Goal: Use online tool/utility: Utilize a website feature to perform a specific function

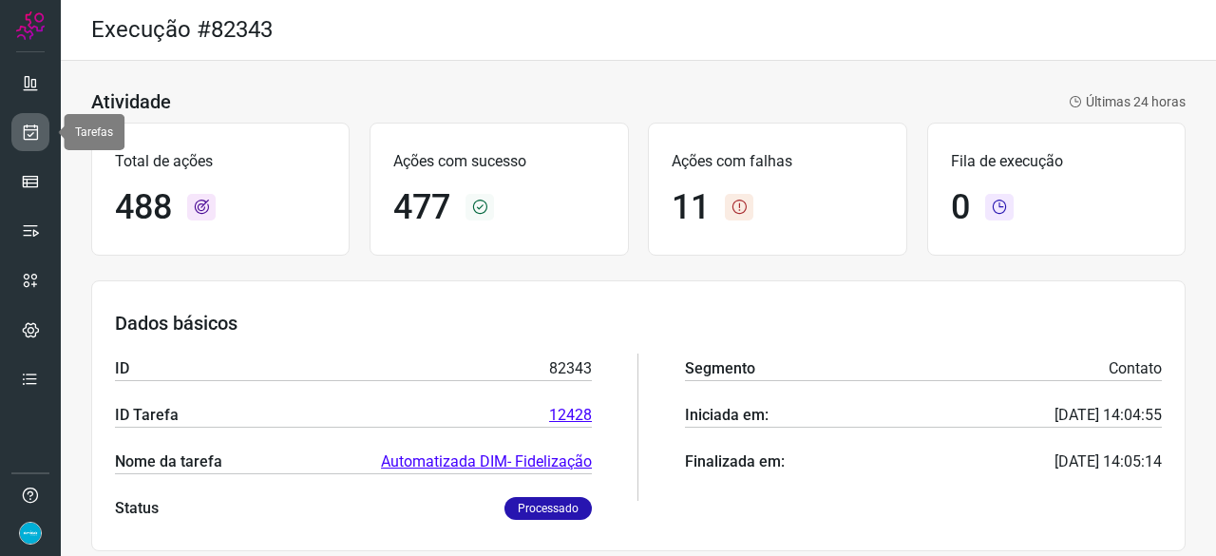
click at [24, 127] on icon at bounding box center [31, 132] width 20 height 19
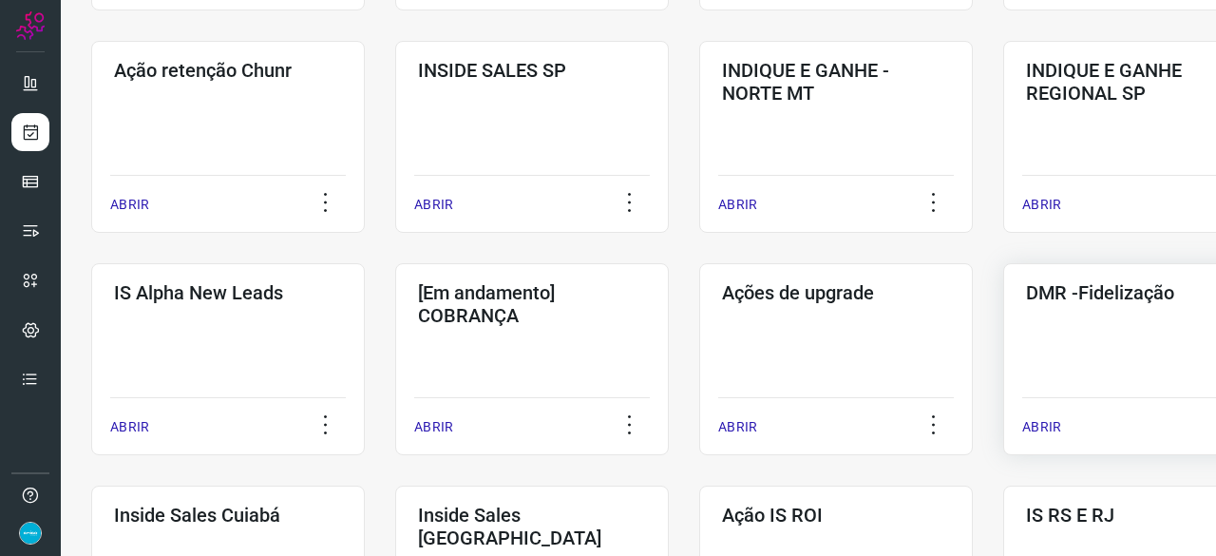
scroll to position [570, 0]
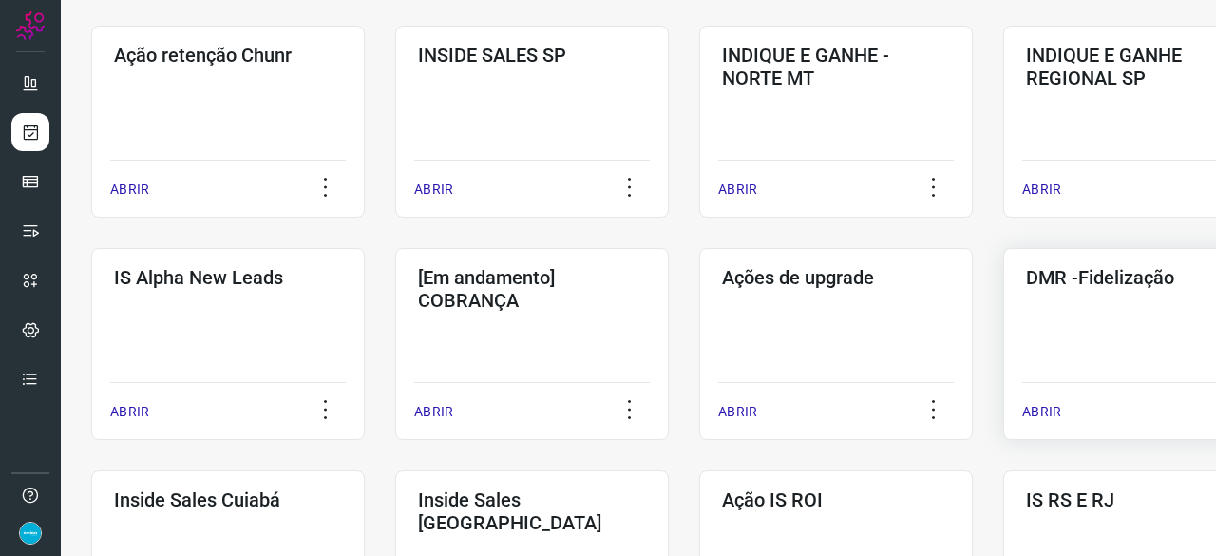
click at [1041, 407] on p "ABRIR" at bounding box center [1041, 412] width 39 height 20
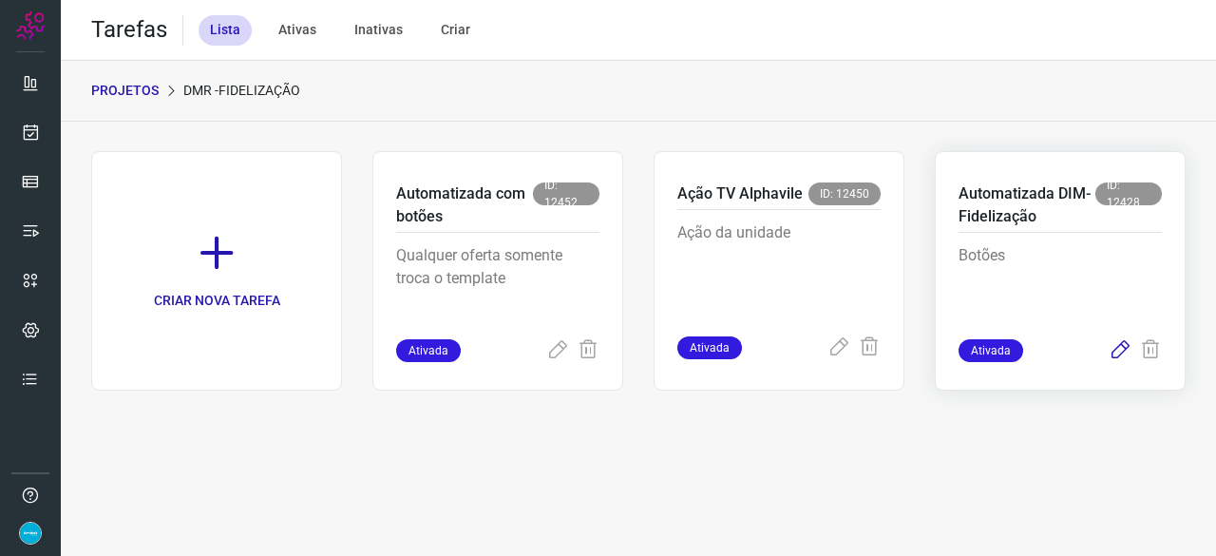
click at [1119, 343] on icon at bounding box center [1119, 350] width 23 height 23
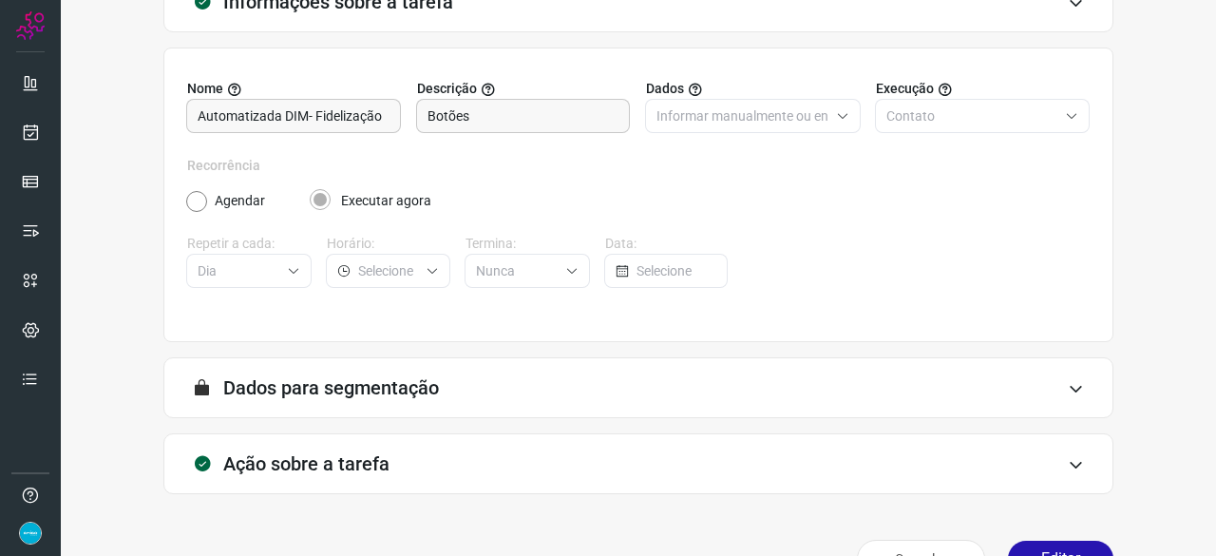
scroll to position [185, 0]
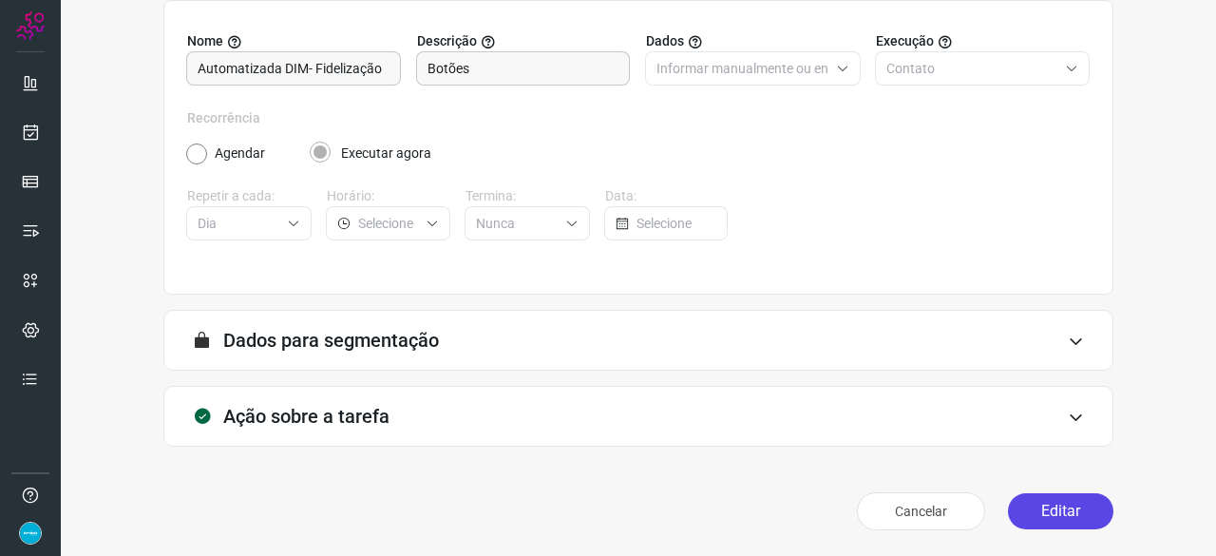
click at [1039, 512] on button "Editar" at bounding box center [1060, 511] width 105 height 36
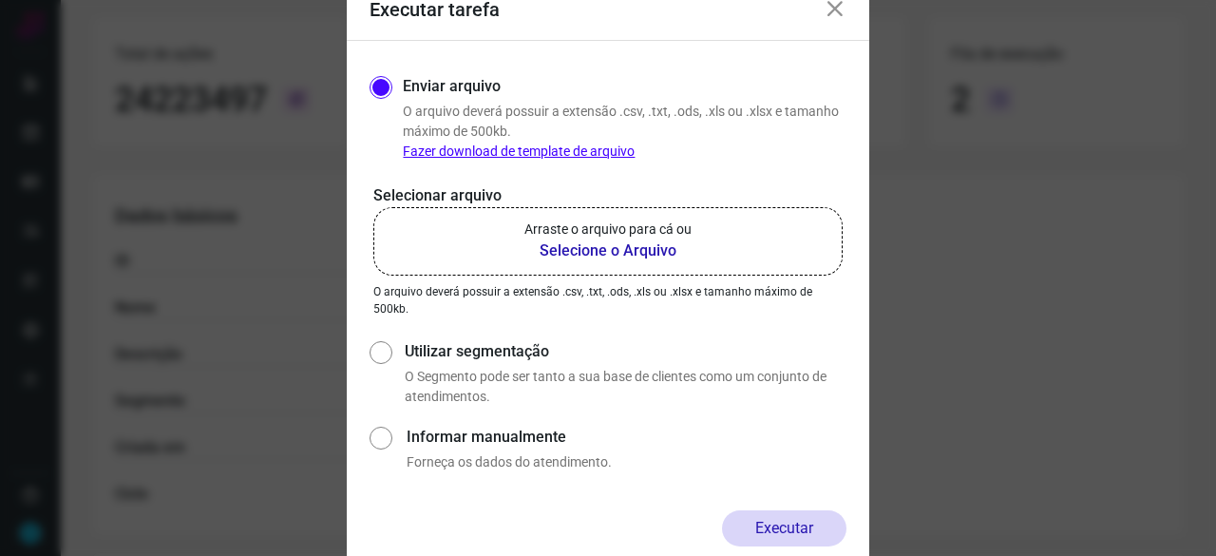
click at [583, 249] on b "Selecione o Arquivo" at bounding box center [607, 250] width 167 height 23
click at [0, 0] on input "Arraste o arquivo para cá ou Selecione o Arquivo" at bounding box center [0, 0] width 0 height 0
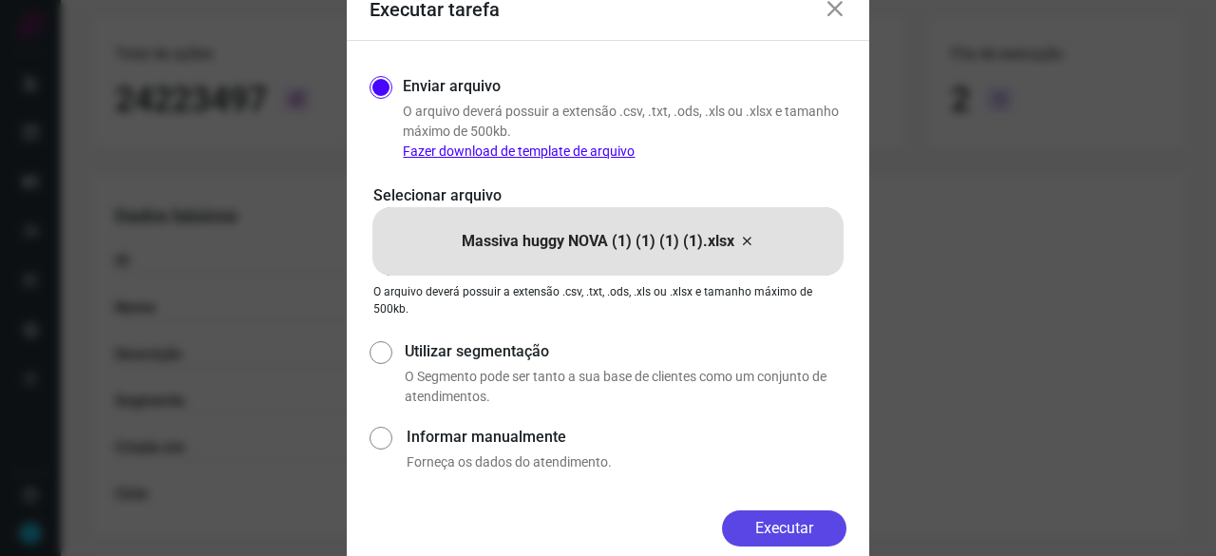
click at [788, 520] on button "Executar" at bounding box center [784, 528] width 124 height 36
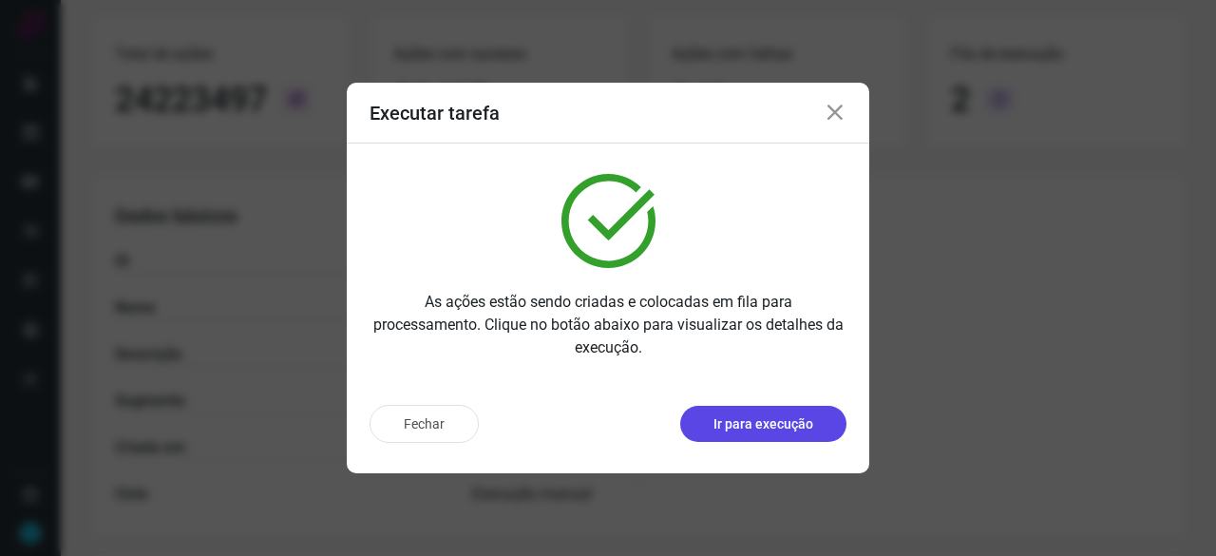
click at [766, 428] on p "Ir para execução" at bounding box center [763, 424] width 100 height 20
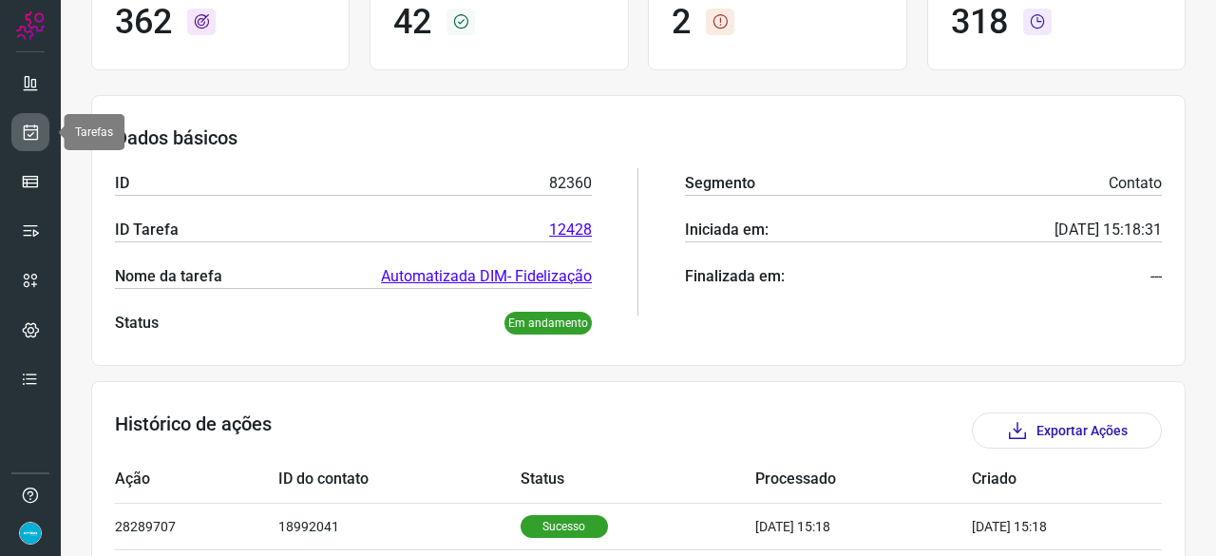
click at [42, 129] on link at bounding box center [30, 132] width 38 height 38
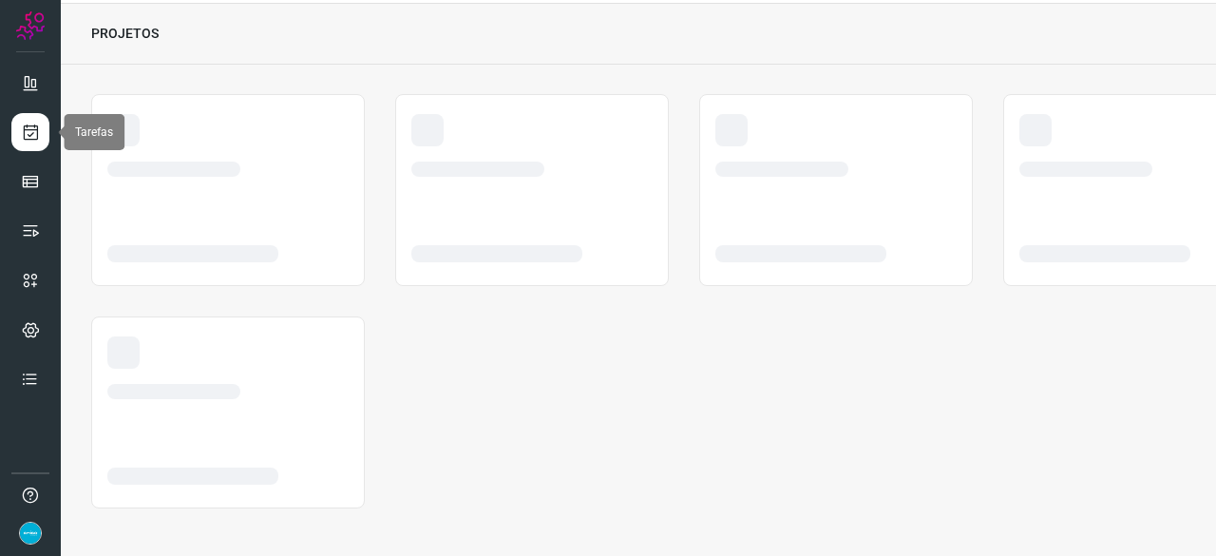
scroll to position [57, 0]
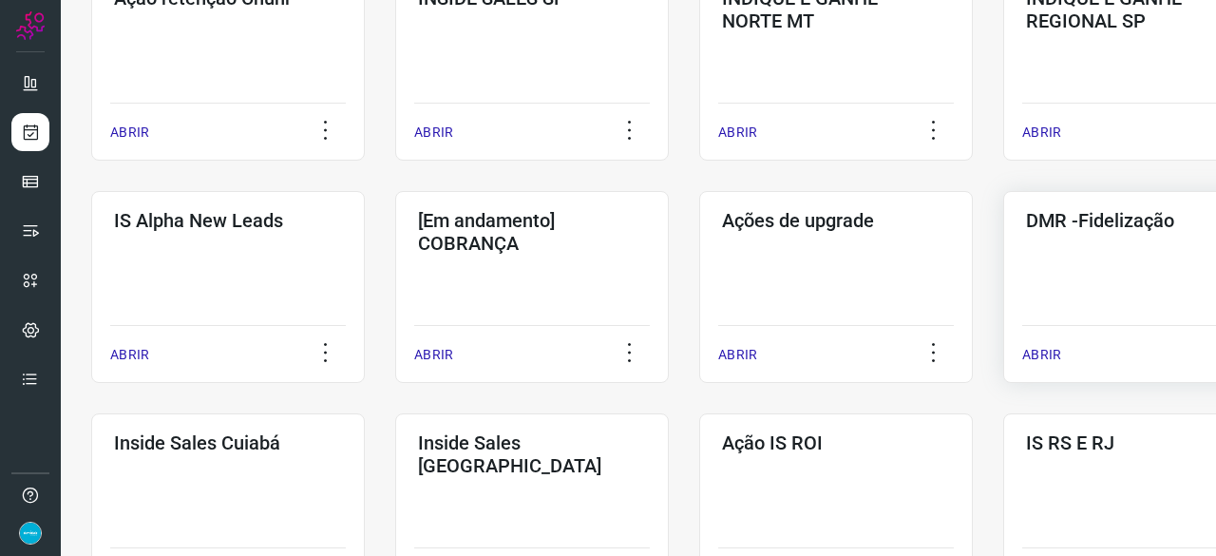
click at [1041, 350] on p "ABRIR" at bounding box center [1041, 355] width 39 height 20
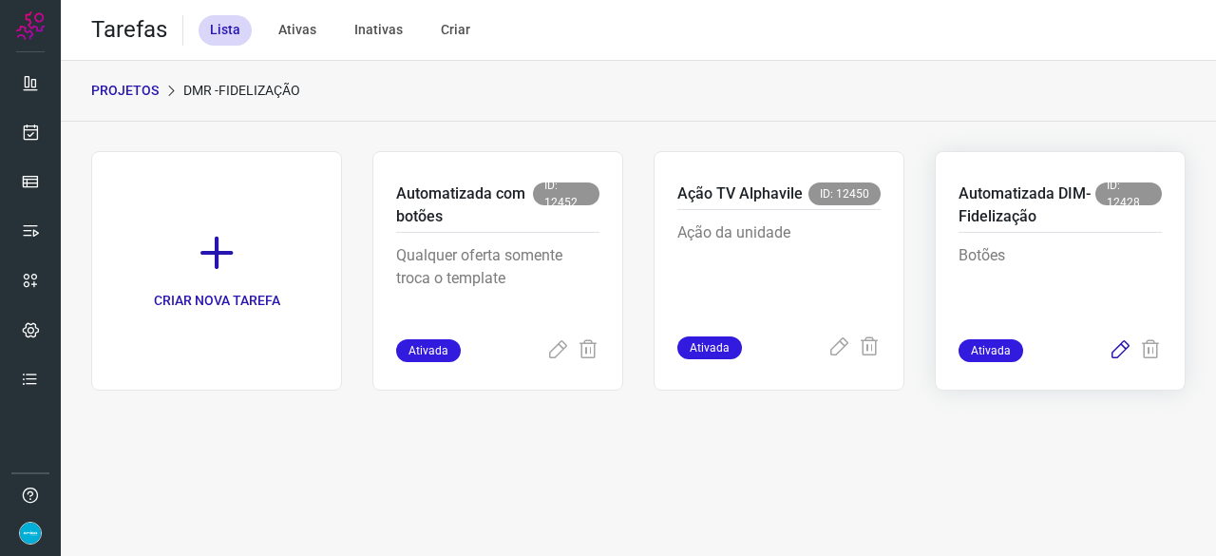
click at [1119, 349] on icon at bounding box center [1119, 350] width 23 height 23
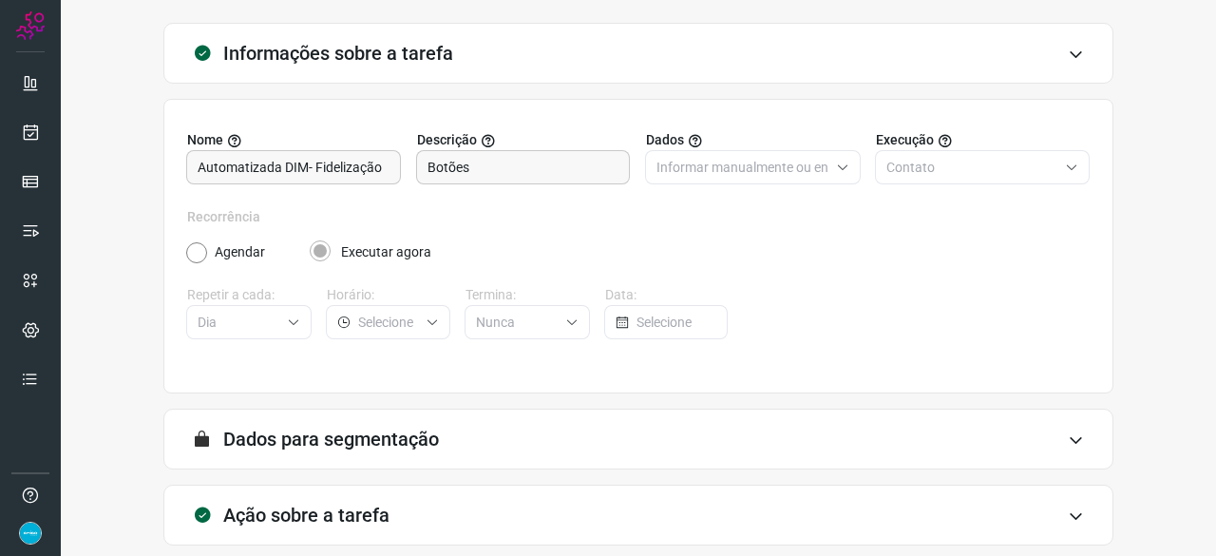
scroll to position [185, 0]
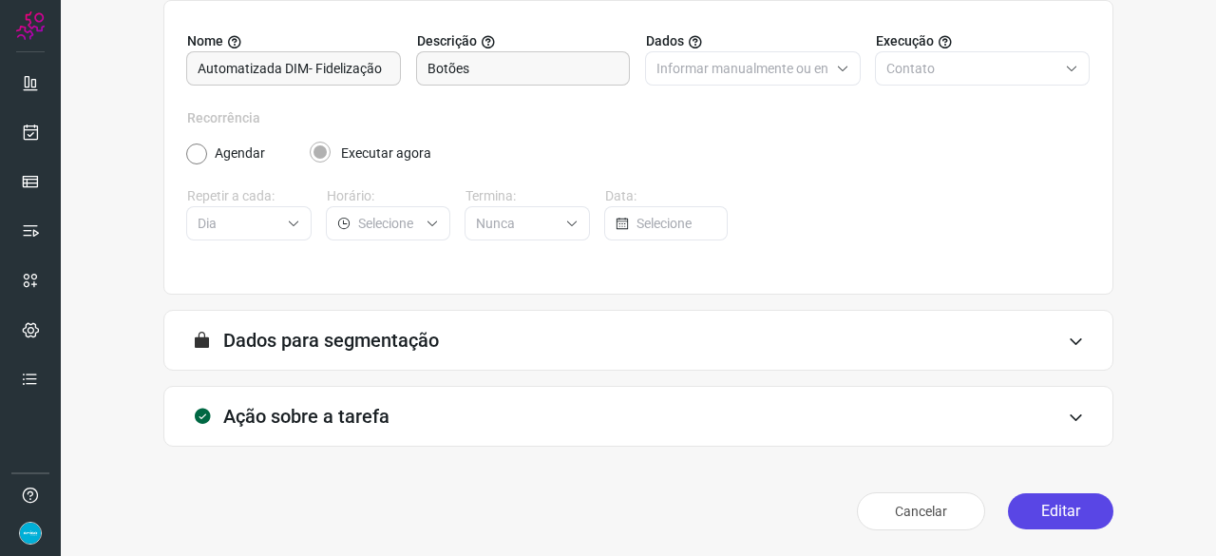
click at [1073, 518] on button "Editar" at bounding box center [1060, 511] width 105 height 36
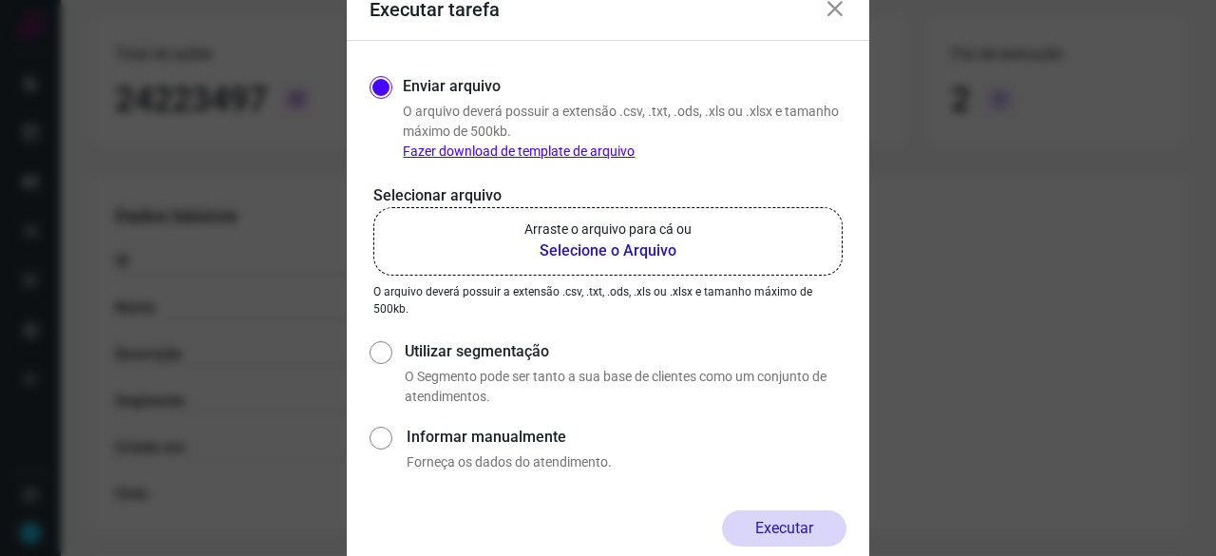
click at [585, 249] on b "Selecione o Arquivo" at bounding box center [607, 250] width 167 height 23
click at [0, 0] on input "Arraste o arquivo para cá ou Selecione o Arquivo" at bounding box center [0, 0] width 0 height 0
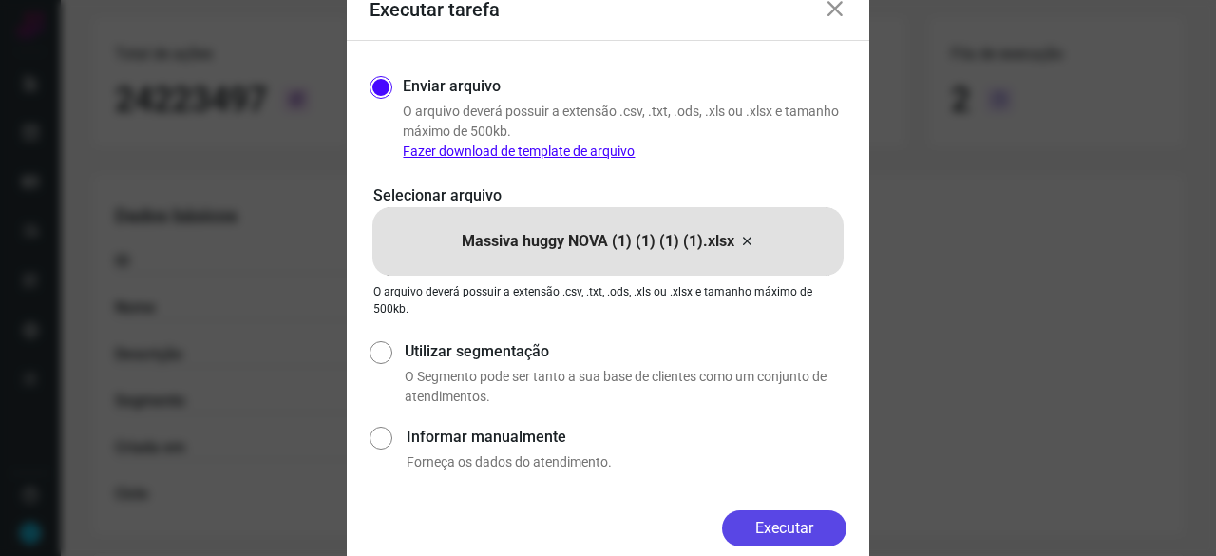
click at [784, 520] on button "Executar" at bounding box center [784, 528] width 124 height 36
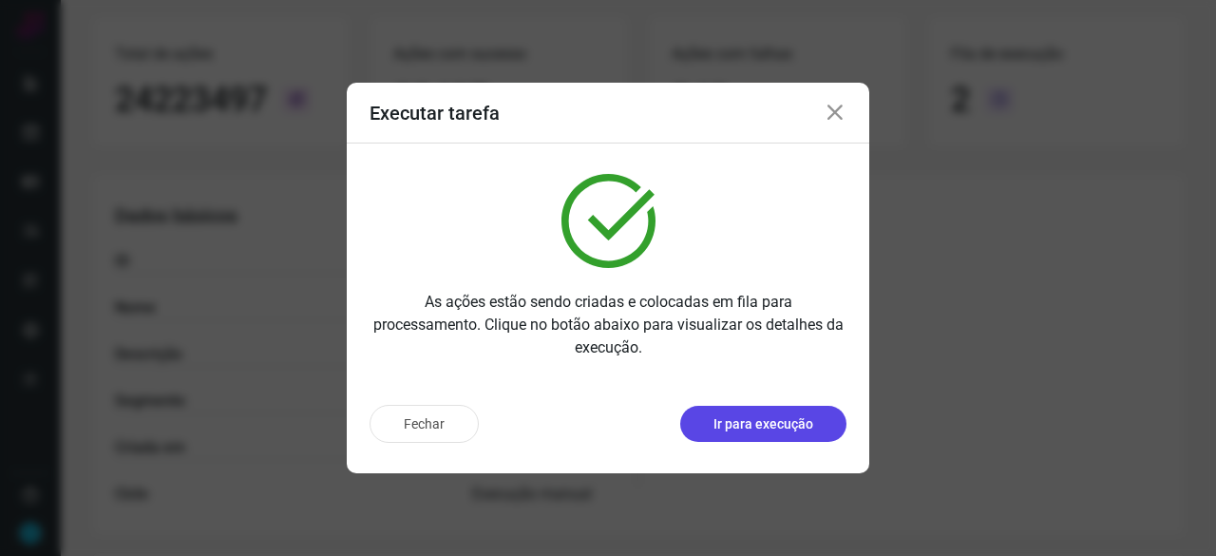
click at [742, 421] on p "Ir para execução" at bounding box center [763, 424] width 100 height 20
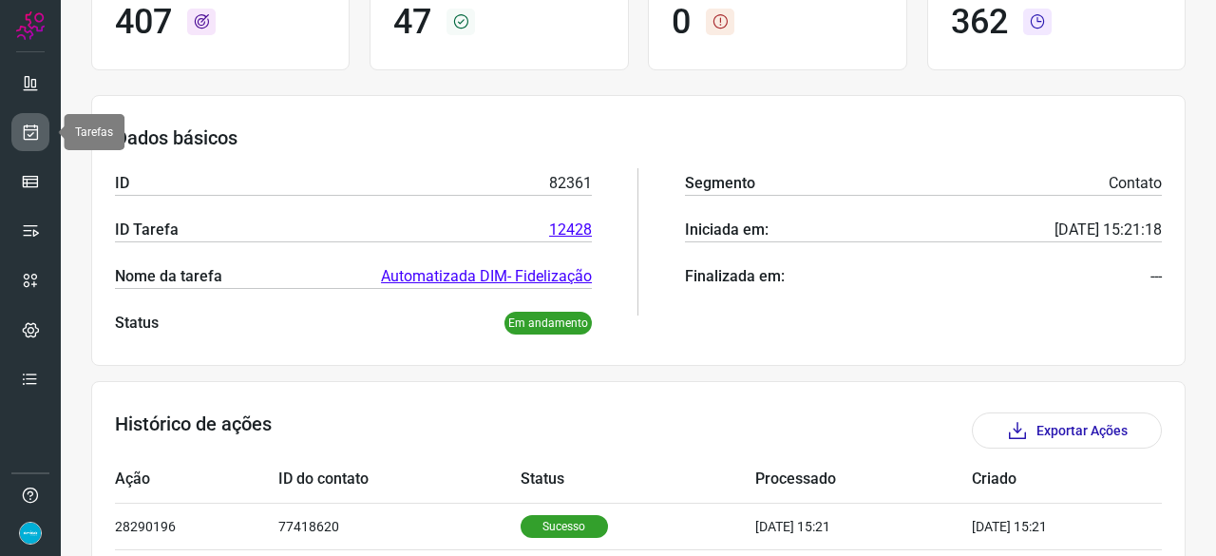
click at [34, 139] on icon at bounding box center [31, 132] width 20 height 19
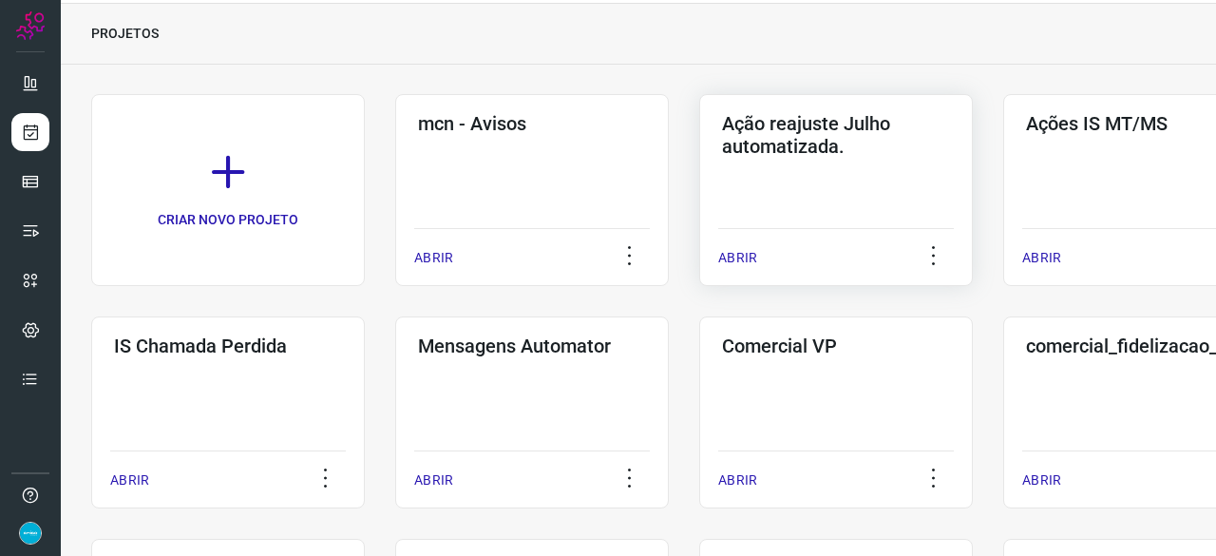
click at [739, 254] on p "ABRIR" at bounding box center [737, 258] width 39 height 20
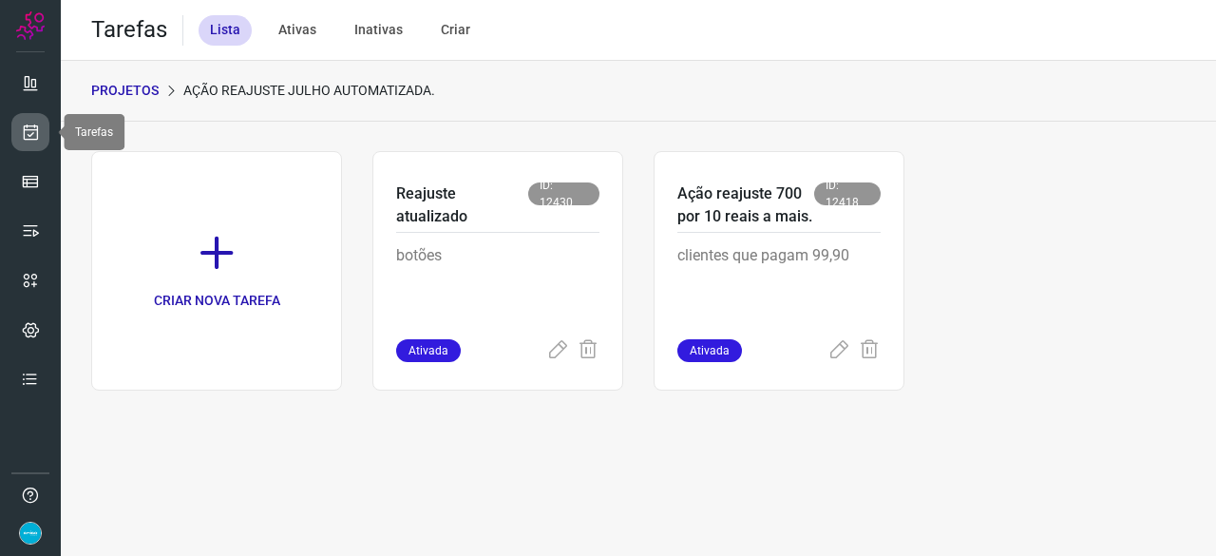
click at [27, 123] on icon at bounding box center [31, 132] width 20 height 19
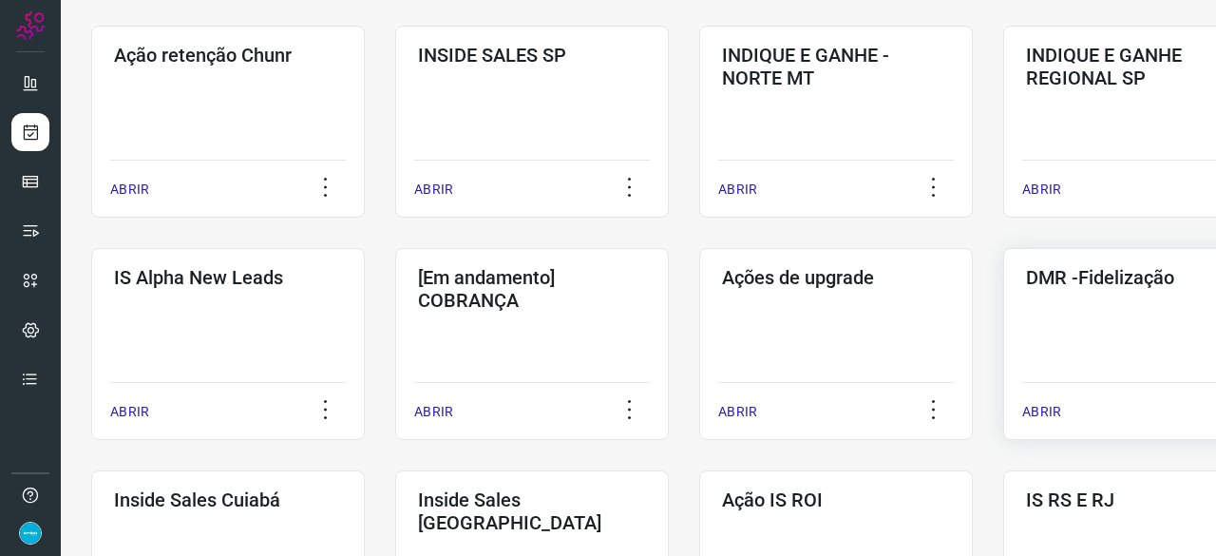
click at [1043, 416] on p "ABRIR" at bounding box center [1041, 412] width 39 height 20
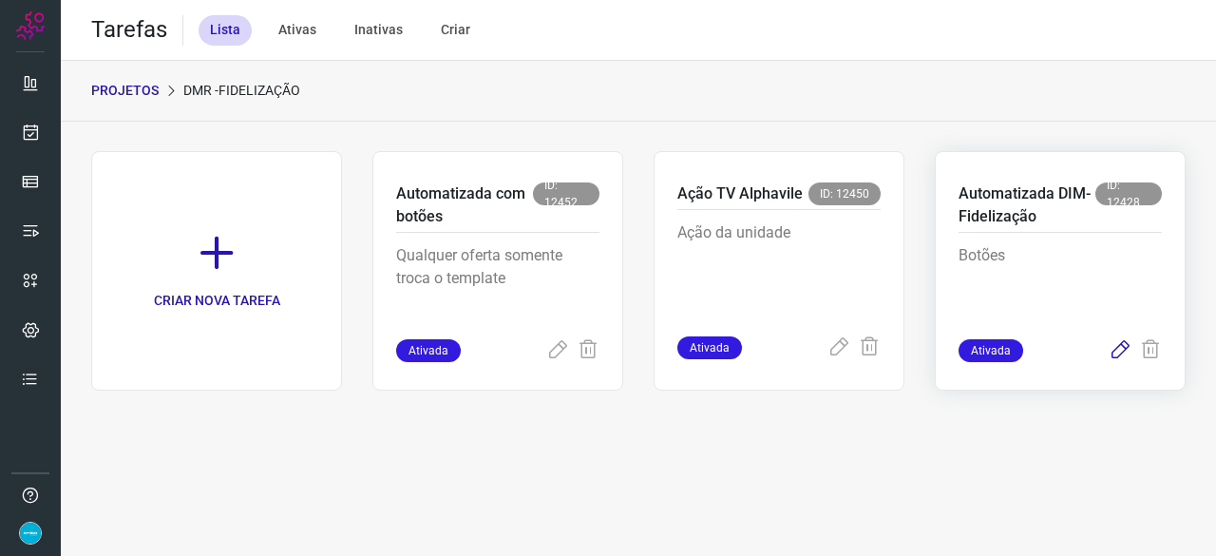
click at [1116, 349] on icon at bounding box center [1119, 350] width 23 height 23
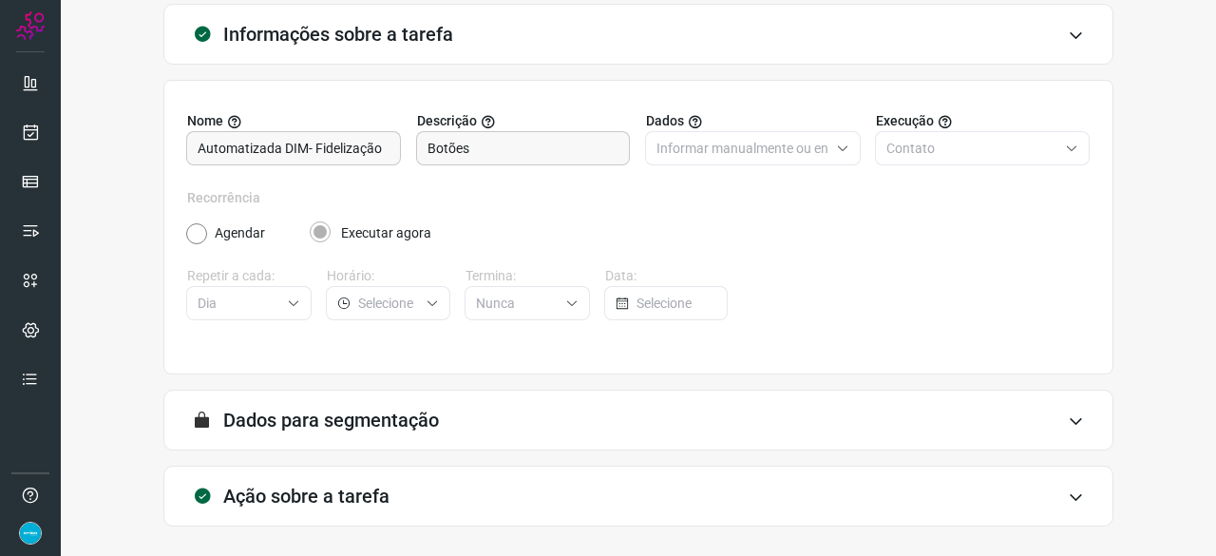
scroll to position [185, 0]
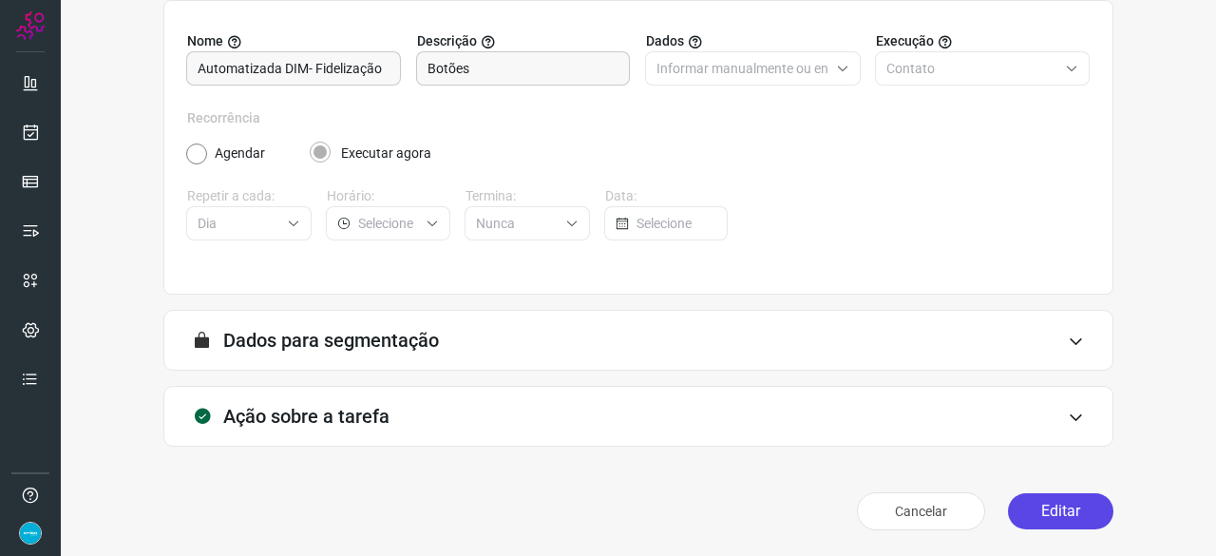
click at [1049, 517] on button "Editar" at bounding box center [1060, 511] width 105 height 36
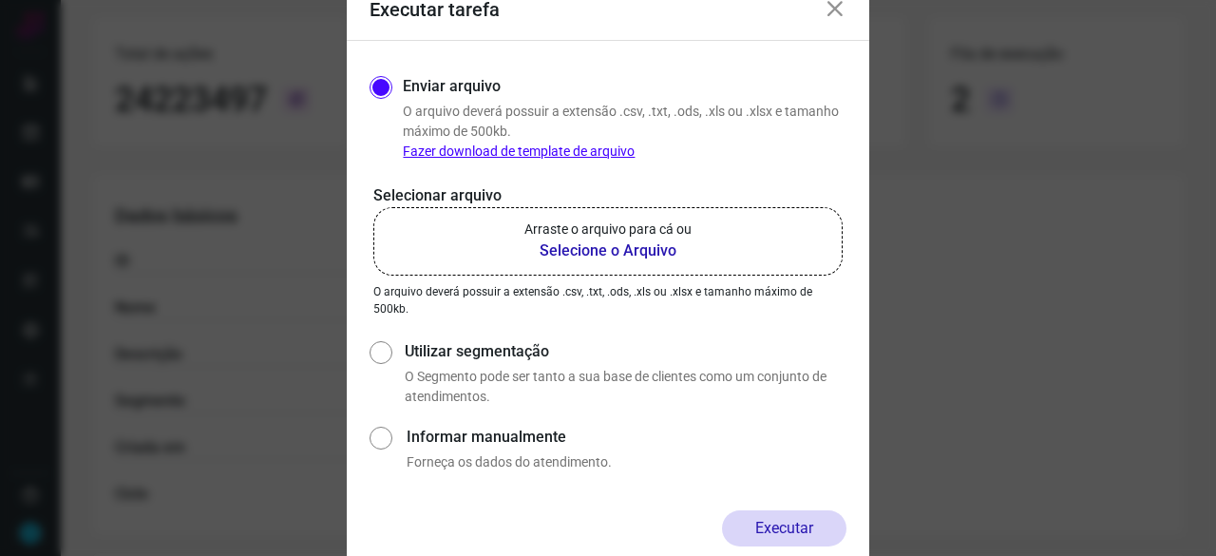
click at [594, 248] on b "Selecione o Arquivo" at bounding box center [607, 250] width 167 height 23
click at [0, 0] on input "Arraste o arquivo para cá ou Selecione o Arquivo" at bounding box center [0, 0] width 0 height 0
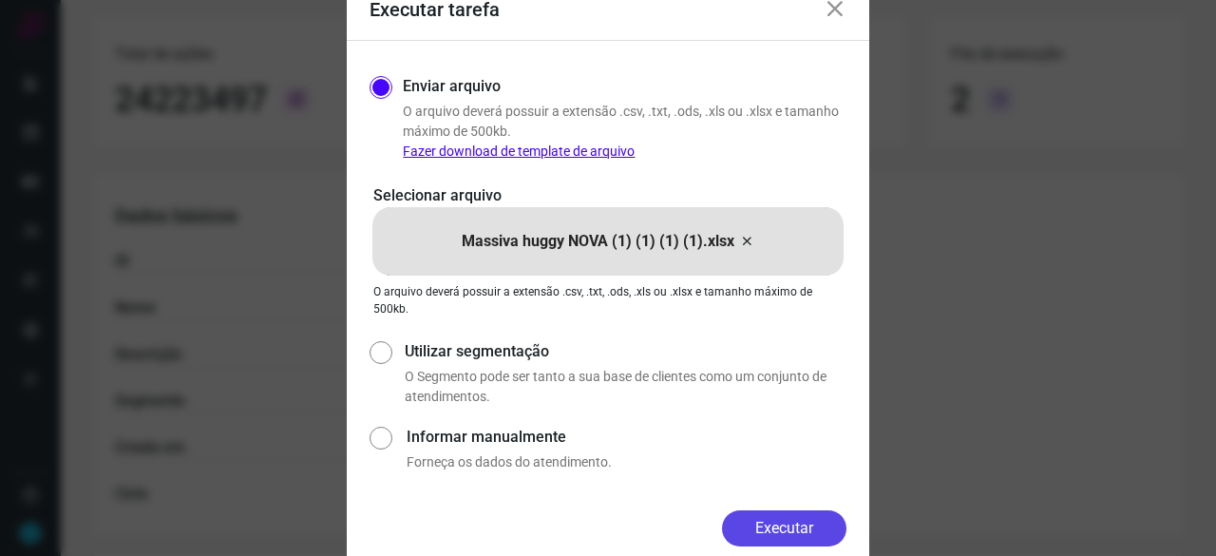
click at [764, 521] on button "Executar" at bounding box center [784, 528] width 124 height 36
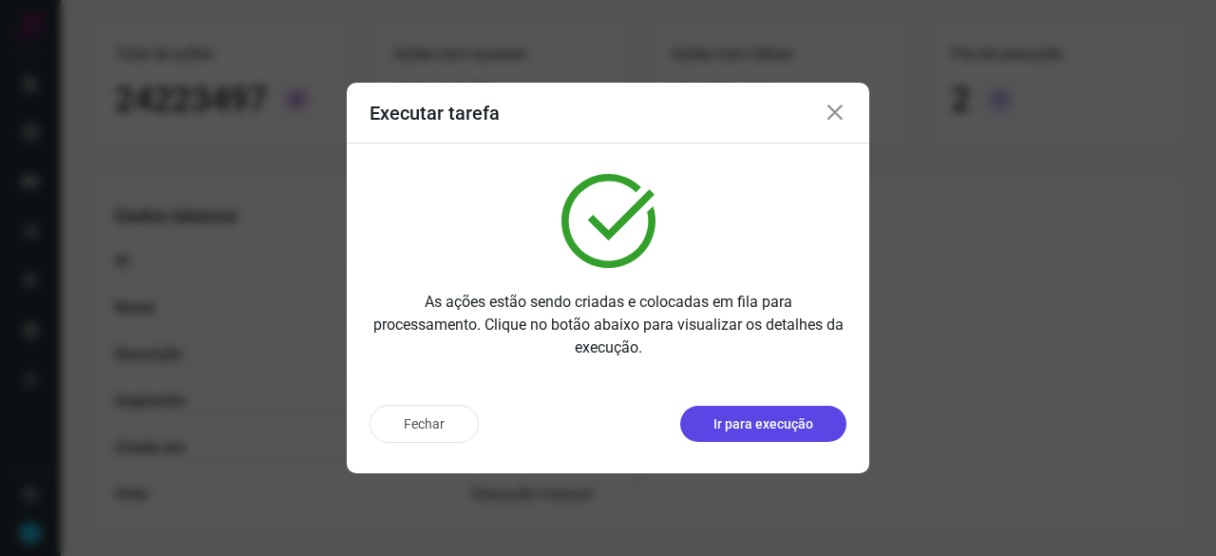
click at [790, 421] on p "Ir para execução" at bounding box center [763, 424] width 100 height 20
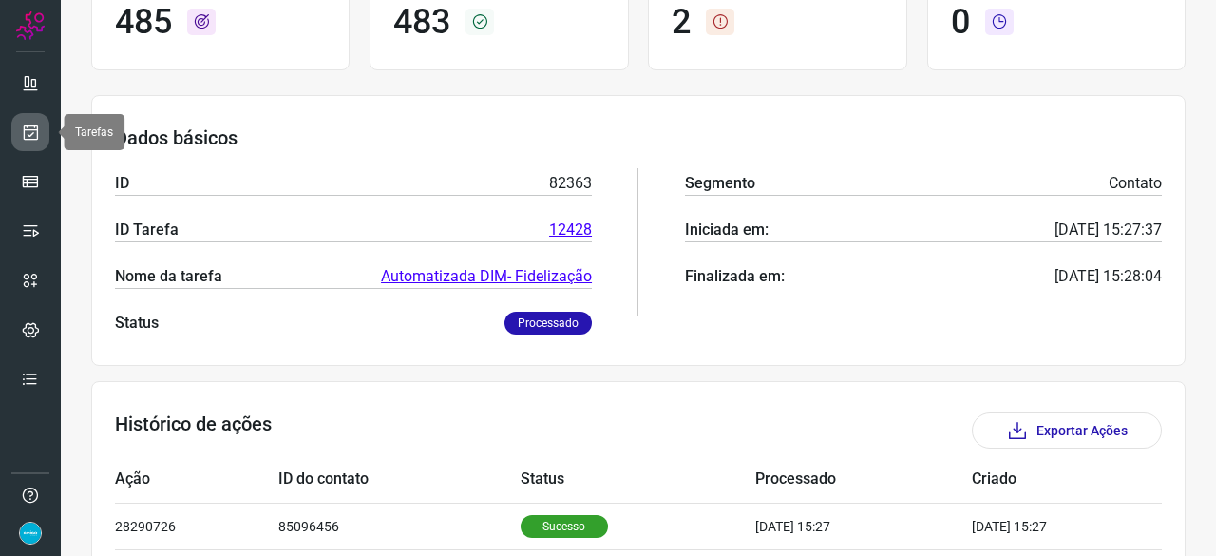
click at [33, 135] on icon at bounding box center [31, 132] width 20 height 19
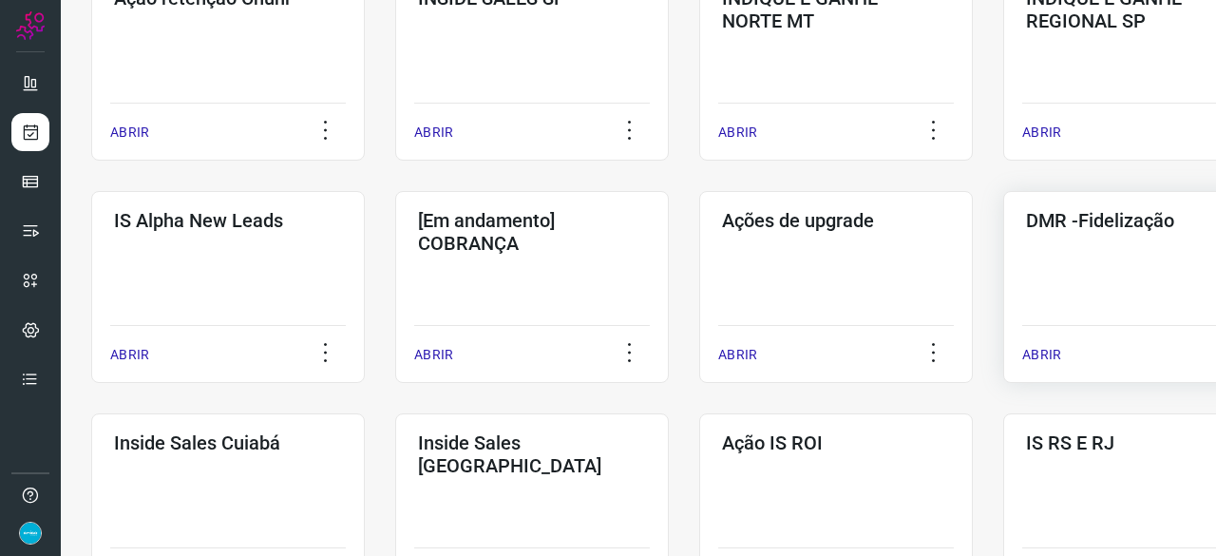
click at [1032, 356] on p "ABRIR" at bounding box center [1041, 355] width 39 height 20
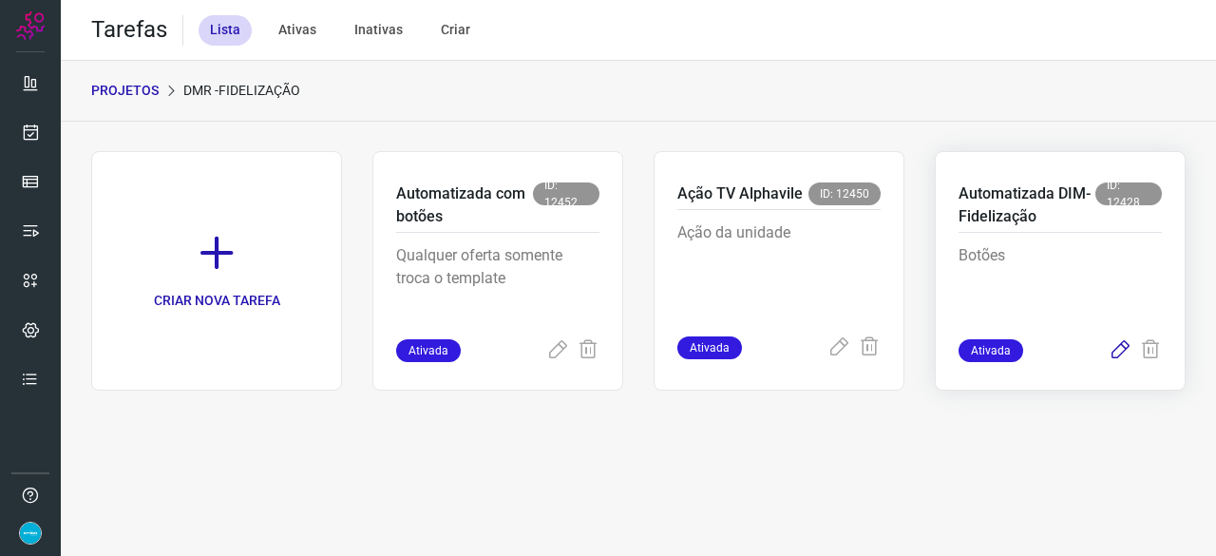
click at [1123, 350] on icon at bounding box center [1119, 350] width 23 height 23
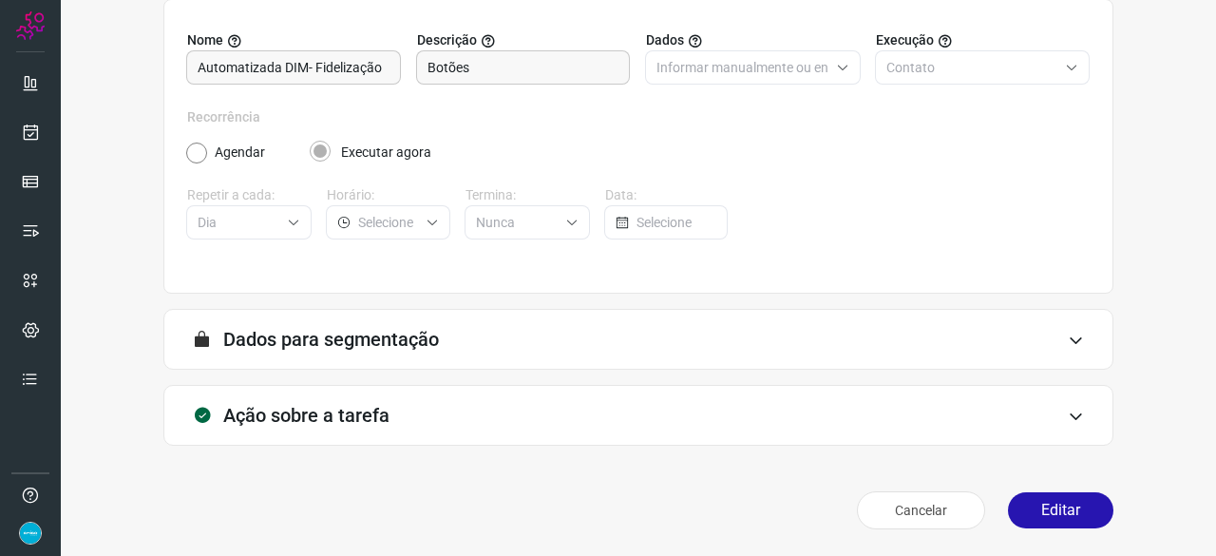
scroll to position [185, 0]
click at [1031, 513] on button "Editar" at bounding box center [1060, 511] width 105 height 36
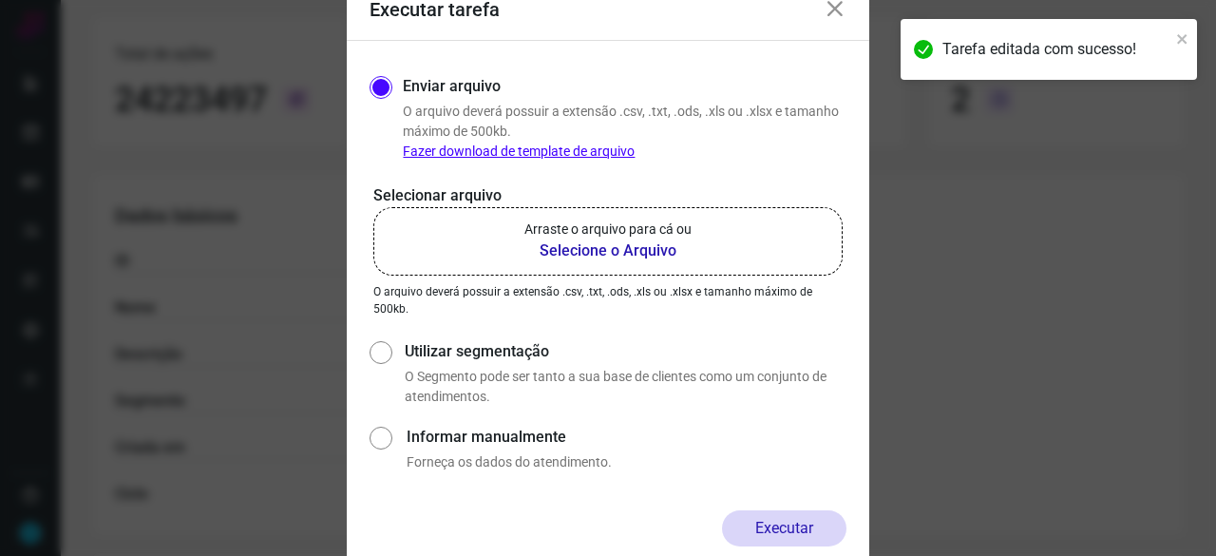
click at [553, 248] on b "Selecione o Arquivo" at bounding box center [607, 250] width 167 height 23
click at [0, 0] on input "Arraste o arquivo para cá ou Selecione o Arquivo" at bounding box center [0, 0] width 0 height 0
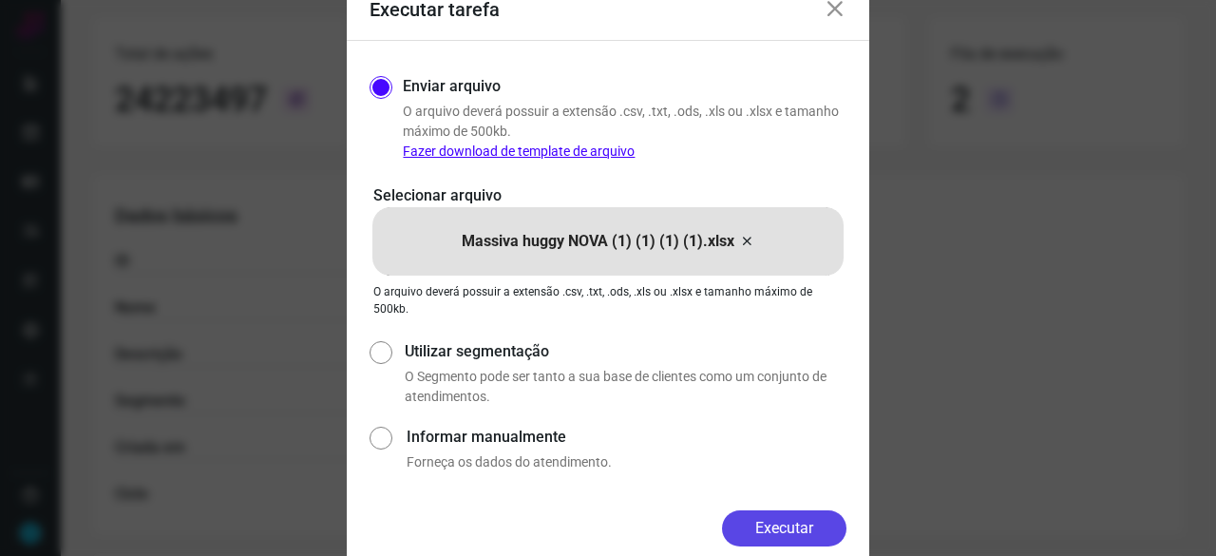
click at [816, 534] on button "Executar" at bounding box center [784, 528] width 124 height 36
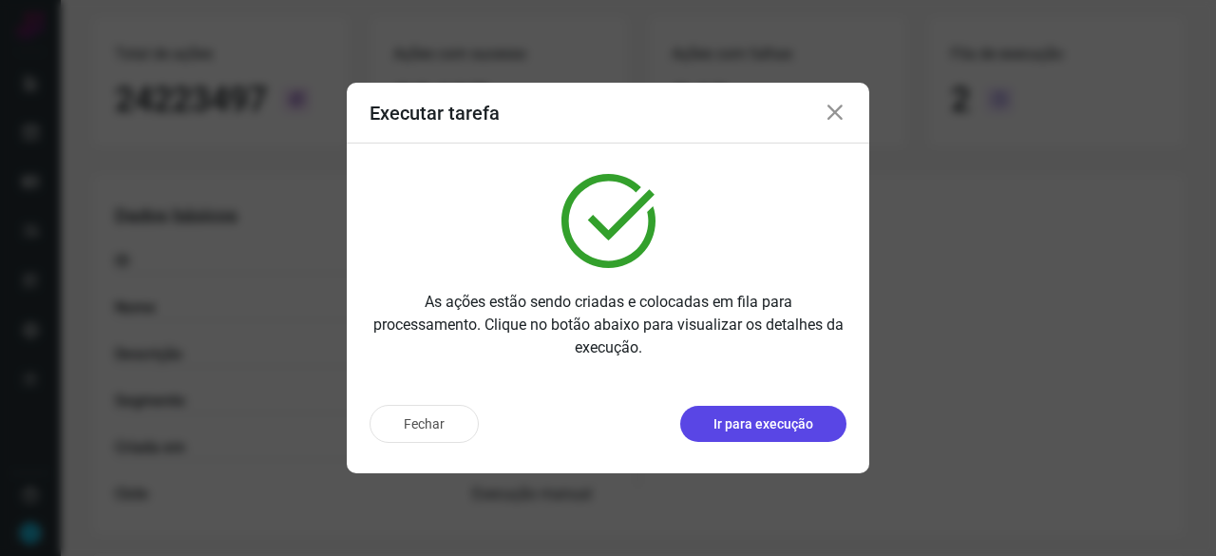
click at [813, 430] on button "Ir para execução" at bounding box center [763, 424] width 166 height 36
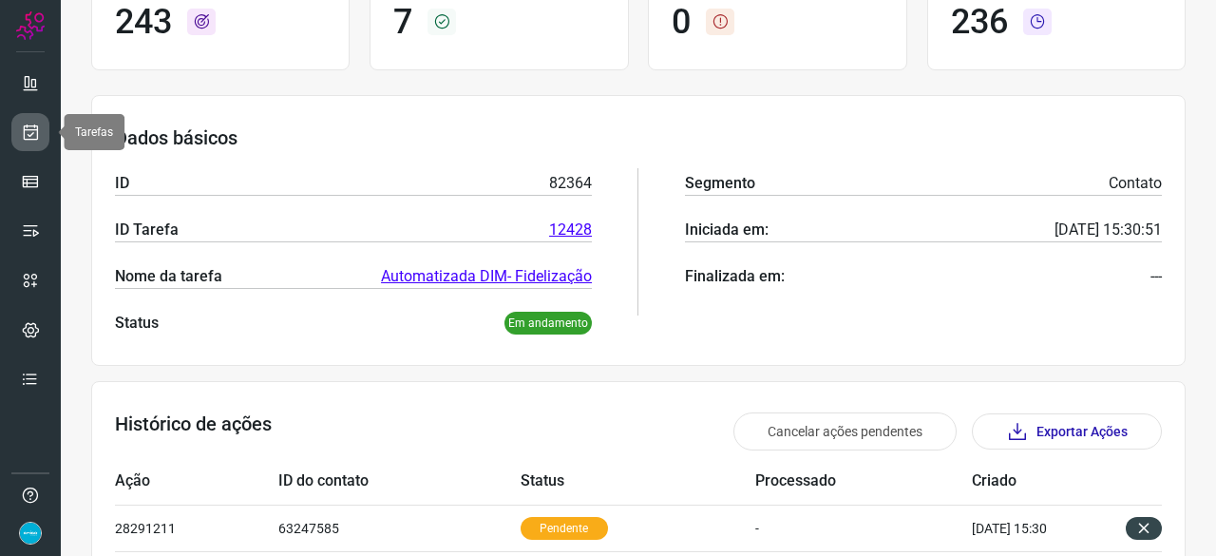
click at [28, 129] on icon at bounding box center [31, 132] width 20 height 19
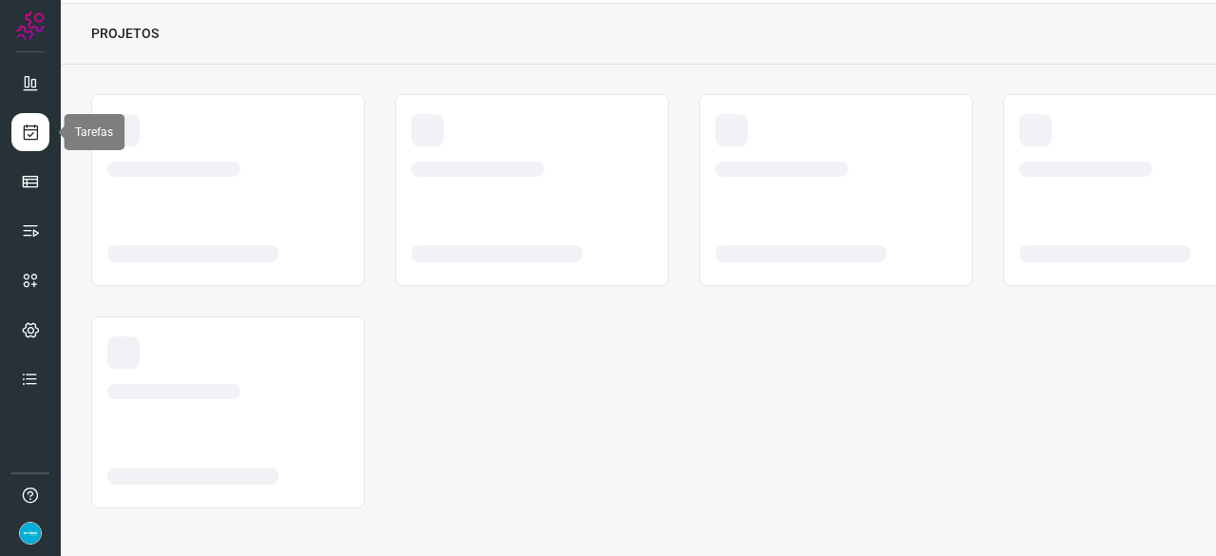
scroll to position [57, 0]
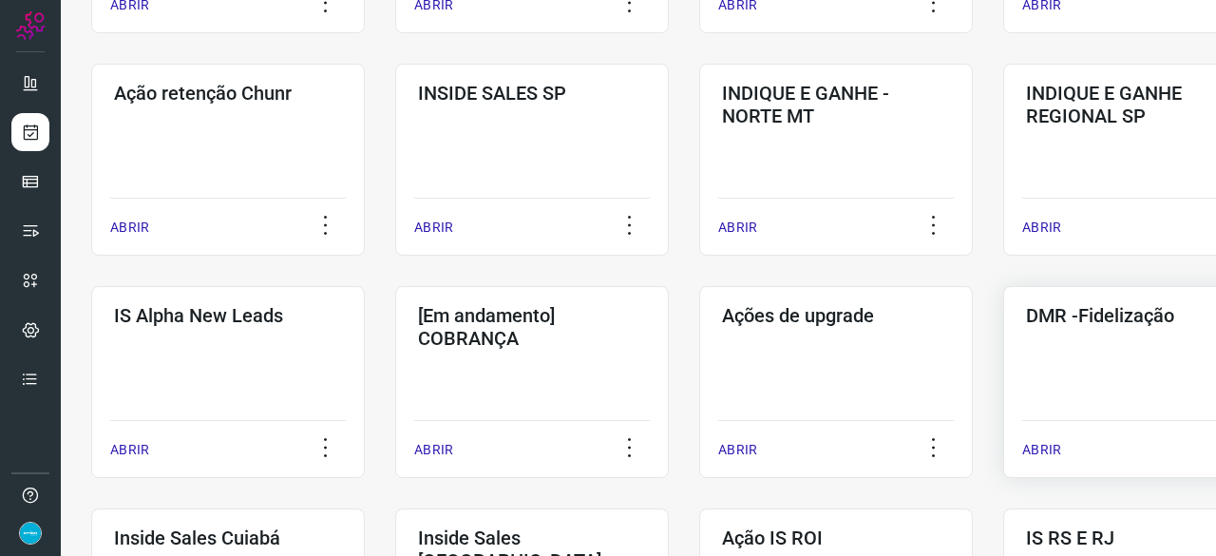
click at [1044, 445] on p "ABRIR" at bounding box center [1041, 450] width 39 height 20
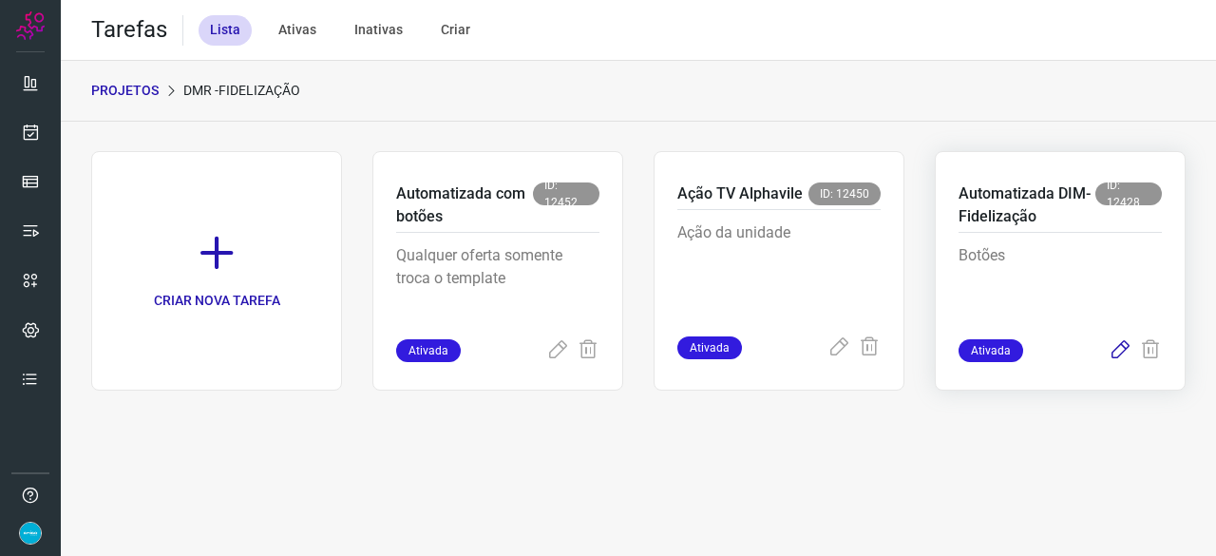
click at [1128, 345] on icon at bounding box center [1119, 350] width 23 height 23
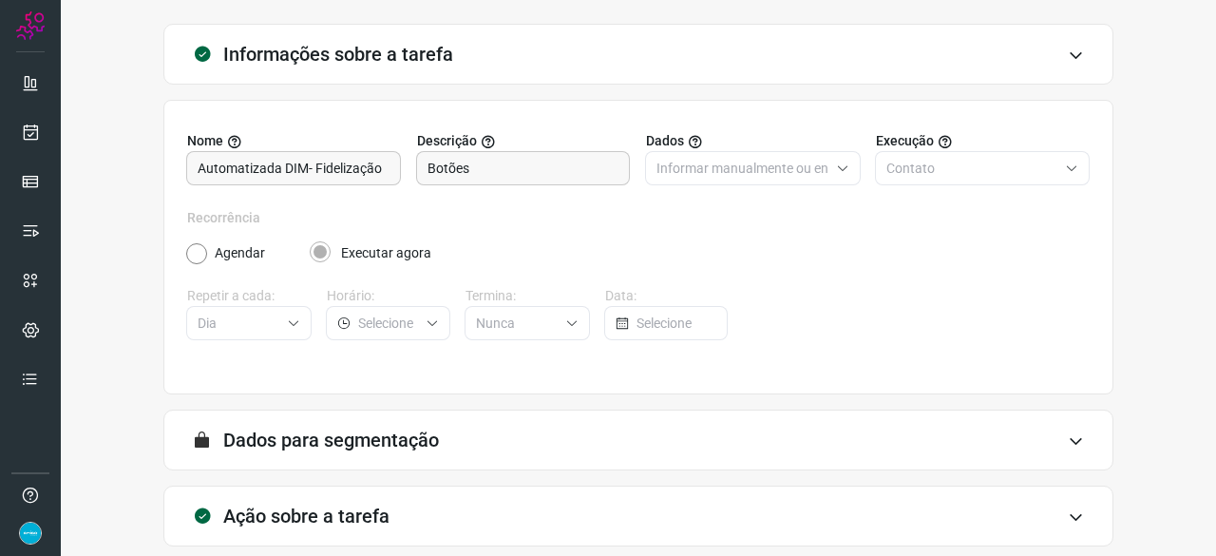
scroll to position [185, 0]
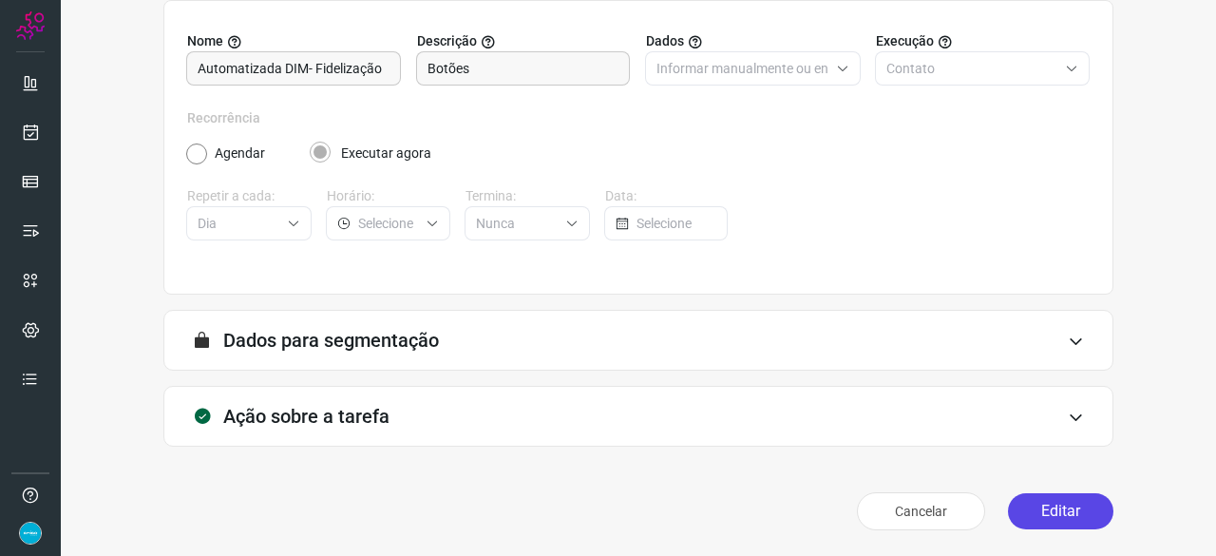
click at [1035, 505] on button "Editar" at bounding box center [1060, 511] width 105 height 36
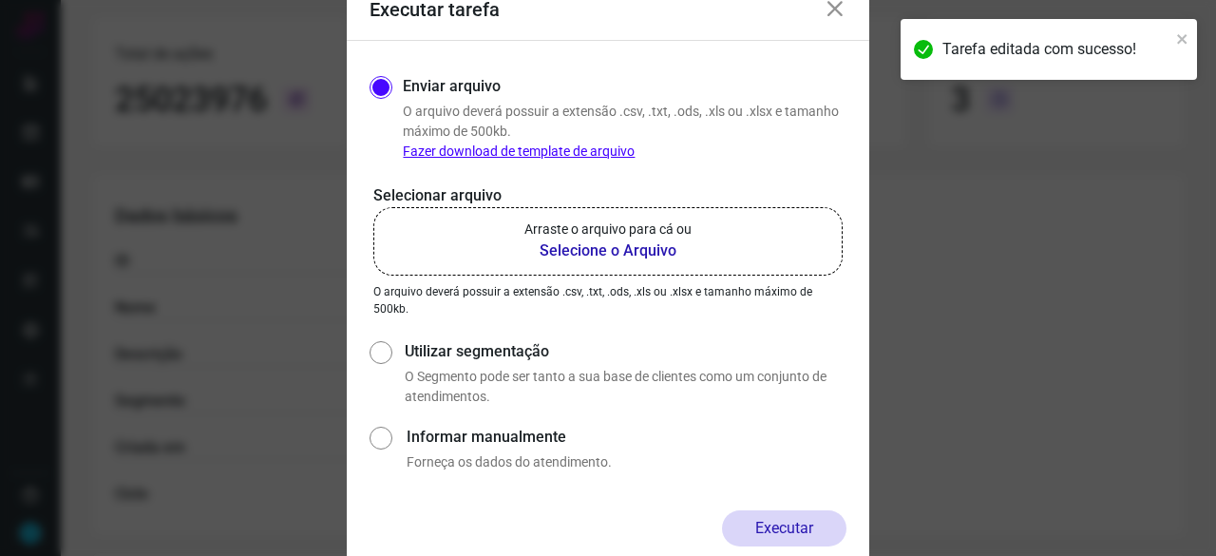
click at [587, 247] on b "Selecione o Arquivo" at bounding box center [607, 250] width 167 height 23
click at [0, 0] on input "Arraste o arquivo para cá ou Selecione o Arquivo" at bounding box center [0, 0] width 0 height 0
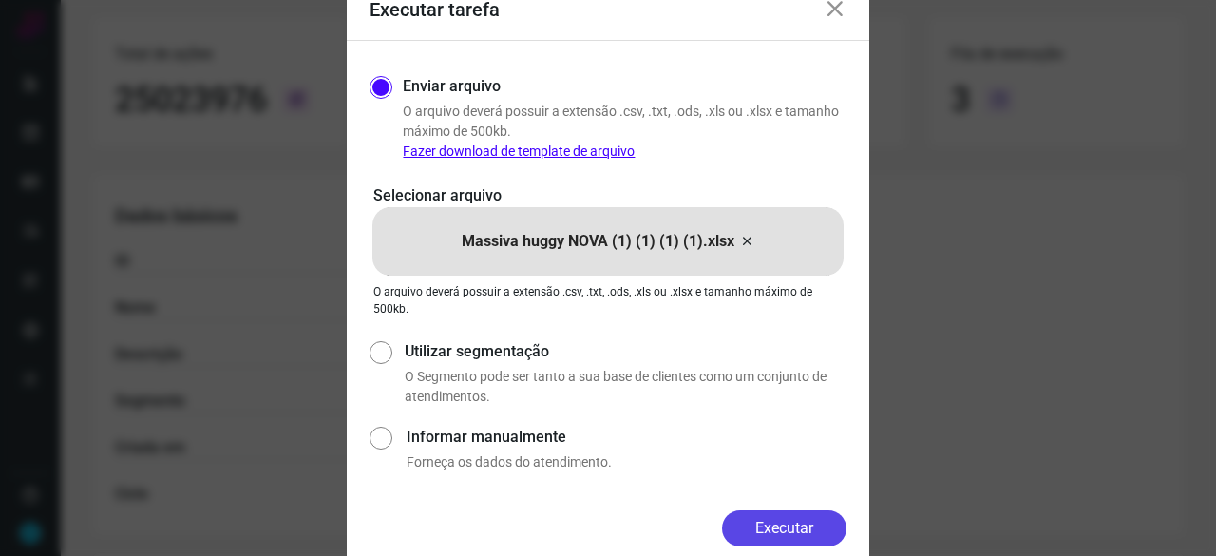
click at [817, 529] on button "Executar" at bounding box center [784, 528] width 124 height 36
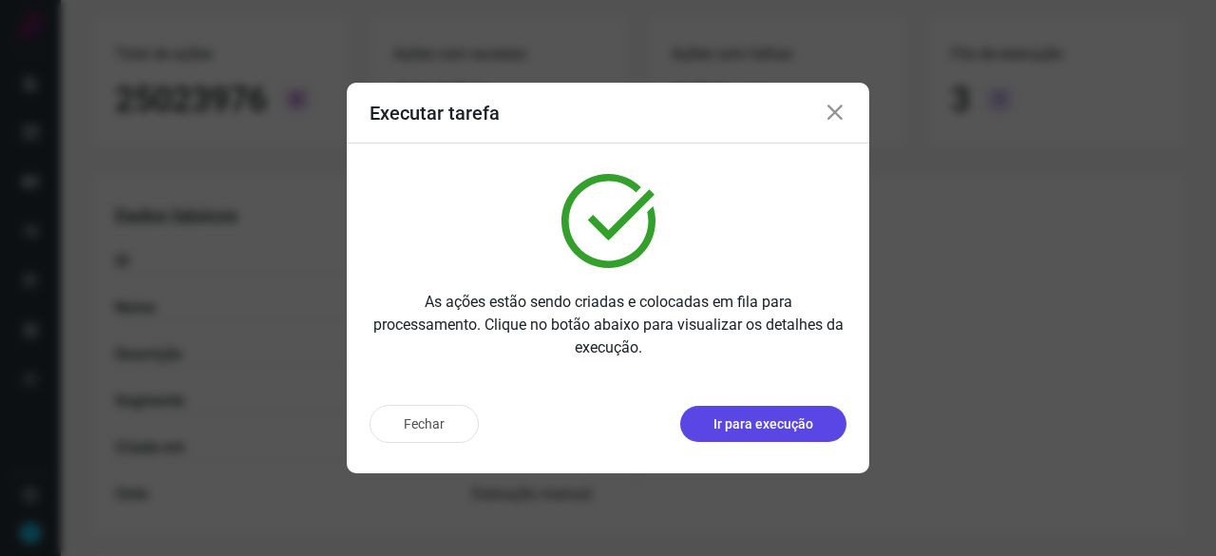
click at [756, 425] on p "Ir para execução" at bounding box center [763, 424] width 100 height 20
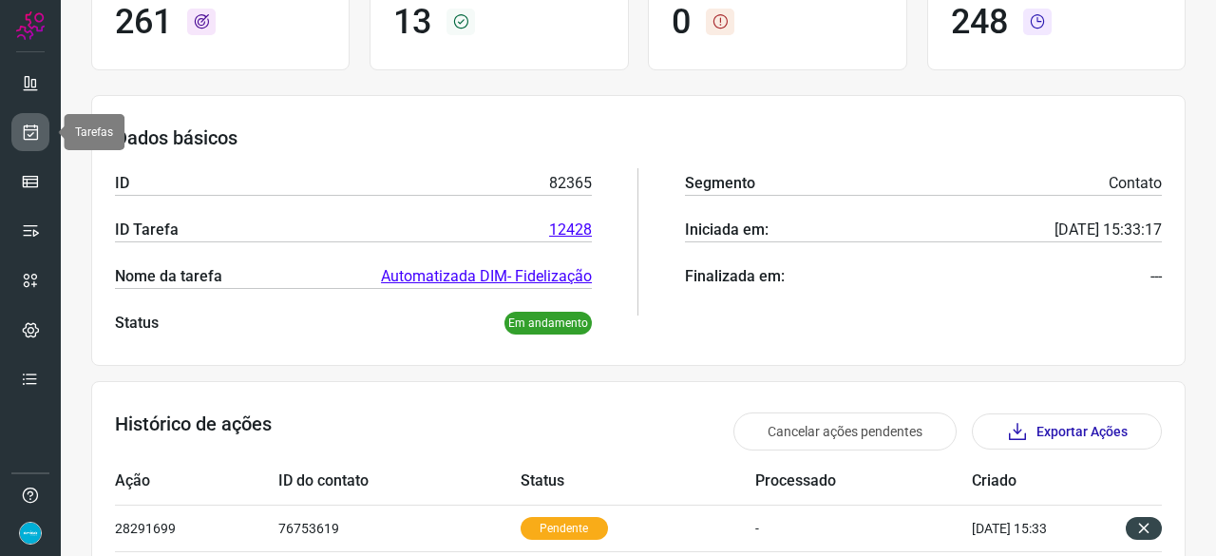
click at [30, 125] on icon at bounding box center [31, 132] width 20 height 19
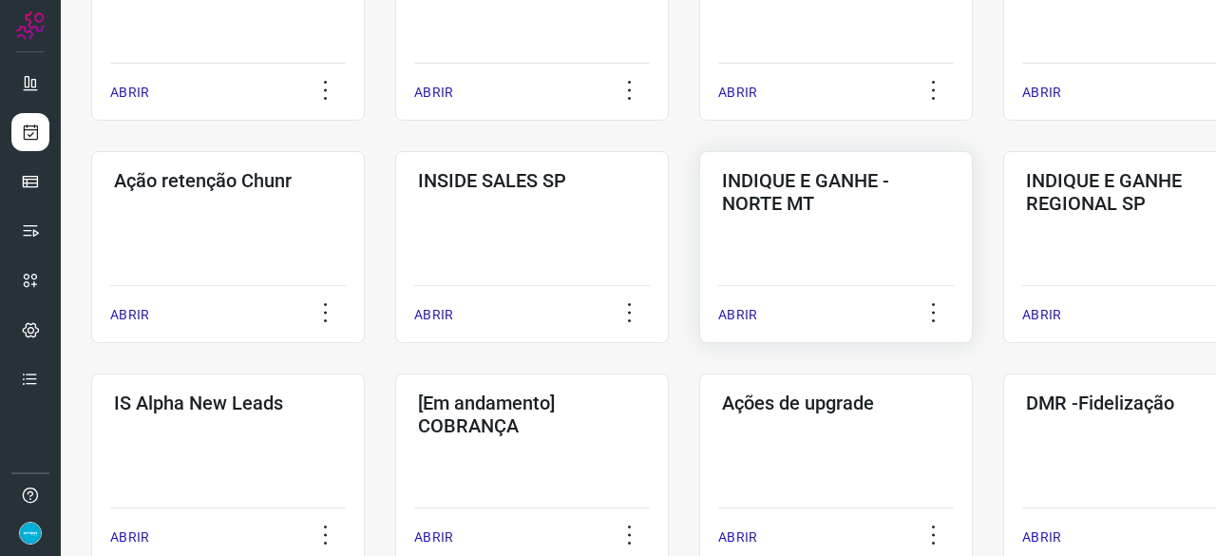
scroll to position [532, 0]
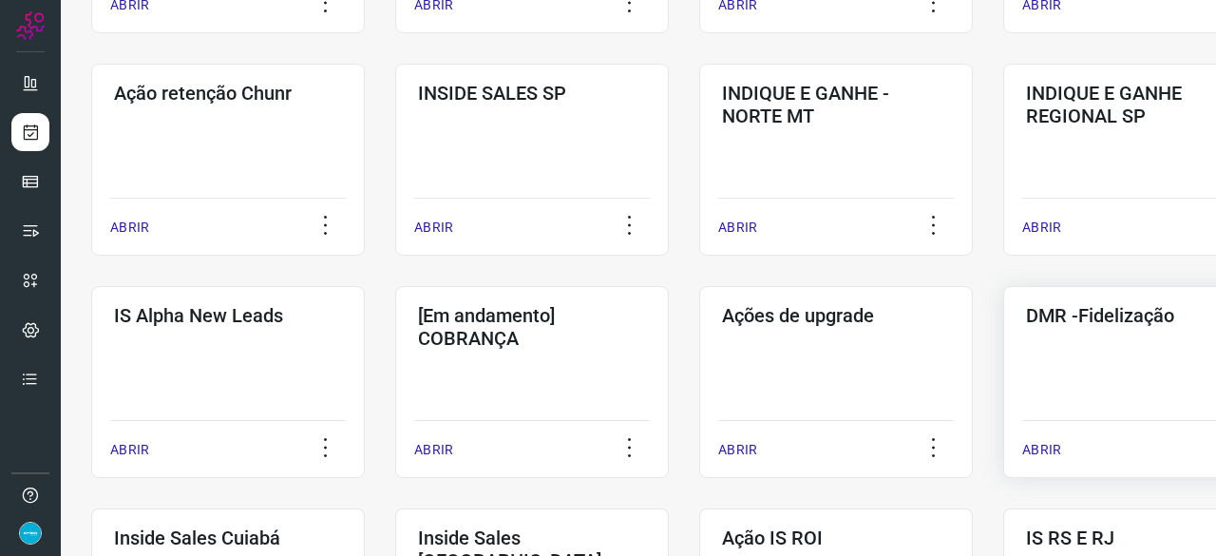
click at [1050, 444] on p "ABRIR" at bounding box center [1041, 450] width 39 height 20
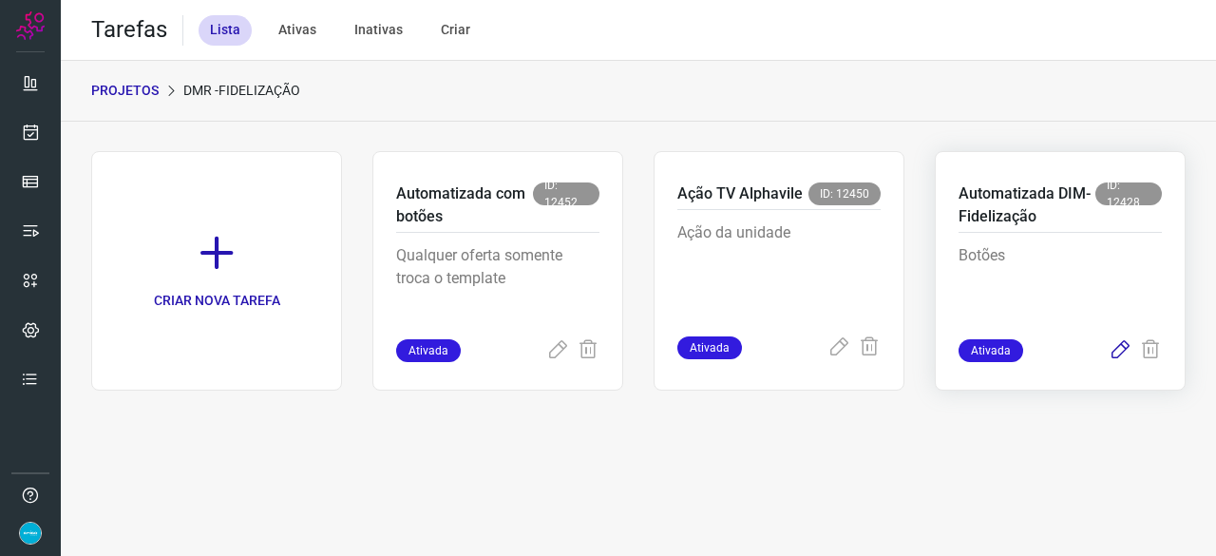
click at [1123, 349] on icon at bounding box center [1119, 350] width 23 height 23
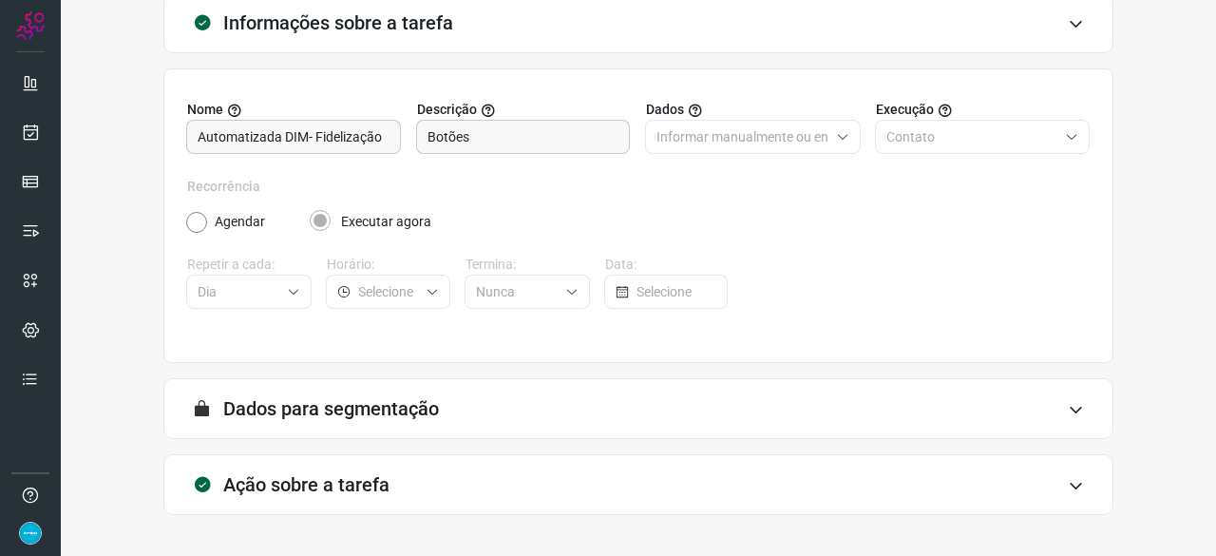
scroll to position [185, 0]
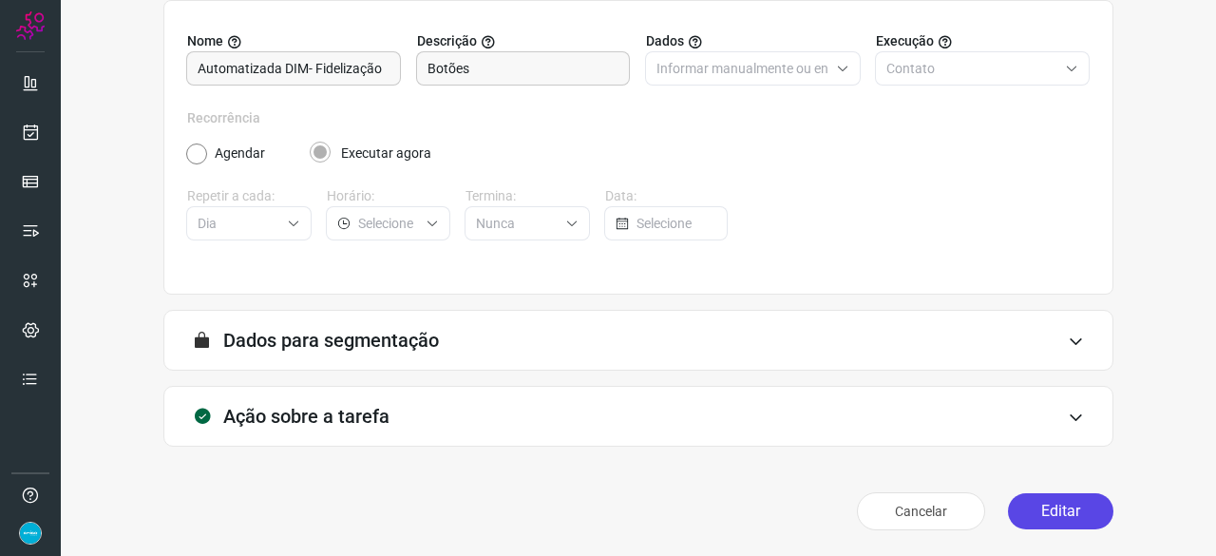
click at [1053, 511] on button "Editar" at bounding box center [1060, 511] width 105 height 36
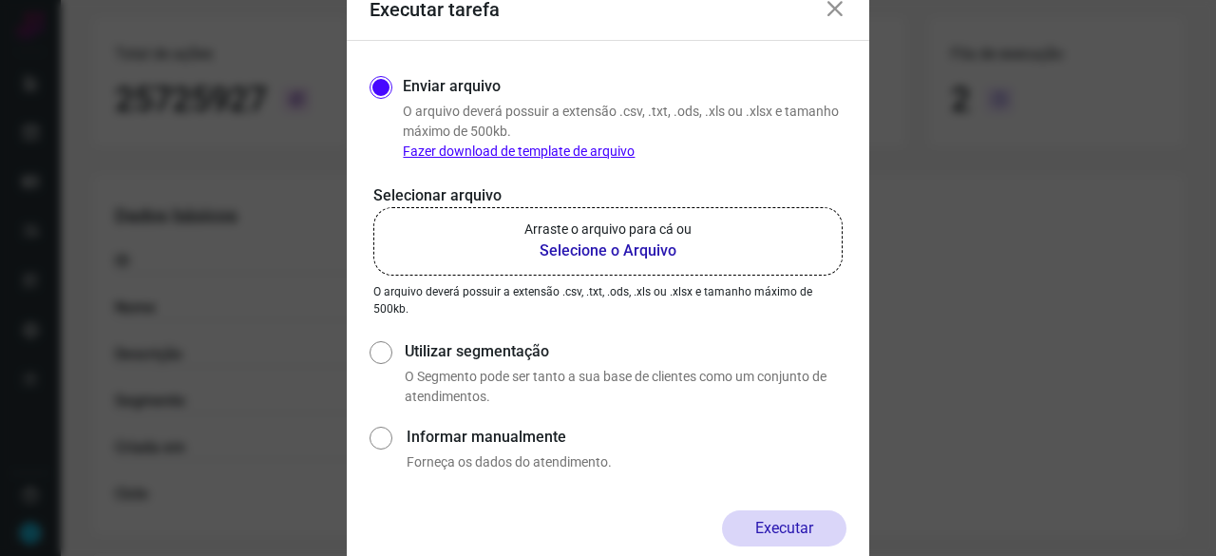
click at [608, 246] on b "Selecione o Arquivo" at bounding box center [607, 250] width 167 height 23
click at [0, 0] on input "Arraste o arquivo para cá ou Selecione o Arquivo" at bounding box center [0, 0] width 0 height 0
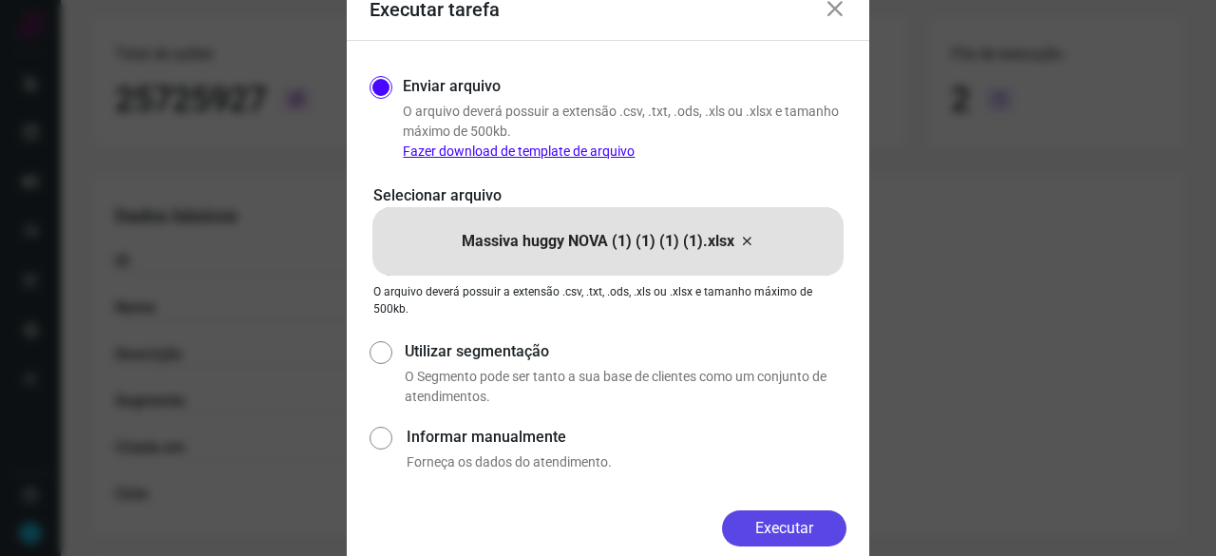
click at [755, 526] on button "Executar" at bounding box center [784, 528] width 124 height 36
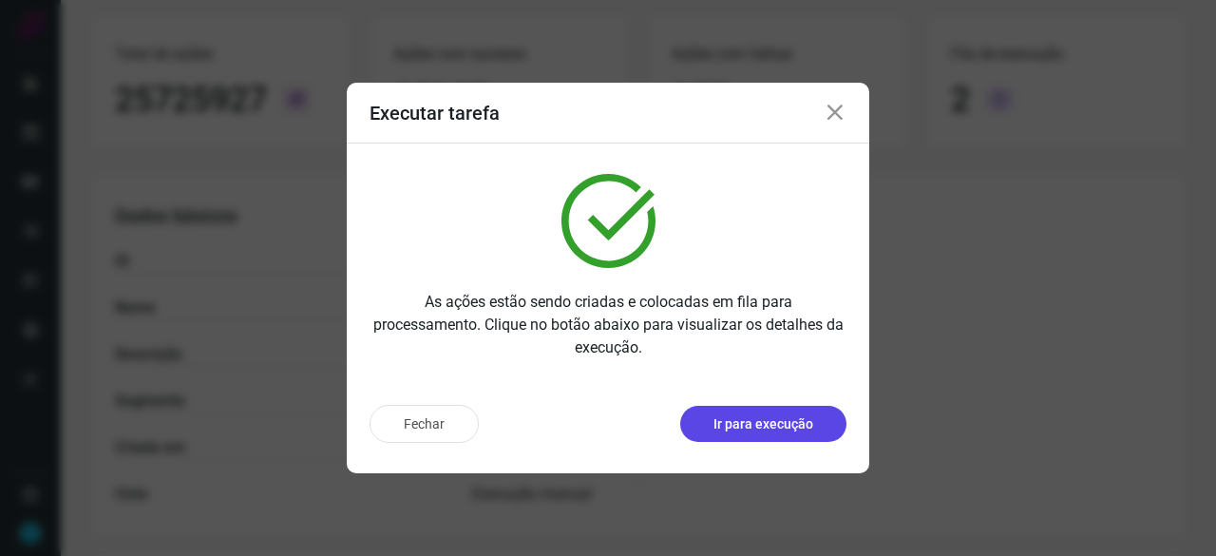
click at [767, 423] on p "Ir para execução" at bounding box center [763, 424] width 100 height 20
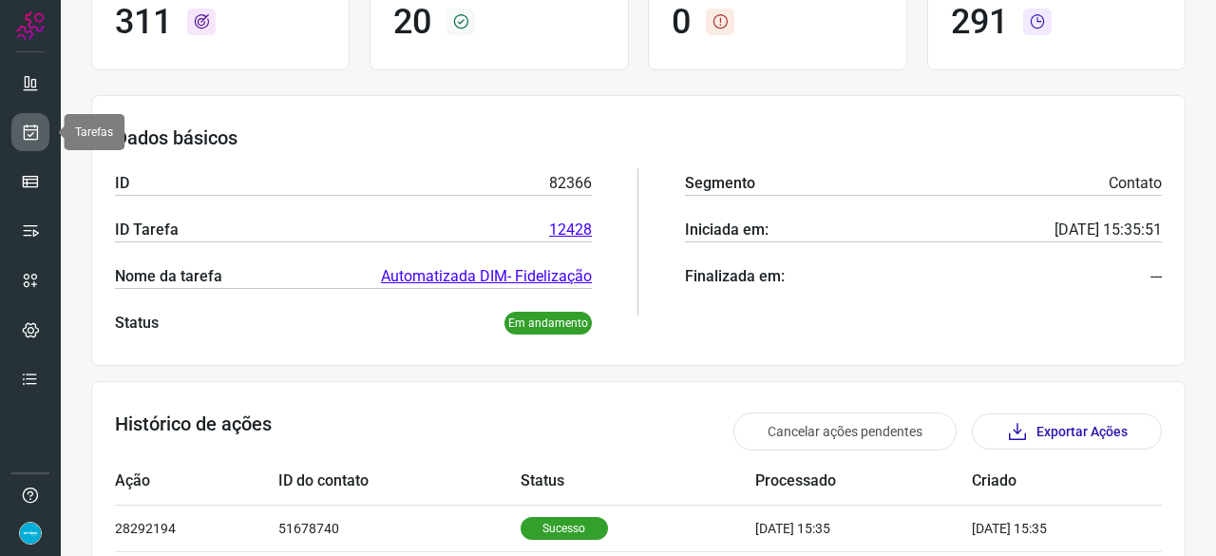
click at [33, 123] on icon at bounding box center [31, 132] width 20 height 19
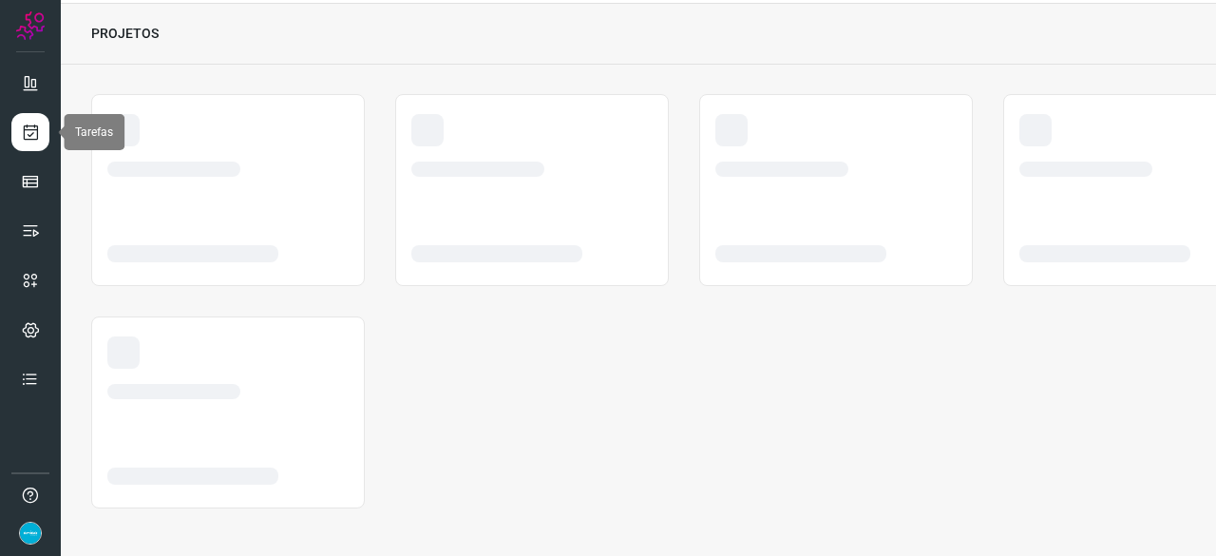
scroll to position [57, 0]
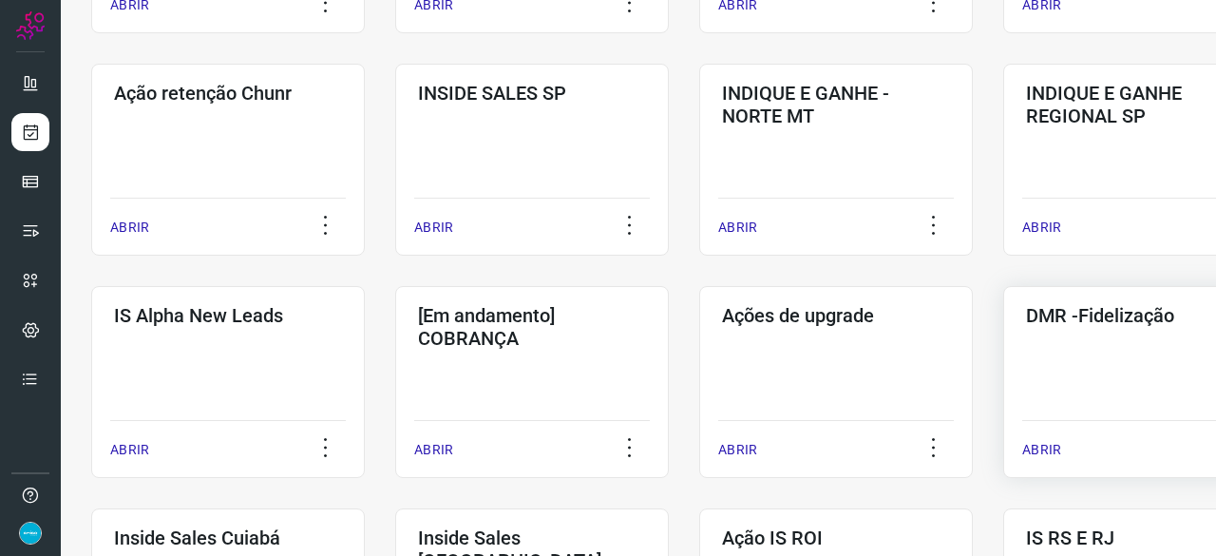
click at [1051, 450] on p "ABRIR" at bounding box center [1041, 450] width 39 height 20
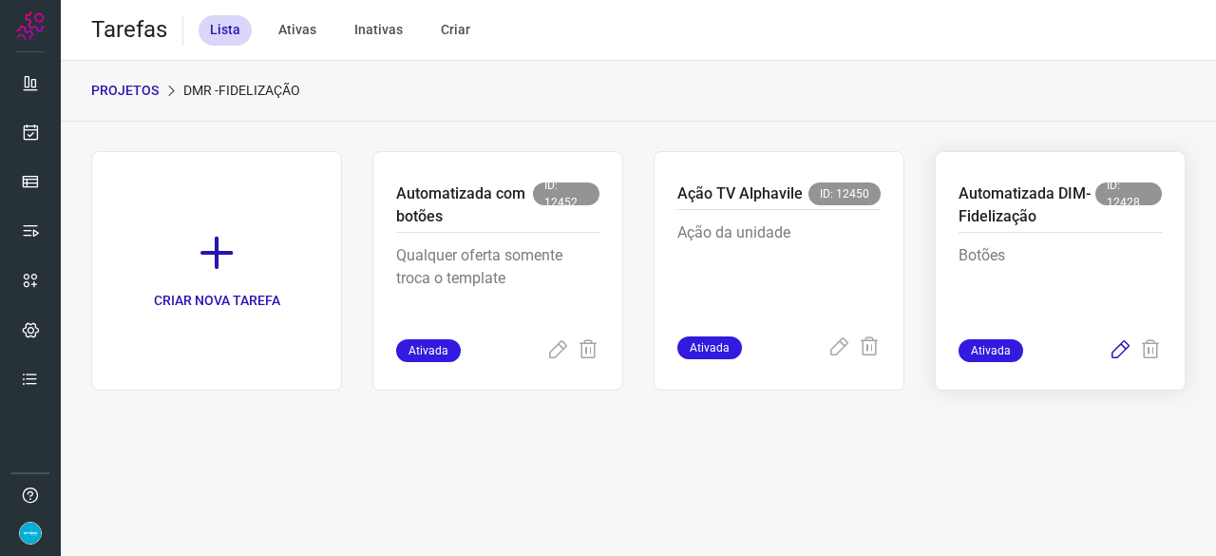
click at [1115, 343] on icon at bounding box center [1119, 350] width 23 height 23
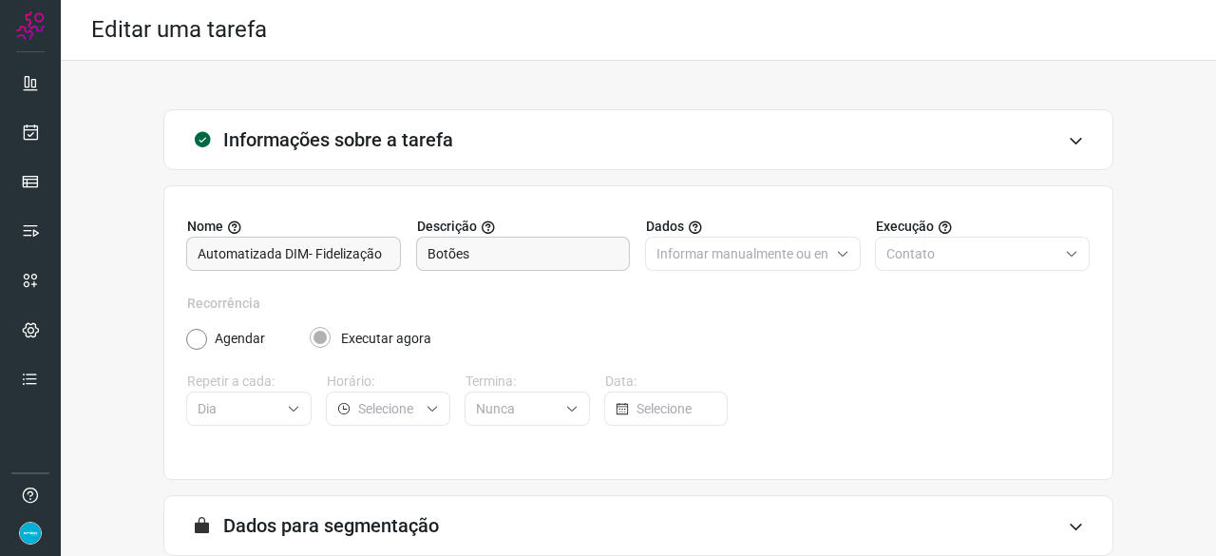
scroll to position [185, 0]
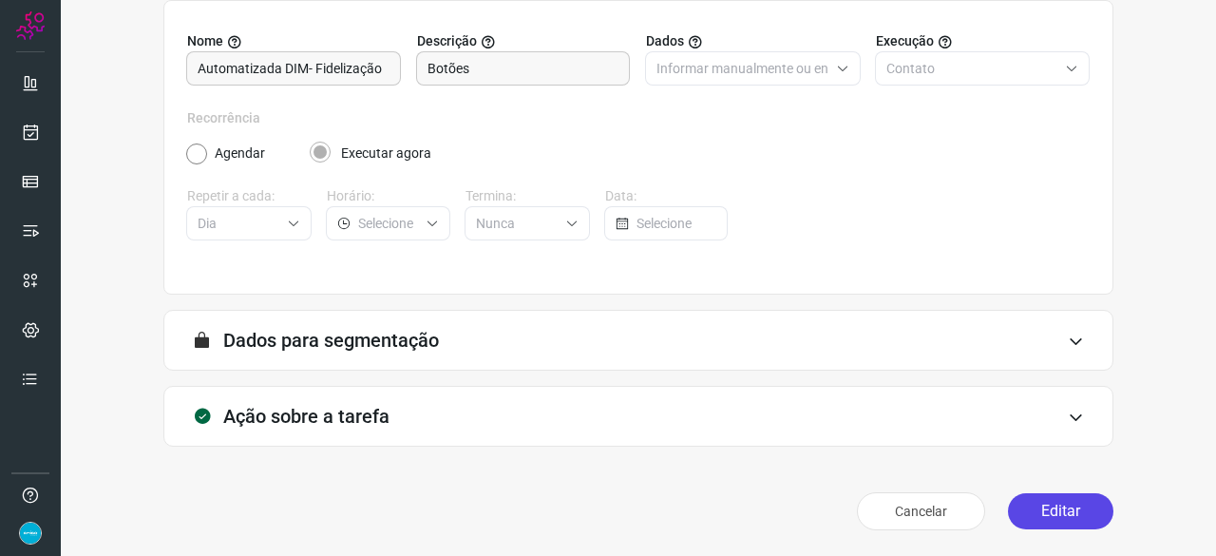
click at [1053, 497] on button "Editar" at bounding box center [1060, 511] width 105 height 36
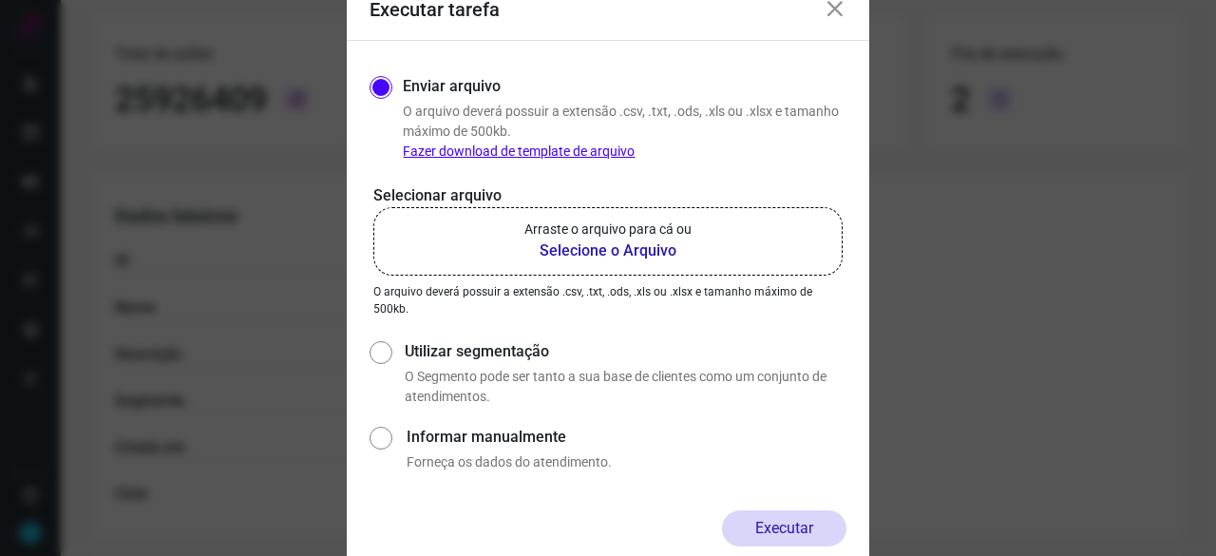
click at [649, 252] on b "Selecione o Arquivo" at bounding box center [607, 250] width 167 height 23
click at [0, 0] on input "Arraste o arquivo para cá ou Selecione o Arquivo" at bounding box center [0, 0] width 0 height 0
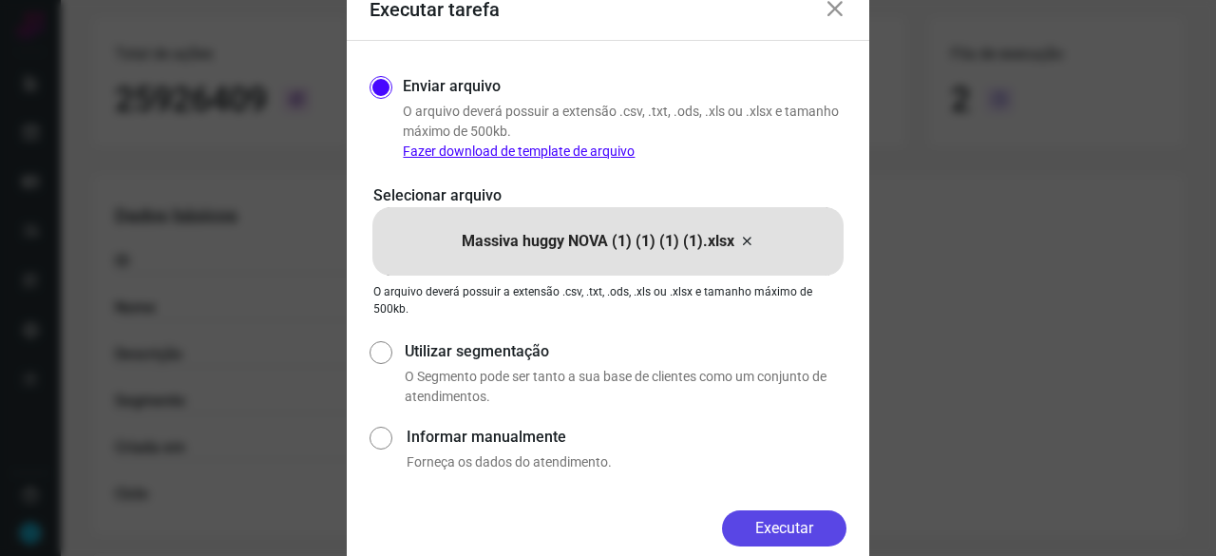
click at [793, 533] on button "Executar" at bounding box center [784, 528] width 124 height 36
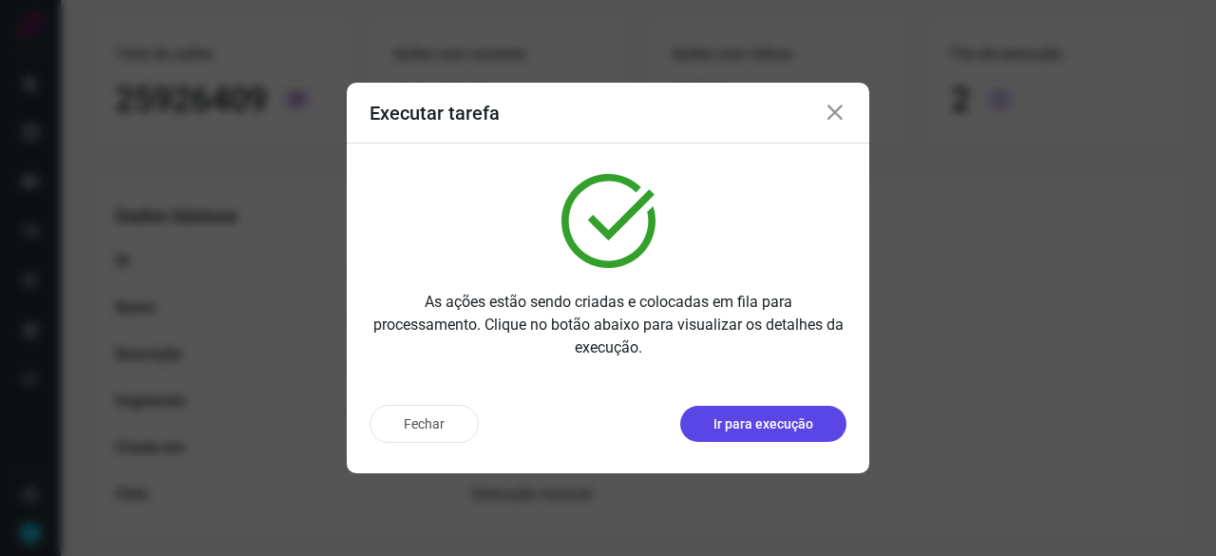
click at [788, 420] on p "Ir para execução" at bounding box center [763, 424] width 100 height 20
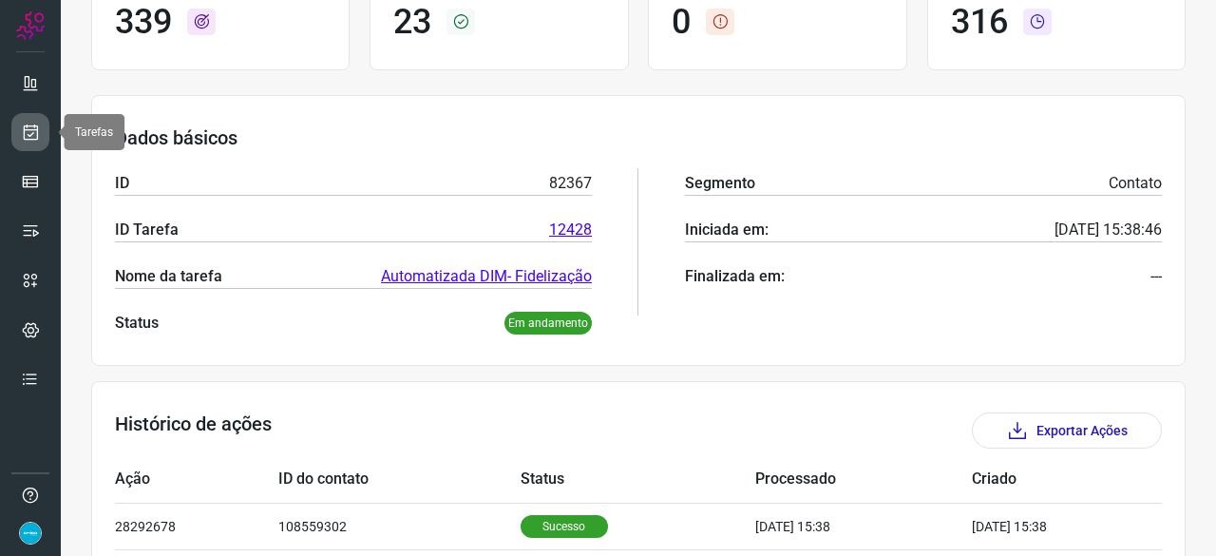
click at [36, 132] on icon at bounding box center [31, 132] width 20 height 19
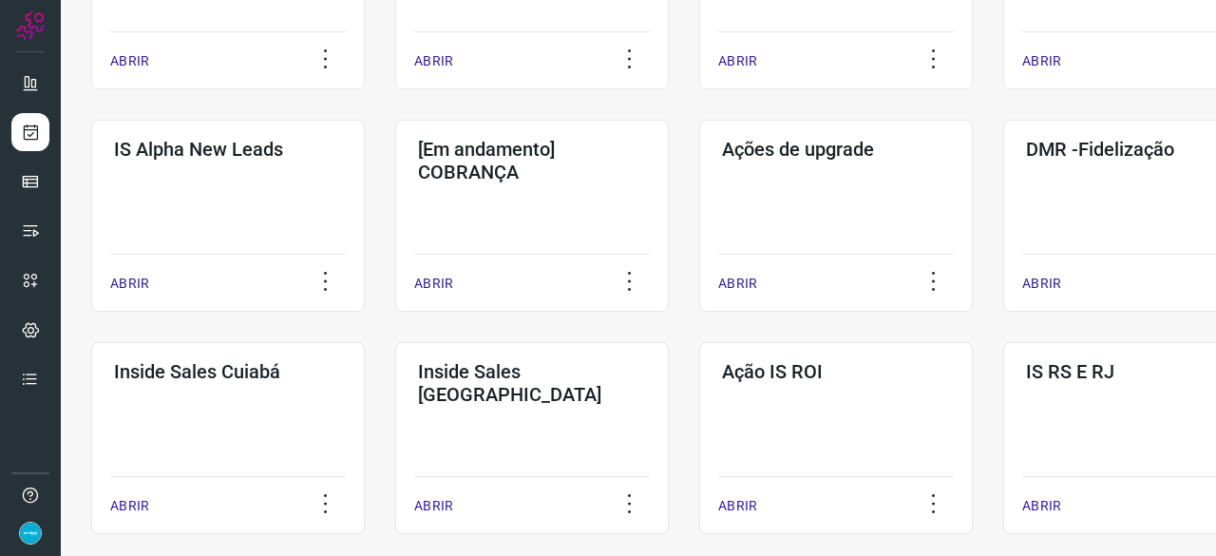
scroll to position [722, 0]
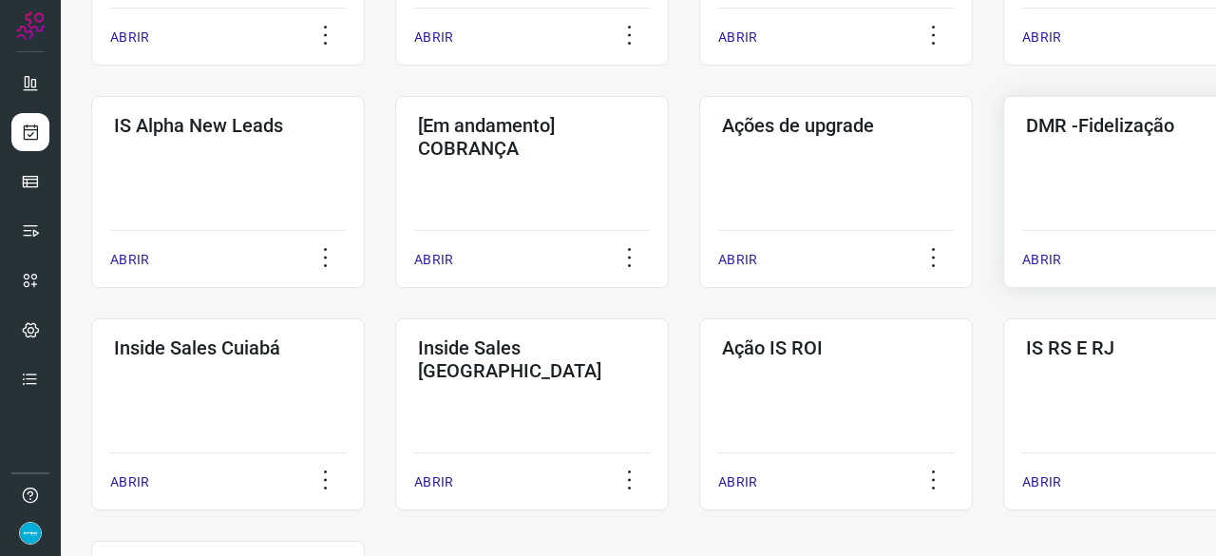
click at [1043, 255] on p "ABRIR" at bounding box center [1041, 260] width 39 height 20
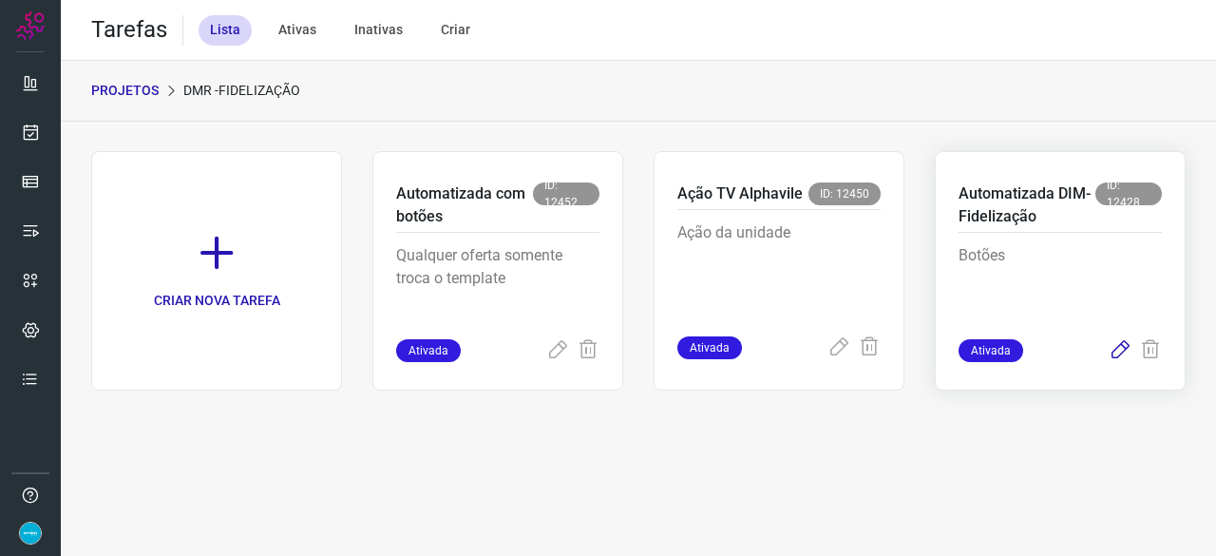
click at [1119, 349] on icon at bounding box center [1119, 350] width 23 height 23
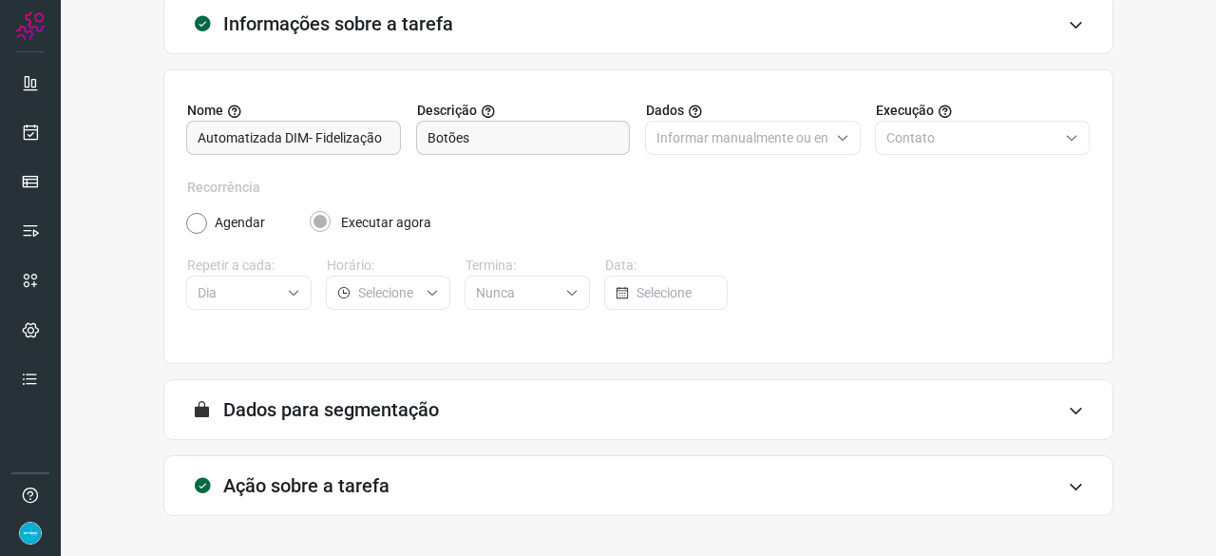
scroll to position [185, 0]
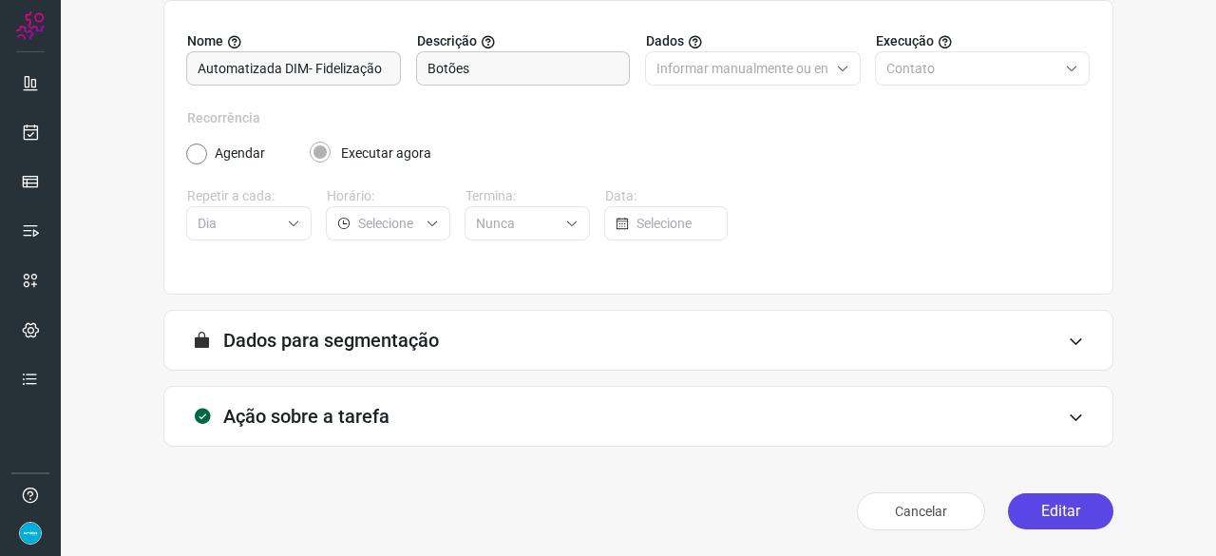
click at [1075, 504] on button "Editar" at bounding box center [1060, 511] width 105 height 36
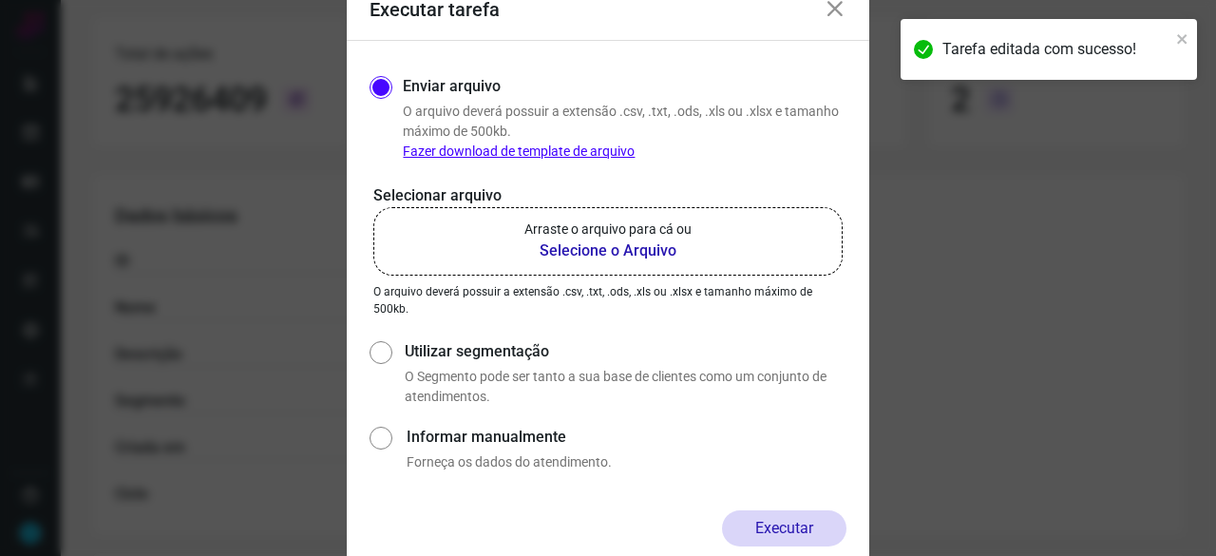
click at [610, 252] on b "Selecione o Arquivo" at bounding box center [607, 250] width 167 height 23
click at [0, 0] on input "Arraste o arquivo para cá ou Selecione o Arquivo" at bounding box center [0, 0] width 0 height 0
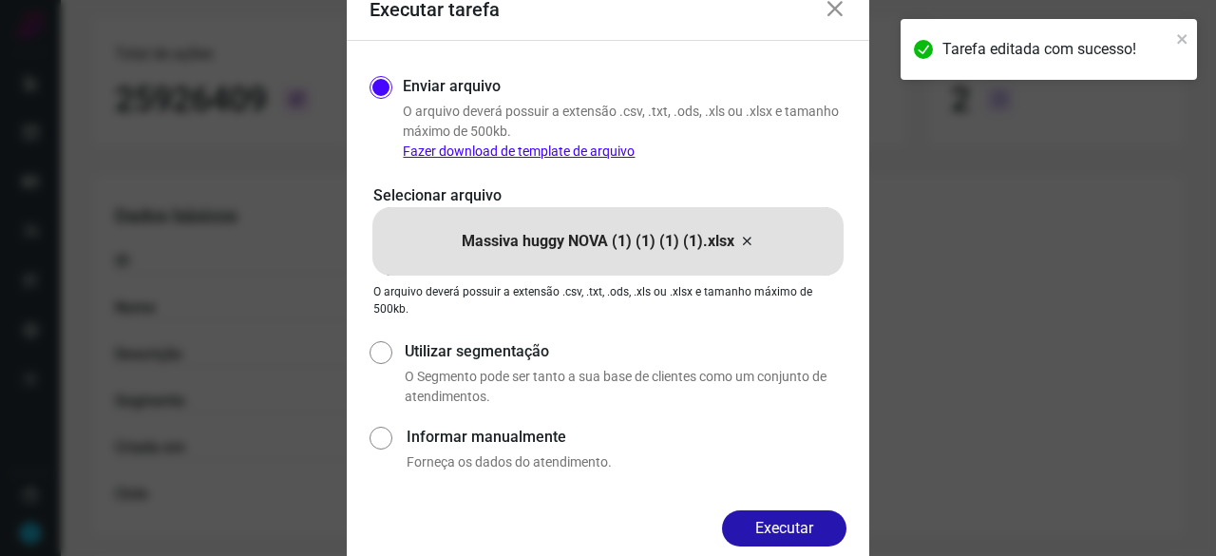
click at [765, 516] on button "Executar" at bounding box center [784, 528] width 124 height 36
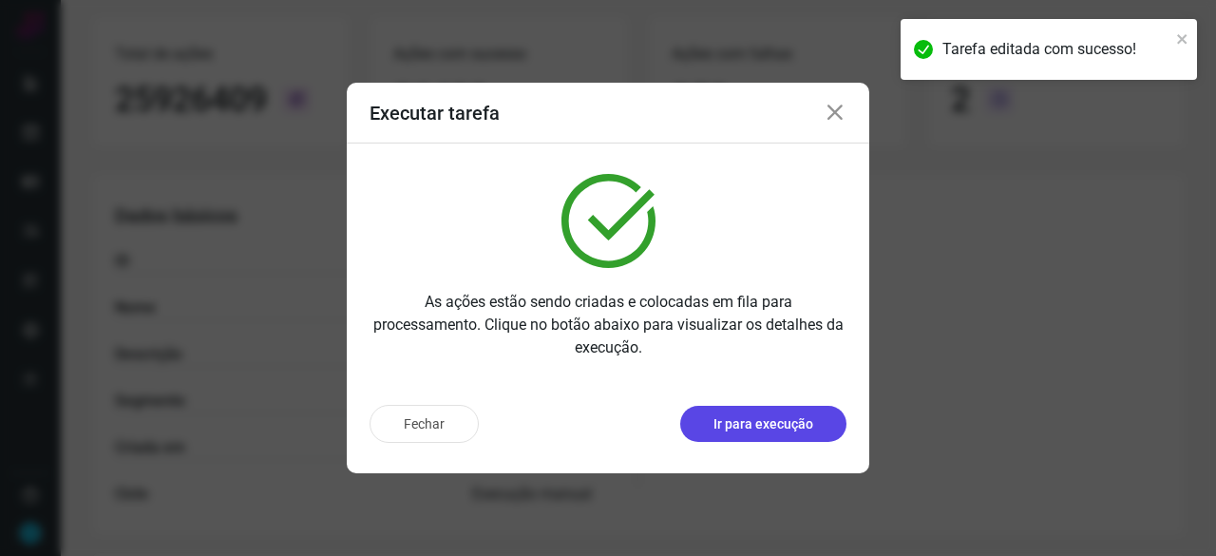
click at [742, 426] on p "Ir para execução" at bounding box center [763, 424] width 100 height 20
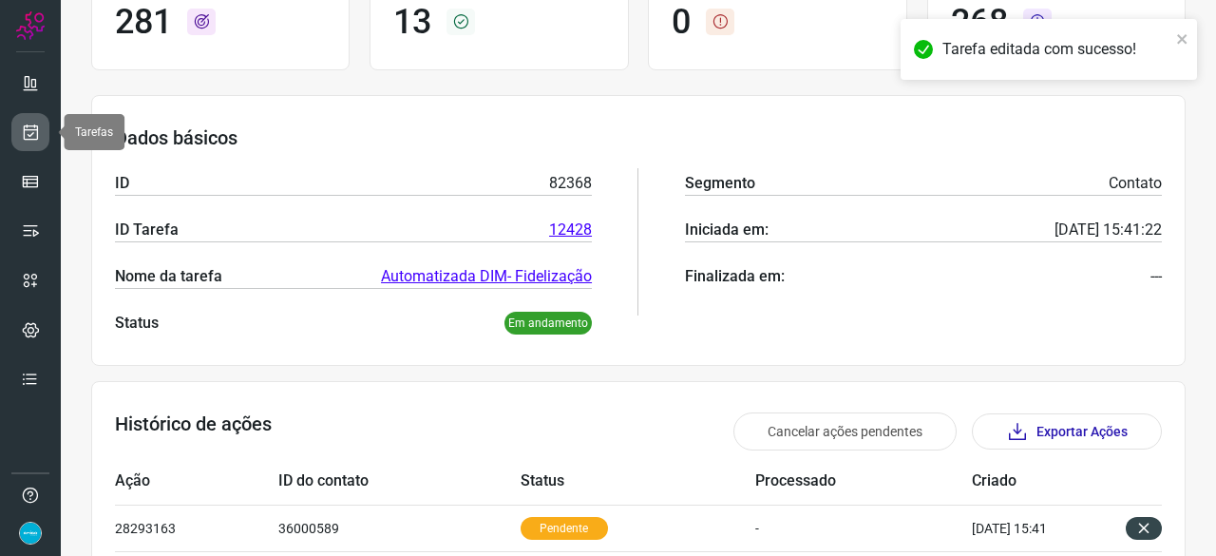
click at [30, 130] on icon at bounding box center [31, 132] width 20 height 19
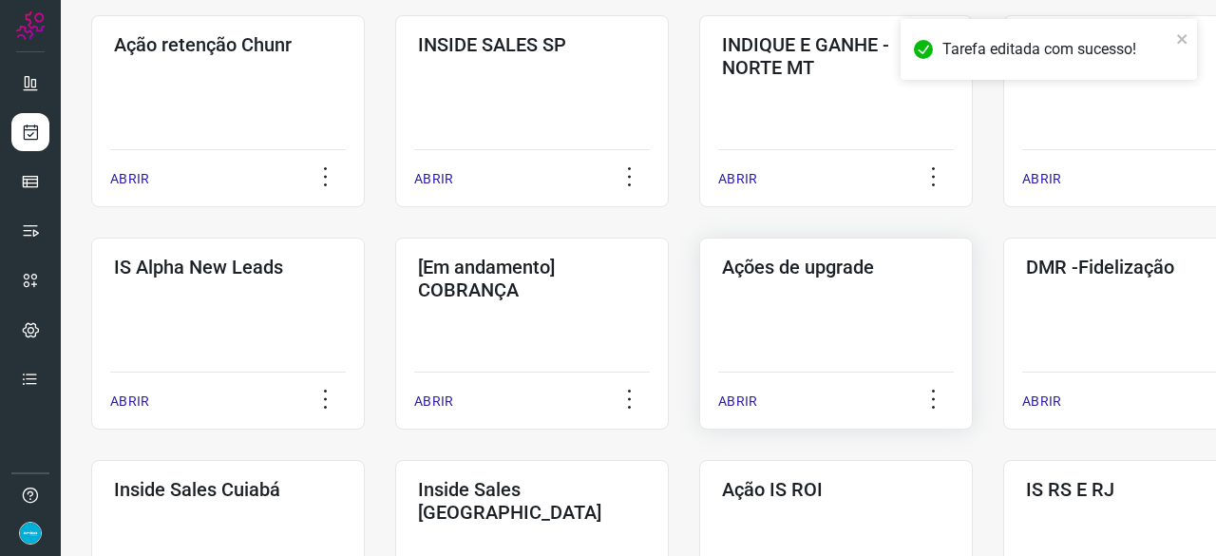
scroll to position [627, 0]
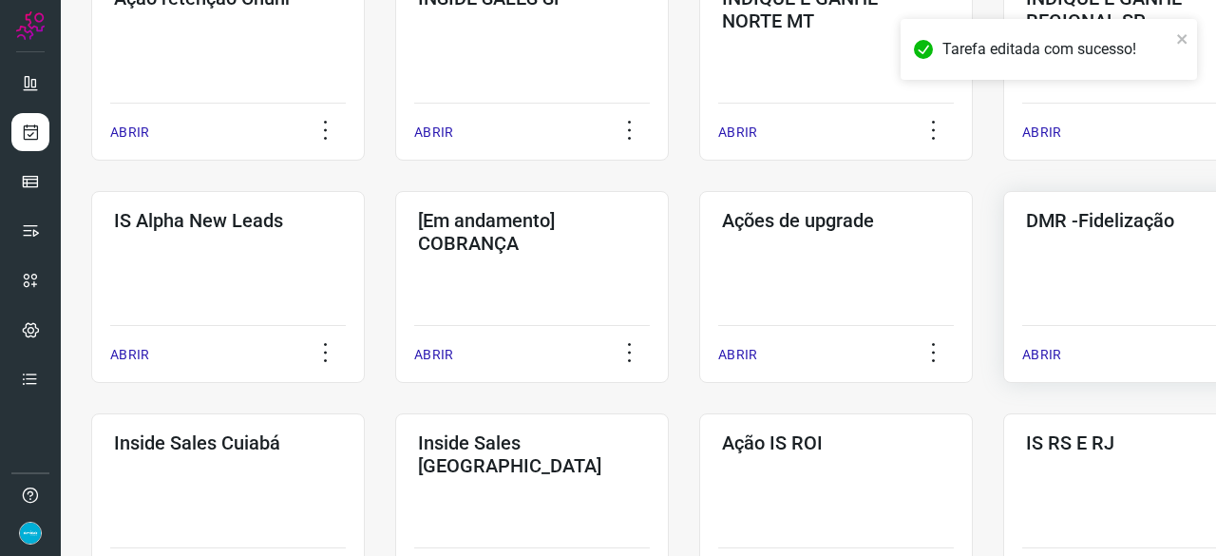
click at [1029, 351] on p "ABRIR" at bounding box center [1041, 355] width 39 height 20
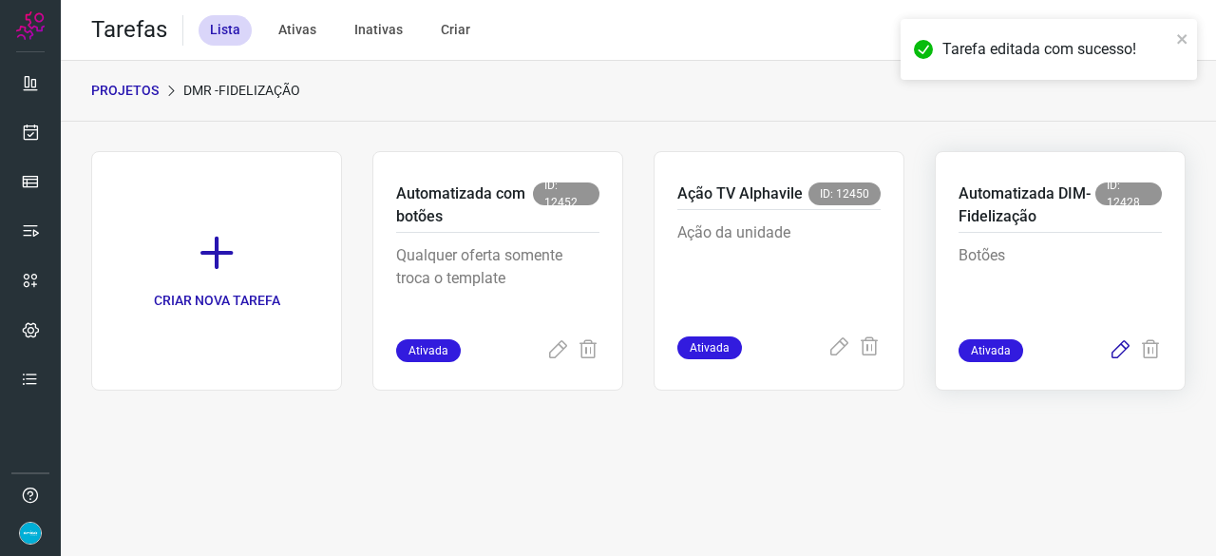
click at [1123, 350] on icon at bounding box center [1119, 350] width 23 height 23
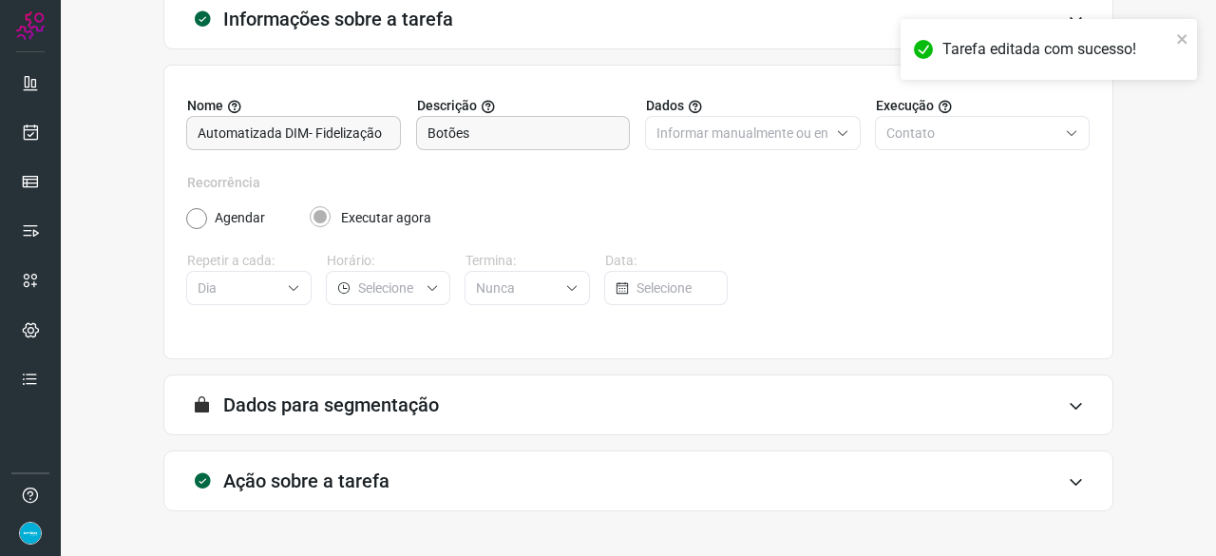
scroll to position [185, 0]
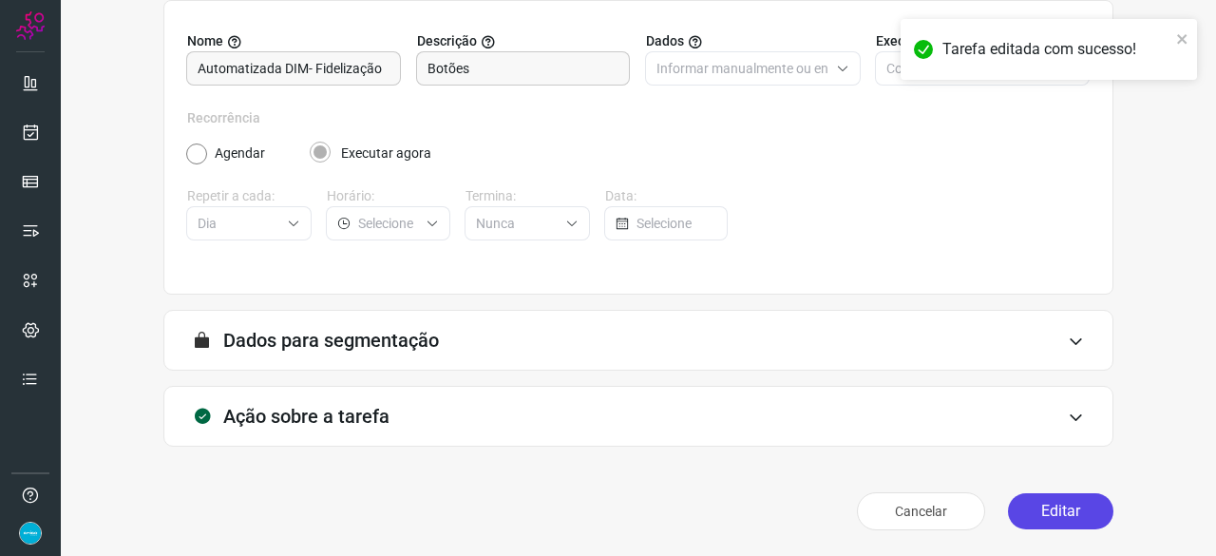
click at [1046, 513] on button "Editar" at bounding box center [1060, 511] width 105 height 36
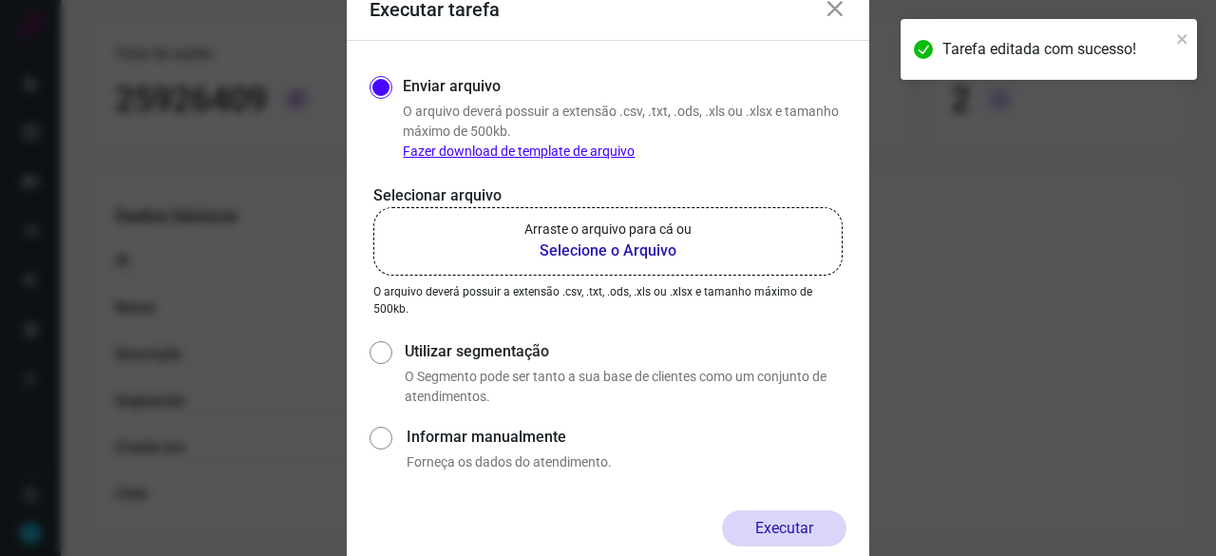
click at [591, 246] on b "Selecione o Arquivo" at bounding box center [607, 250] width 167 height 23
click at [0, 0] on input "Arraste o arquivo para cá ou Selecione o Arquivo" at bounding box center [0, 0] width 0 height 0
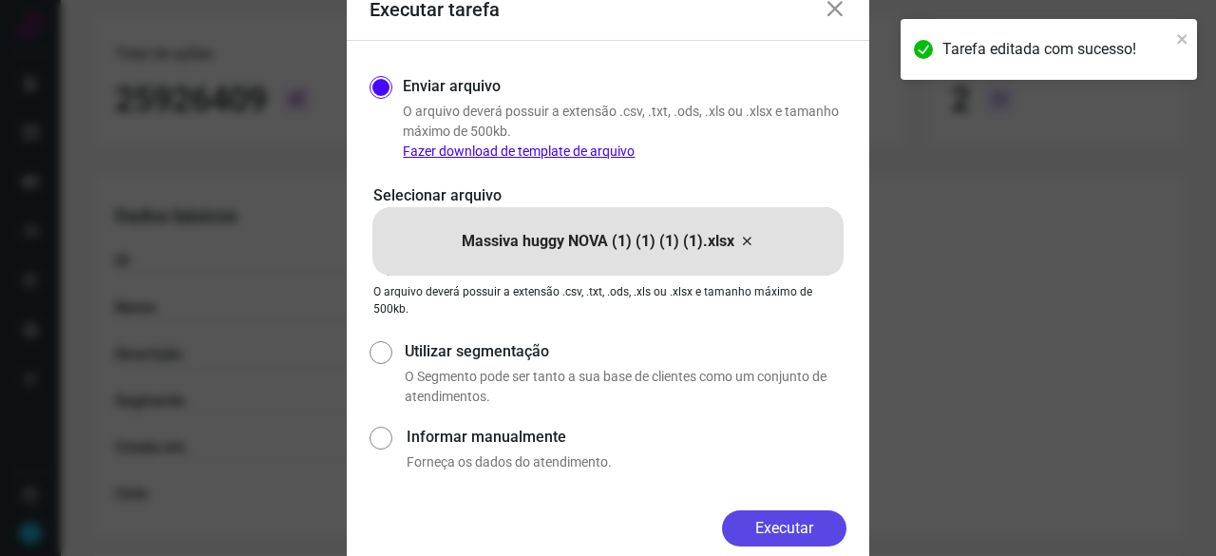
click at [800, 528] on button "Executar" at bounding box center [784, 528] width 124 height 36
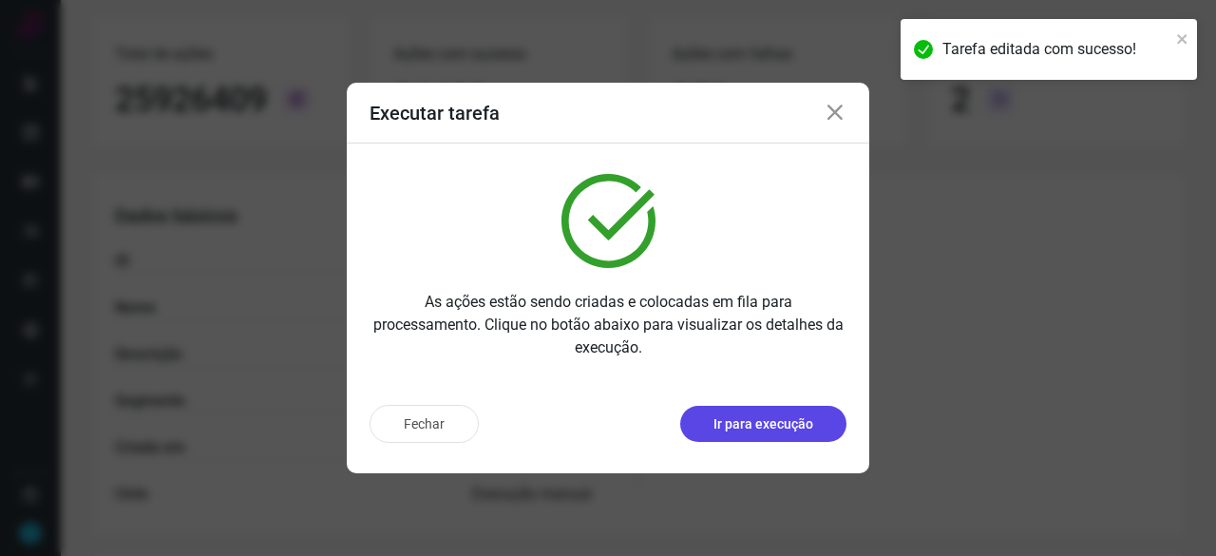
click at [767, 437] on button "Ir para execução" at bounding box center [763, 424] width 166 height 36
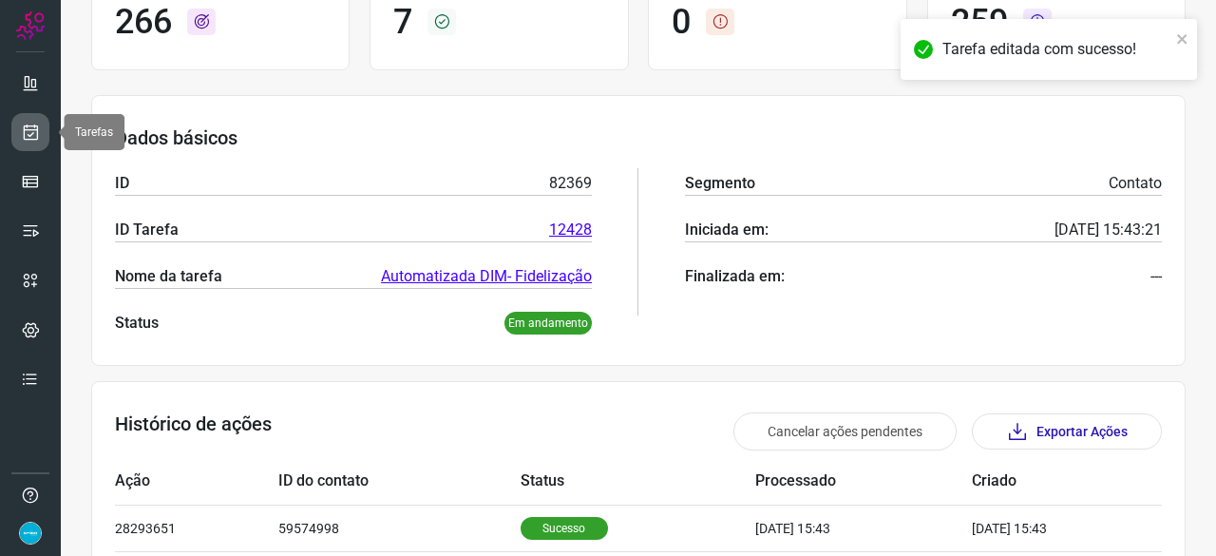
click at [25, 135] on icon at bounding box center [31, 132] width 20 height 19
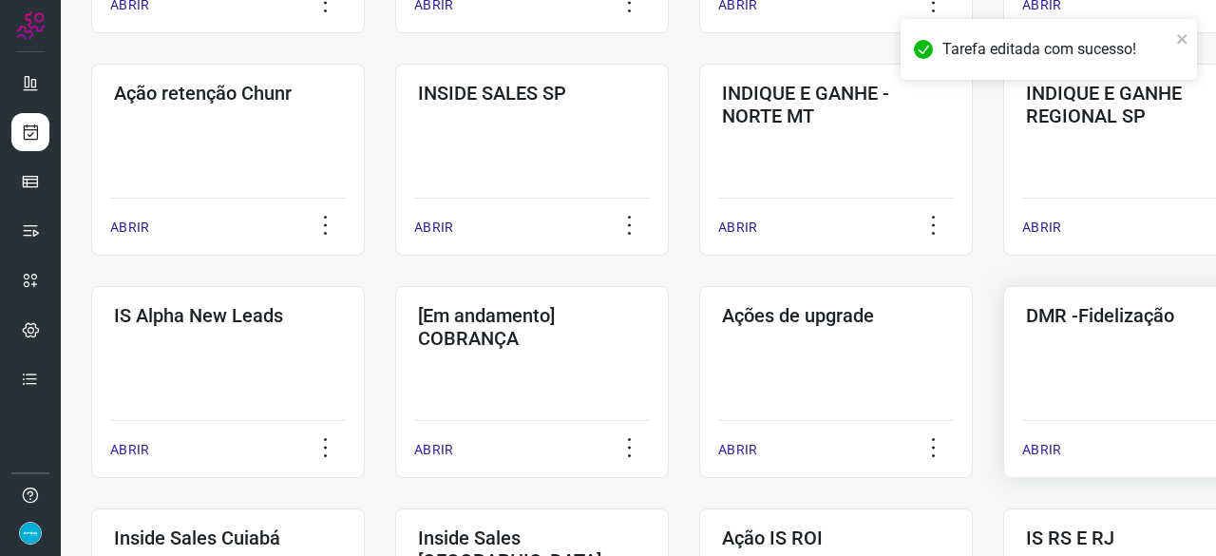
click at [1045, 442] on p "ABRIR" at bounding box center [1041, 450] width 39 height 20
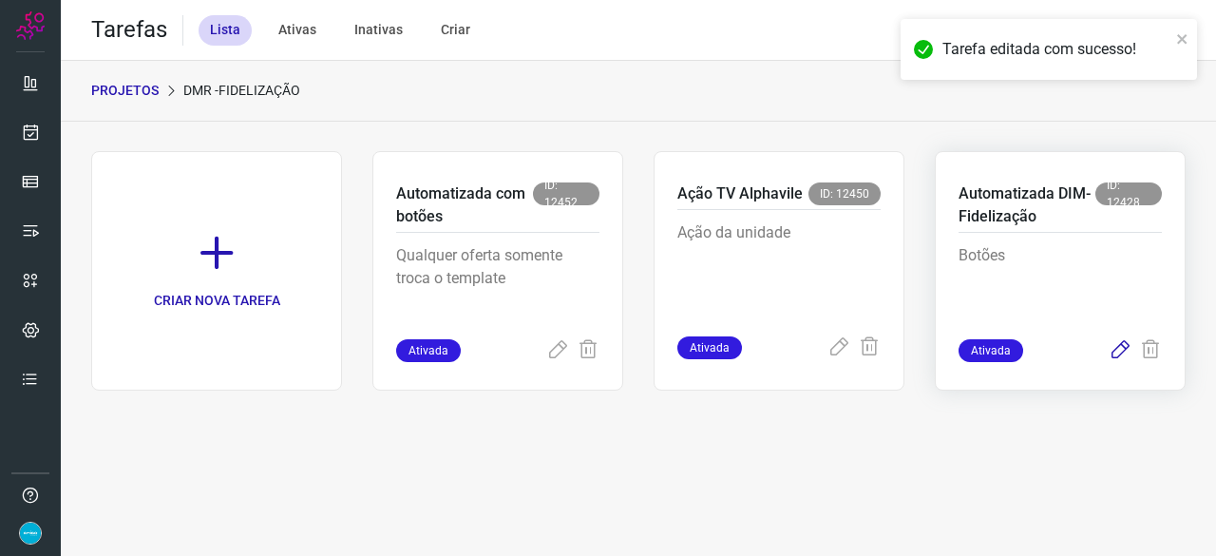
click at [1116, 350] on icon at bounding box center [1119, 350] width 23 height 23
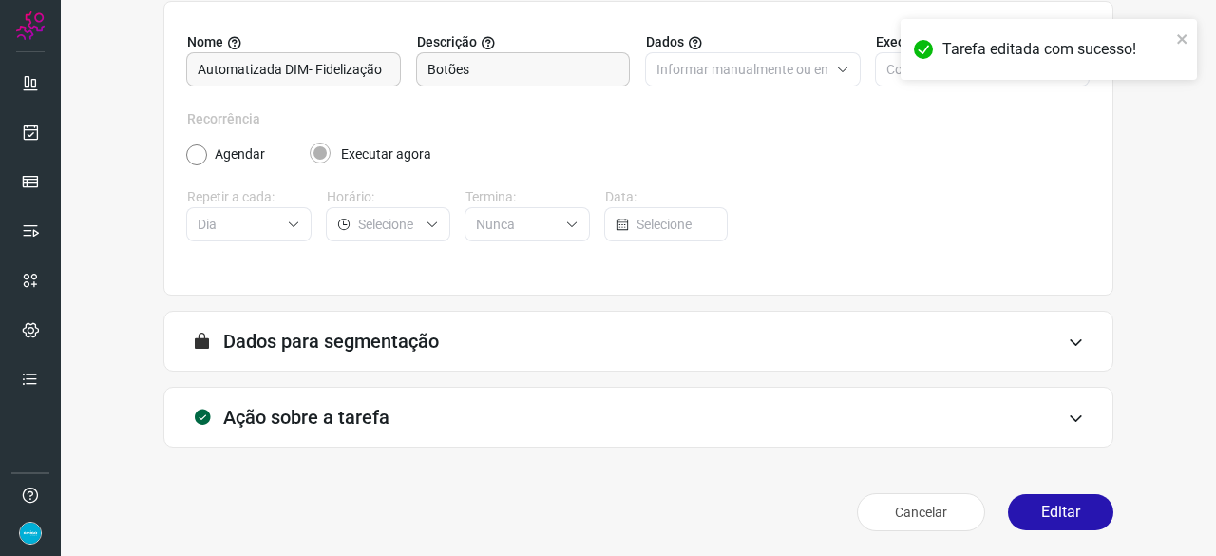
scroll to position [185, 0]
click at [1089, 505] on button "Editar" at bounding box center [1060, 511] width 105 height 36
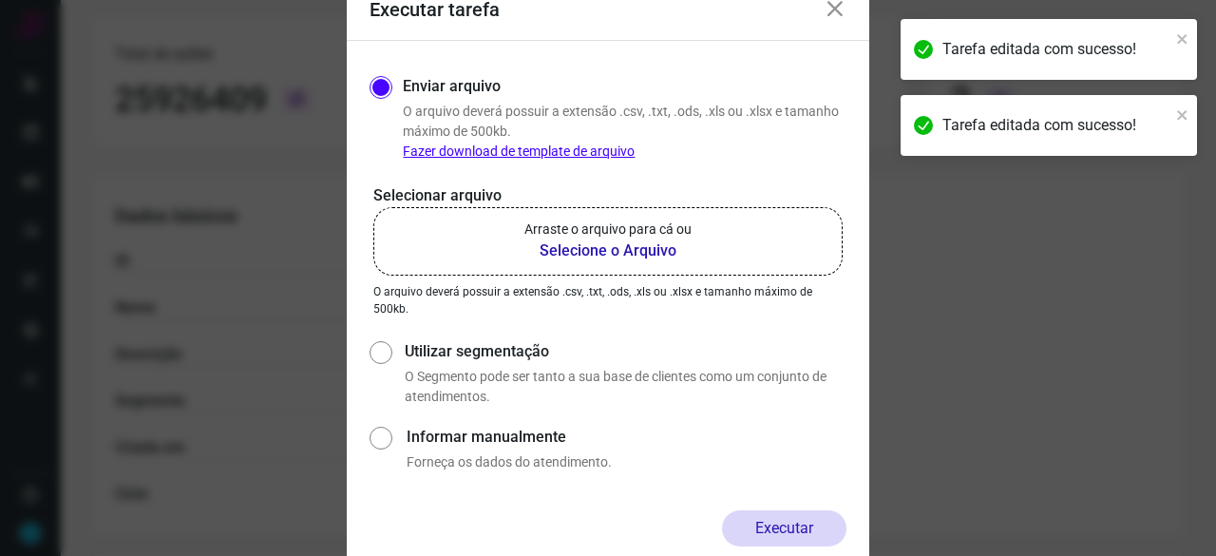
click at [569, 253] on b "Selecione o Arquivo" at bounding box center [607, 250] width 167 height 23
click at [0, 0] on input "Arraste o arquivo para cá ou Selecione o Arquivo" at bounding box center [0, 0] width 0 height 0
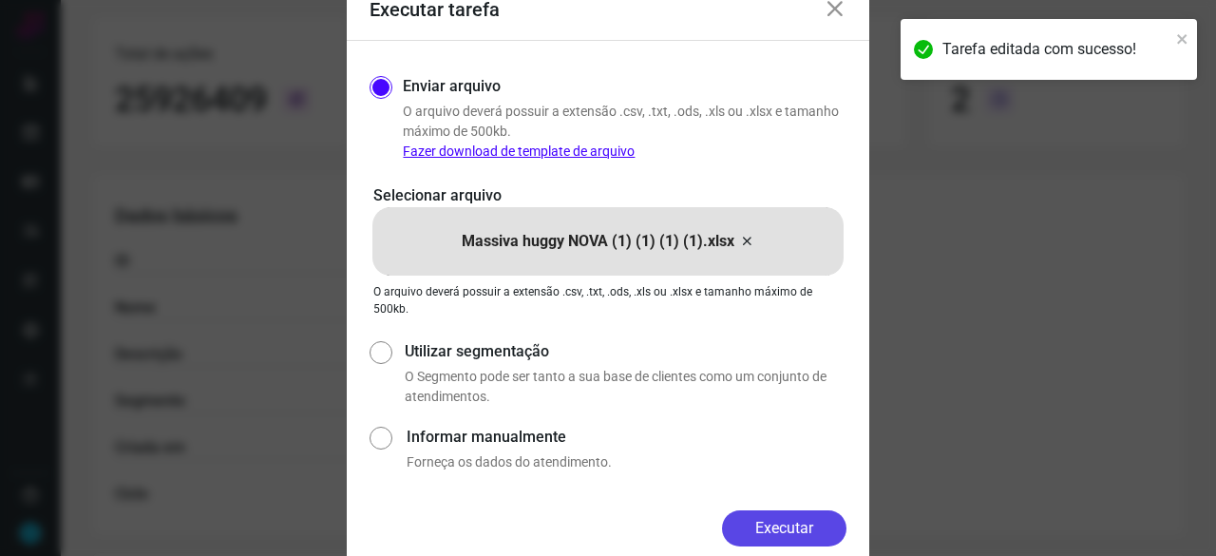
click at [790, 521] on button "Executar" at bounding box center [784, 528] width 124 height 36
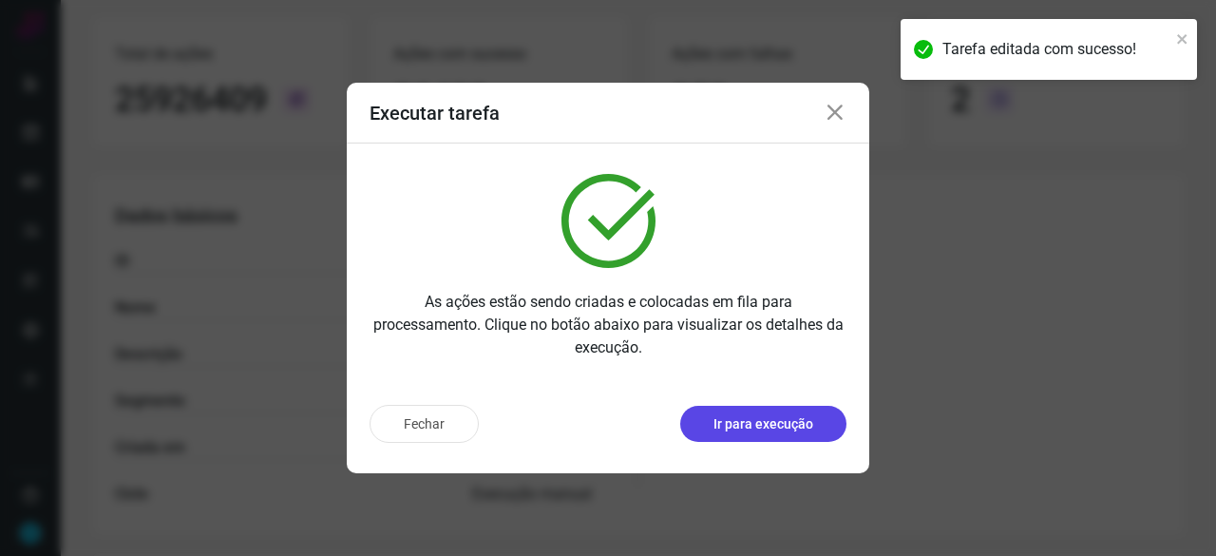
click at [767, 410] on button "Ir para execução" at bounding box center [763, 424] width 166 height 36
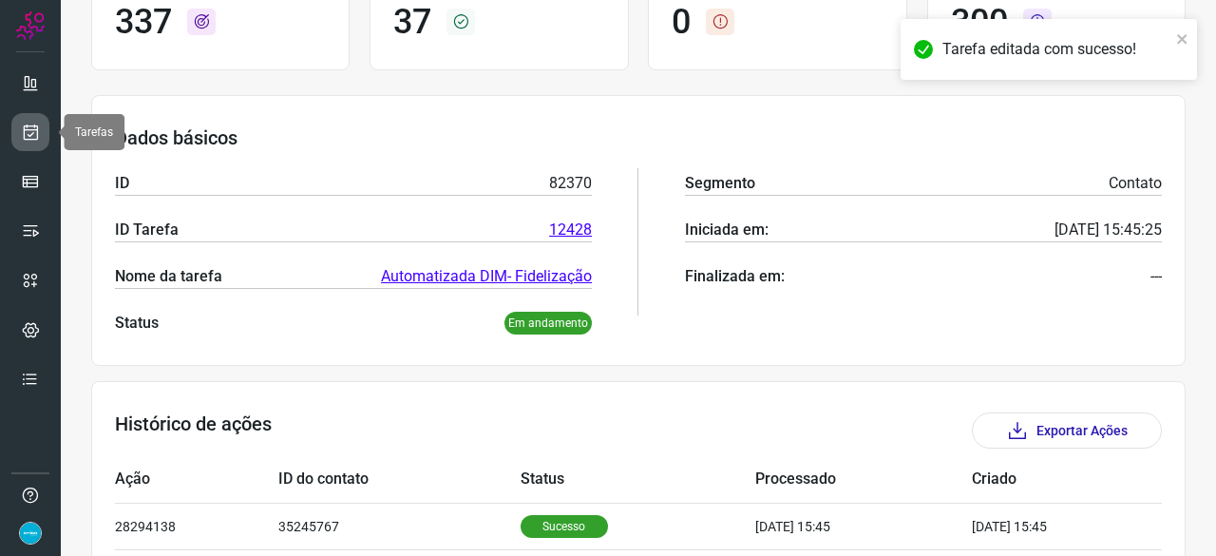
click at [31, 134] on icon at bounding box center [31, 132] width 20 height 19
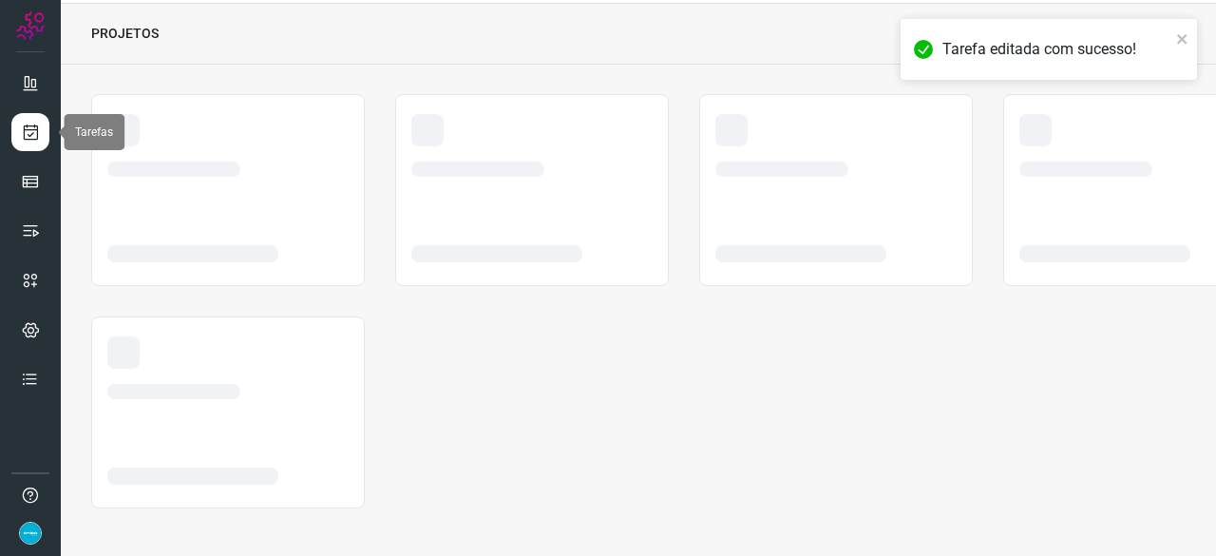
scroll to position [57, 0]
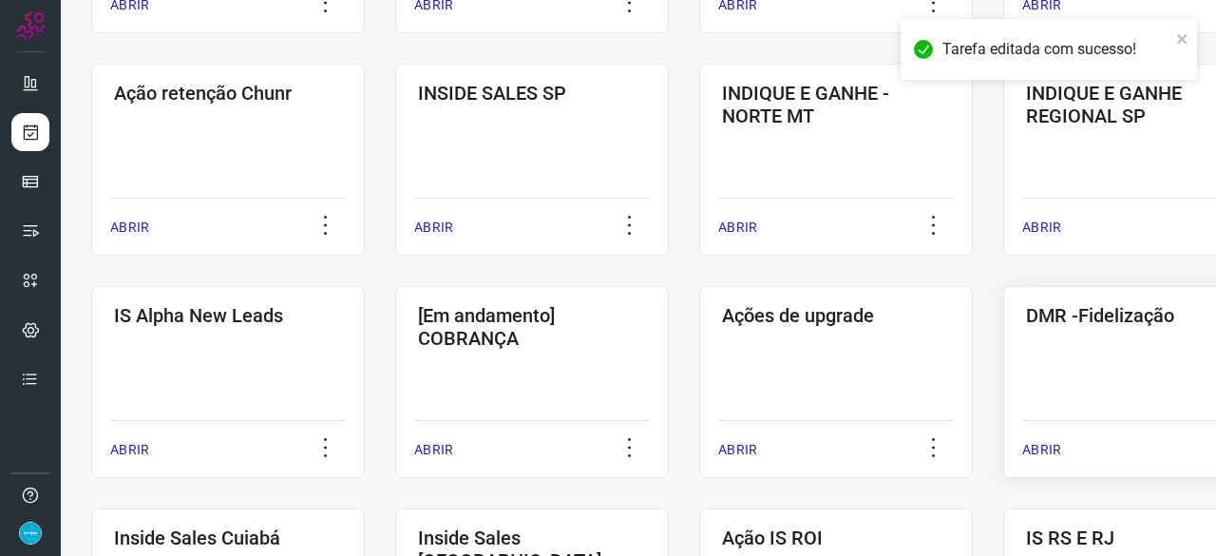
click at [1050, 445] on p "ABRIR" at bounding box center [1041, 450] width 39 height 20
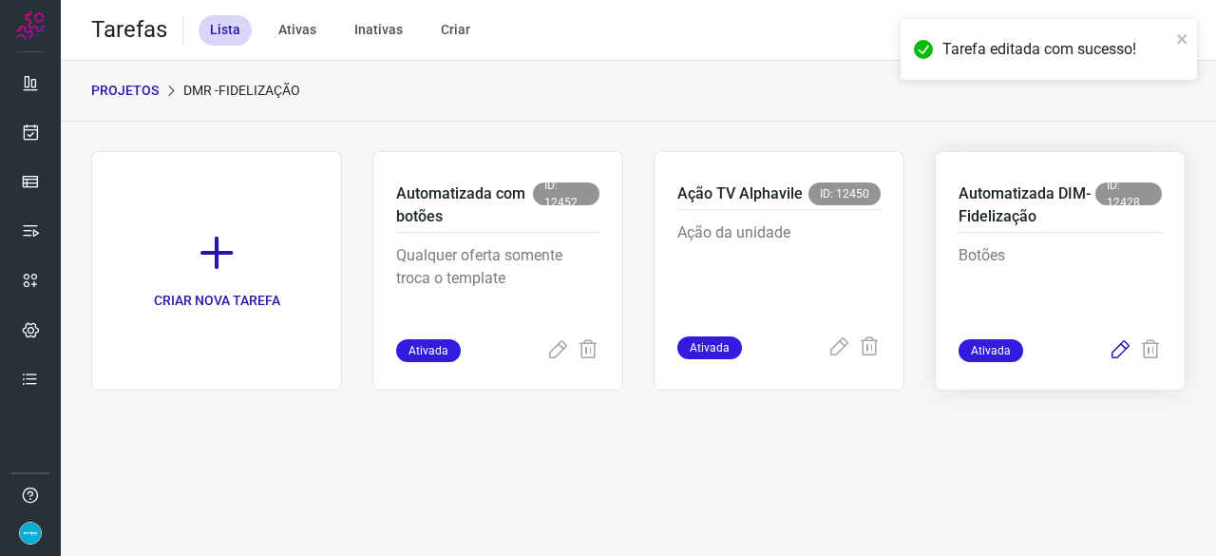
click at [1118, 348] on icon at bounding box center [1119, 350] width 23 height 23
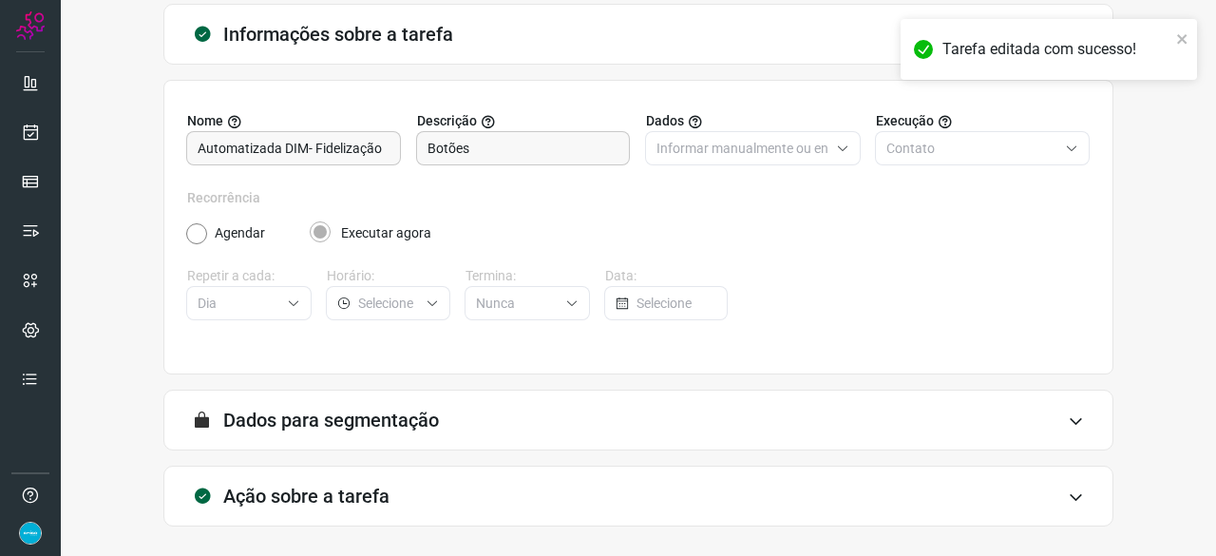
scroll to position [185, 0]
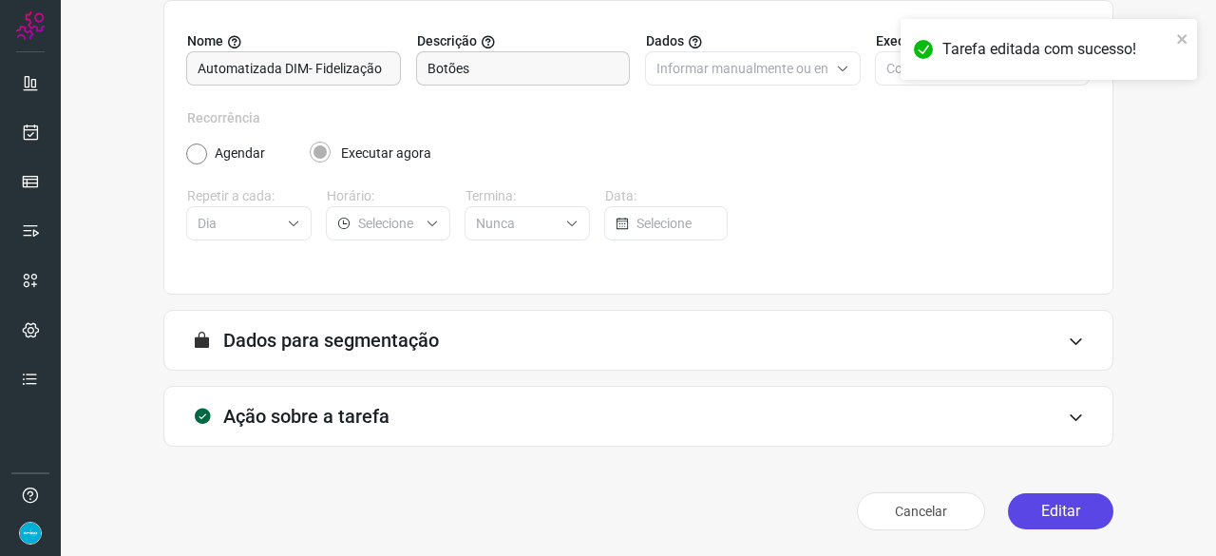
click at [1055, 506] on button "Editar" at bounding box center [1060, 511] width 105 height 36
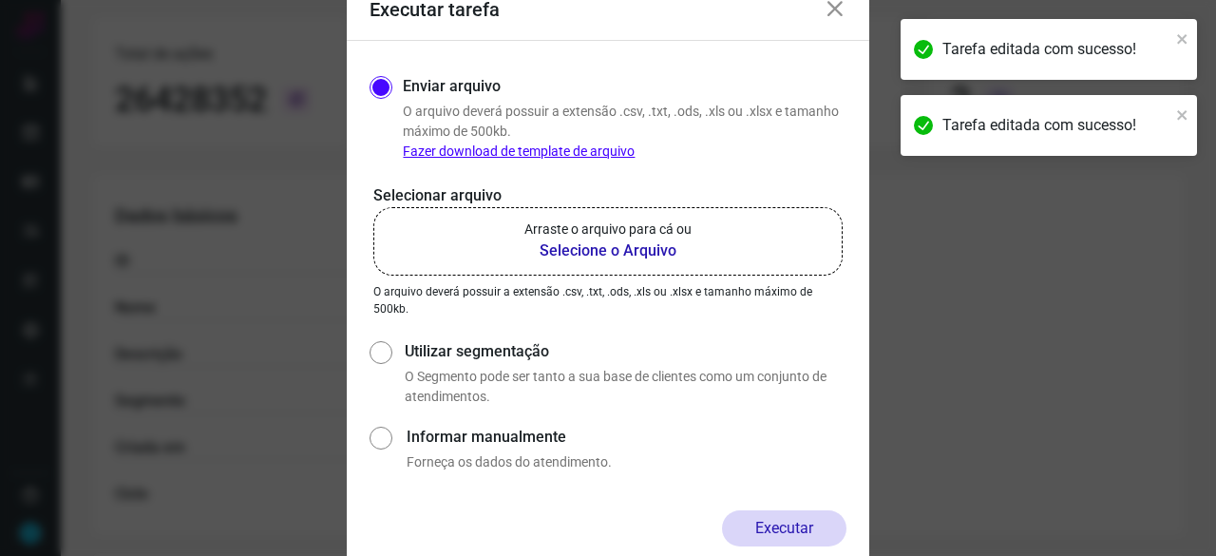
click at [598, 249] on b "Selecione o Arquivo" at bounding box center [607, 250] width 167 height 23
click at [0, 0] on input "Arraste o arquivo para cá ou Selecione o Arquivo" at bounding box center [0, 0] width 0 height 0
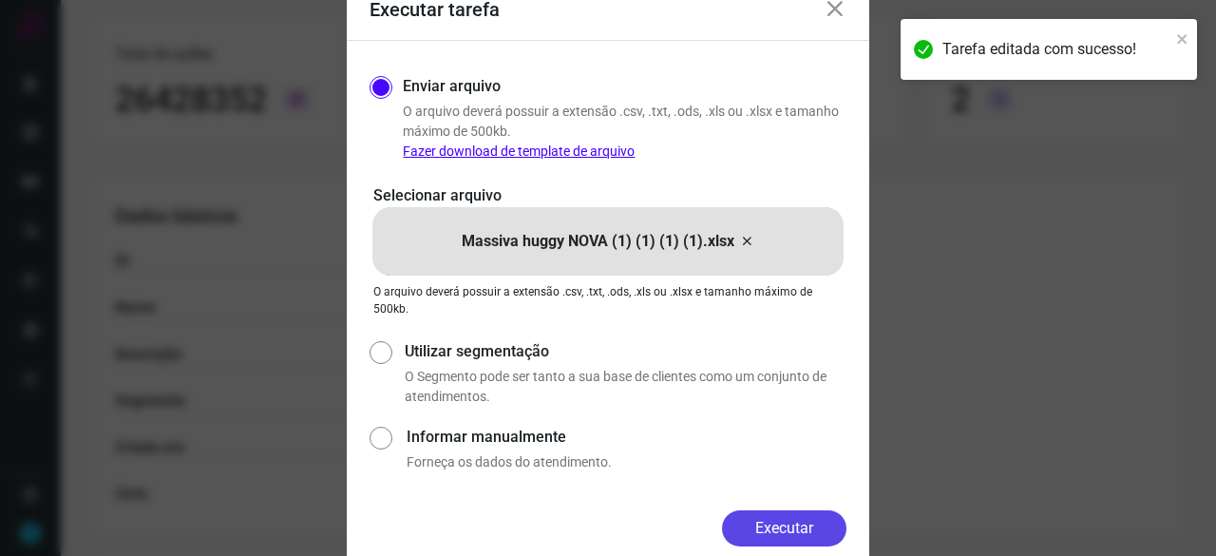
click at [791, 533] on button "Executar" at bounding box center [784, 528] width 124 height 36
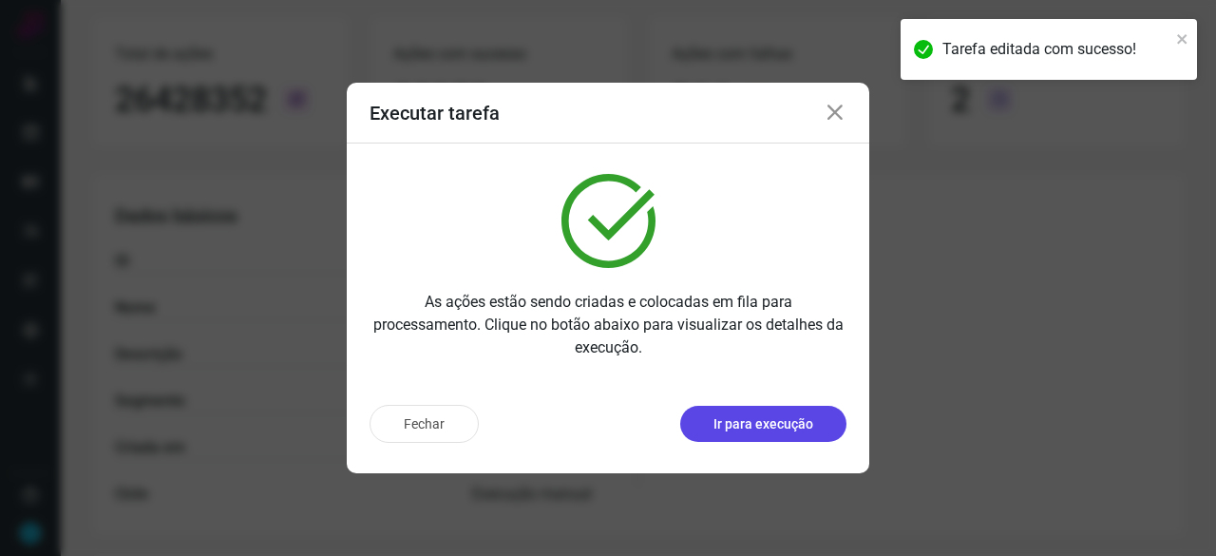
click at [728, 436] on button "Ir para execução" at bounding box center [763, 424] width 166 height 36
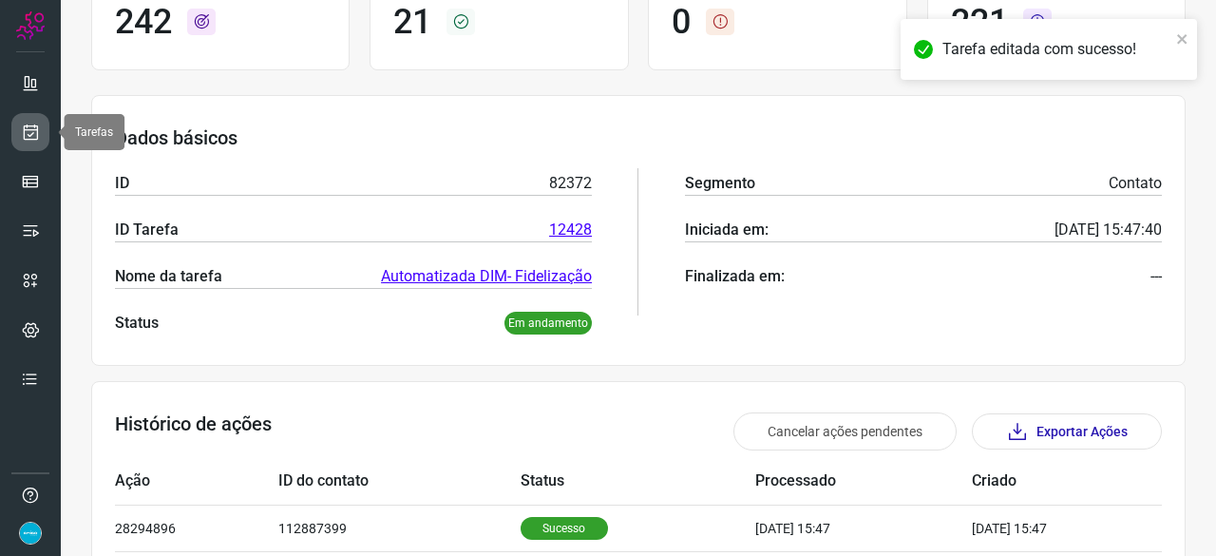
click at [35, 125] on icon at bounding box center [31, 132] width 20 height 19
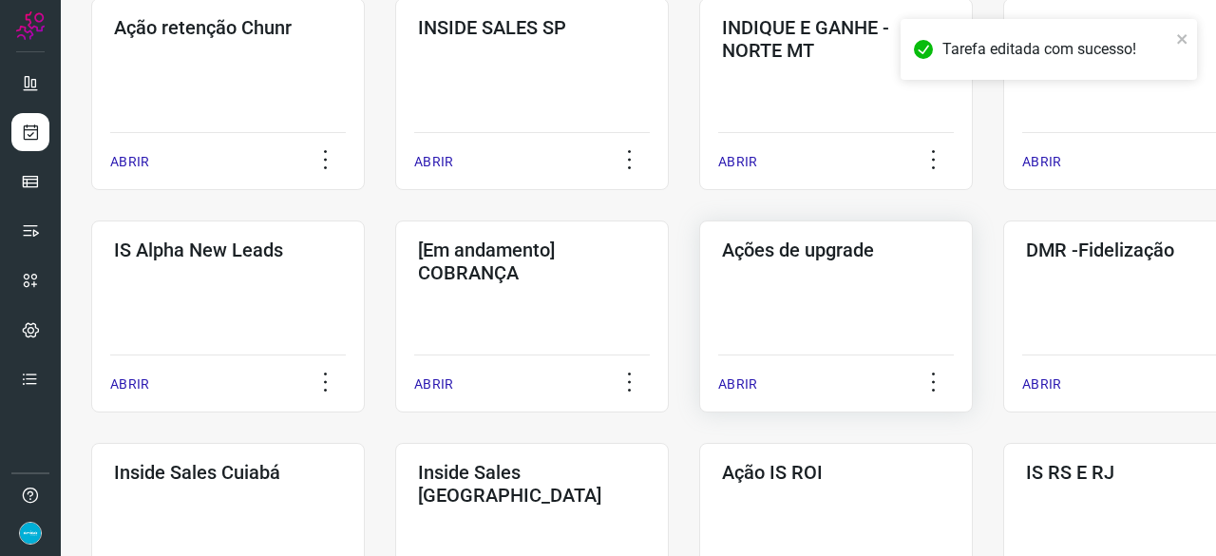
scroll to position [627, 0]
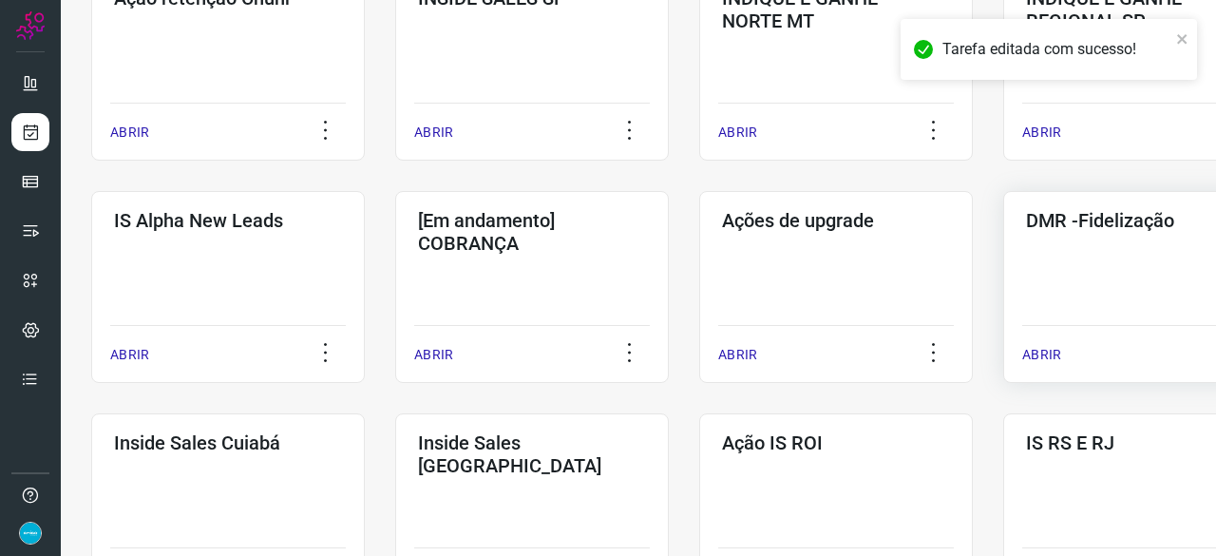
click at [1054, 354] on p "ABRIR" at bounding box center [1041, 355] width 39 height 20
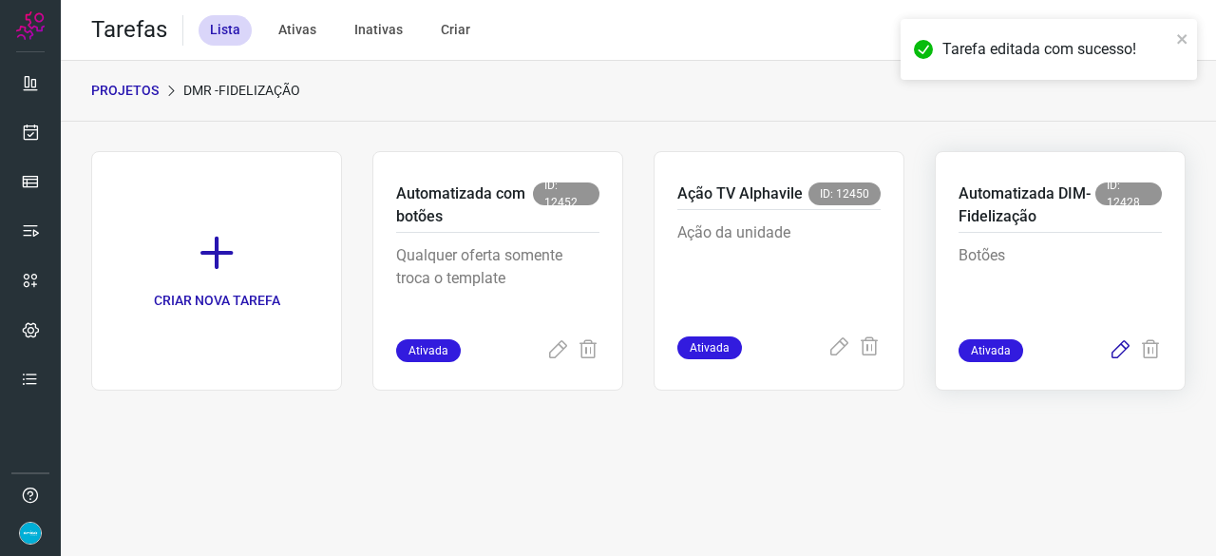
click at [1118, 350] on icon at bounding box center [1119, 350] width 23 height 23
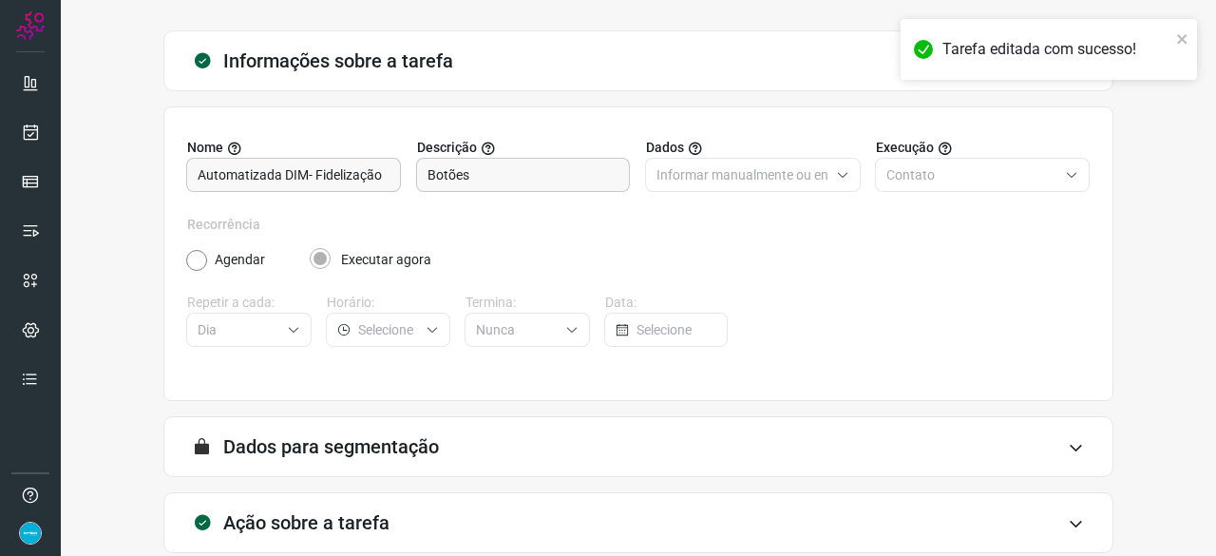
scroll to position [185, 0]
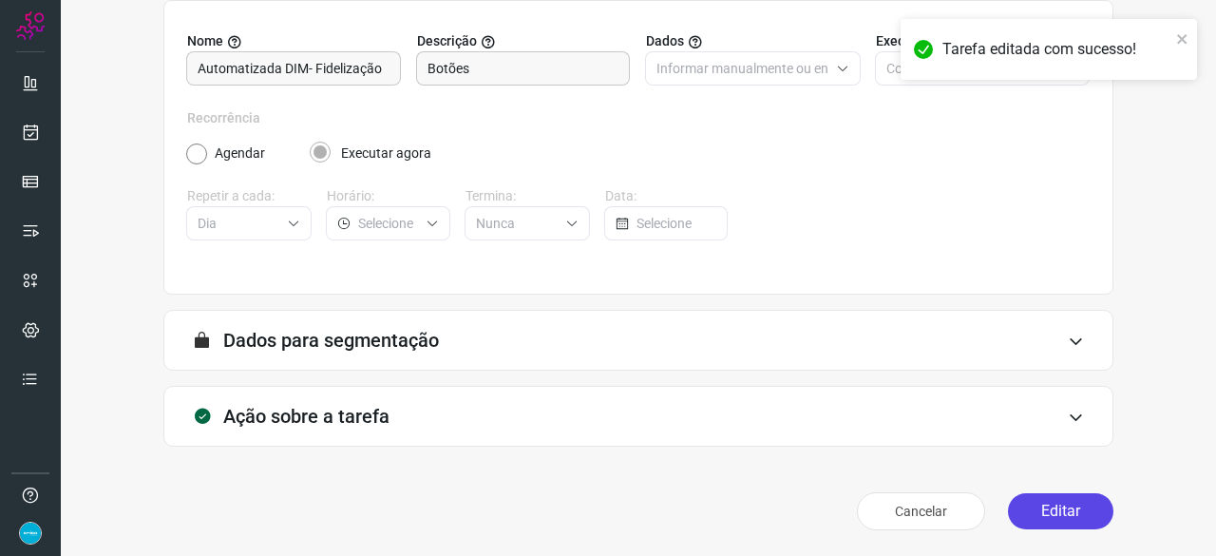
click at [1049, 504] on button "Editar" at bounding box center [1060, 511] width 105 height 36
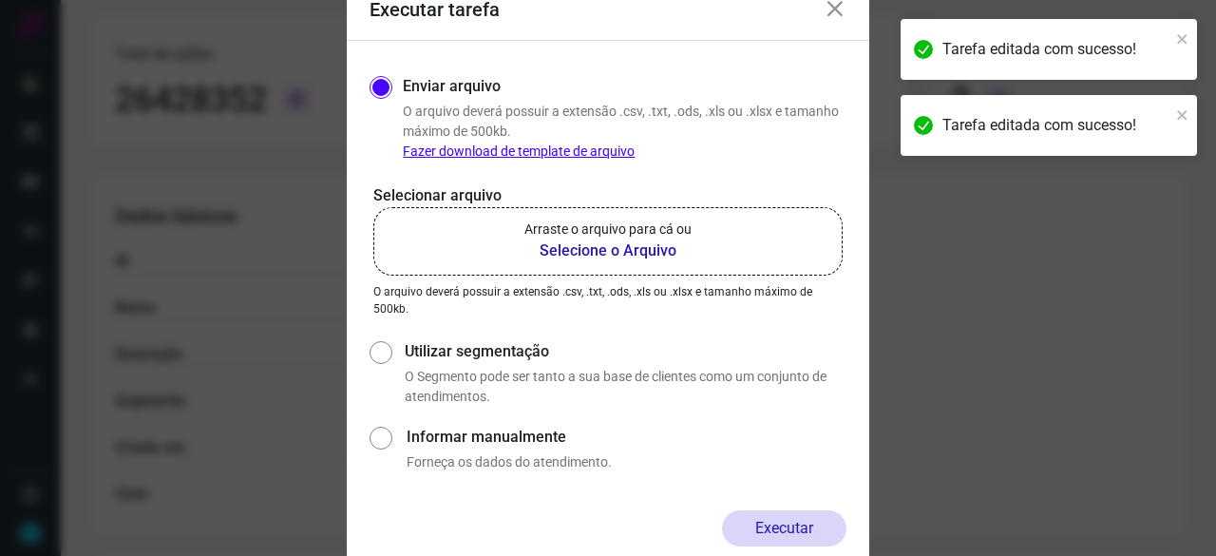
click at [610, 252] on b "Selecione o Arquivo" at bounding box center [607, 250] width 167 height 23
click at [0, 0] on input "Arraste o arquivo para cá ou Selecione o Arquivo" at bounding box center [0, 0] width 0 height 0
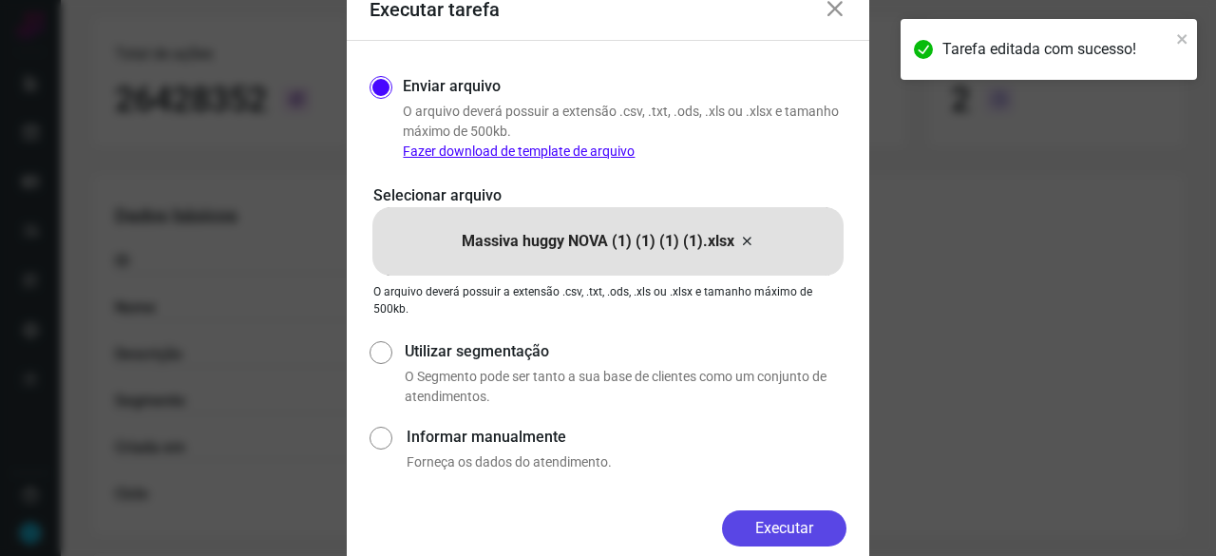
click at [815, 522] on button "Executar" at bounding box center [784, 528] width 124 height 36
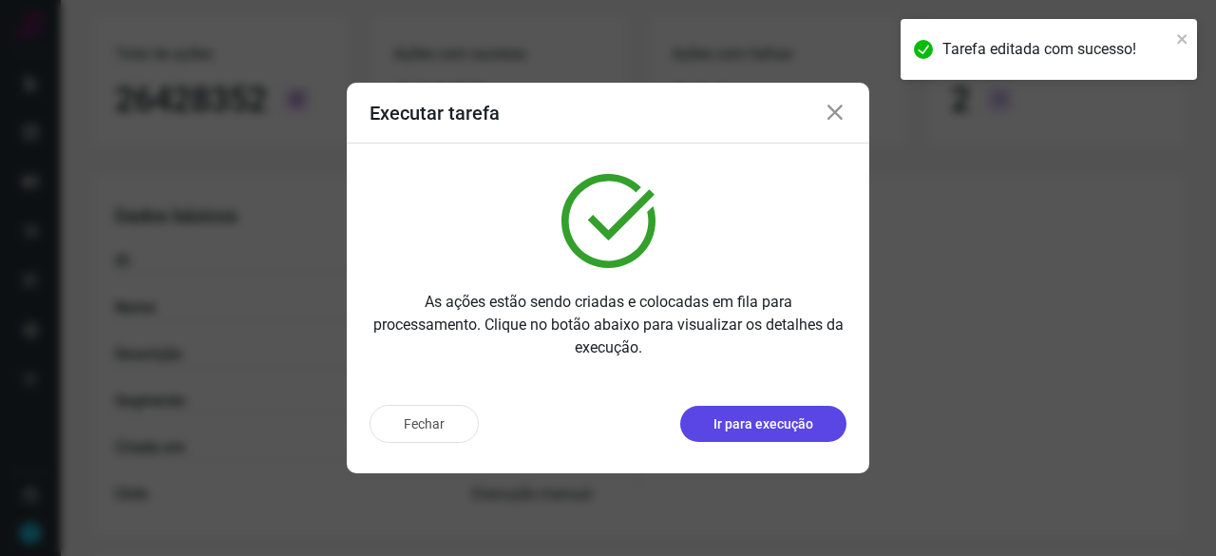
click at [764, 414] on p "Ir para execução" at bounding box center [763, 424] width 100 height 20
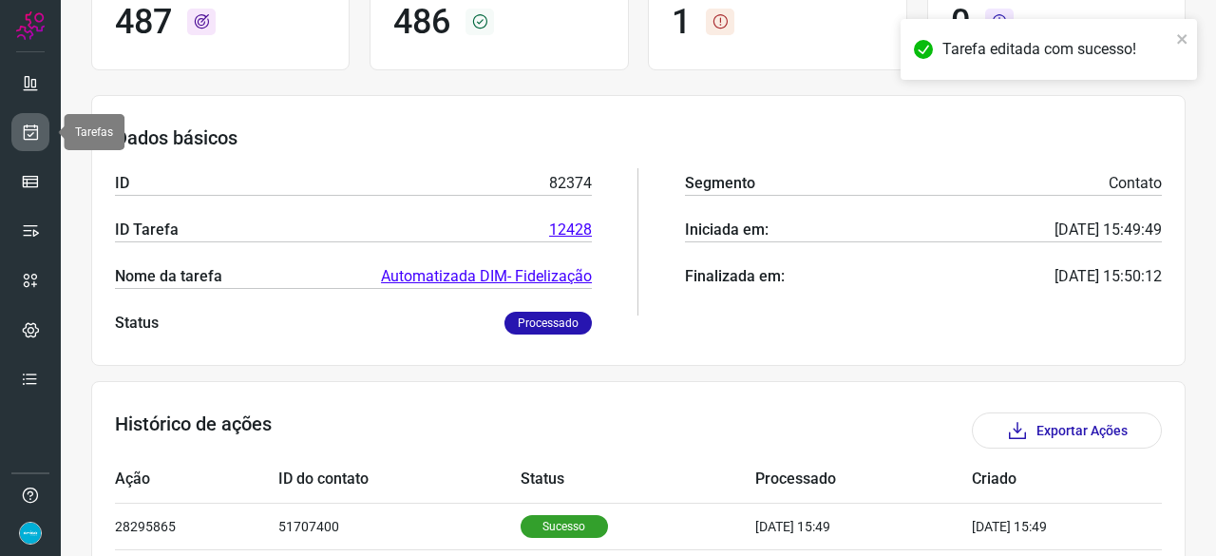
click at [34, 134] on icon at bounding box center [31, 132] width 20 height 19
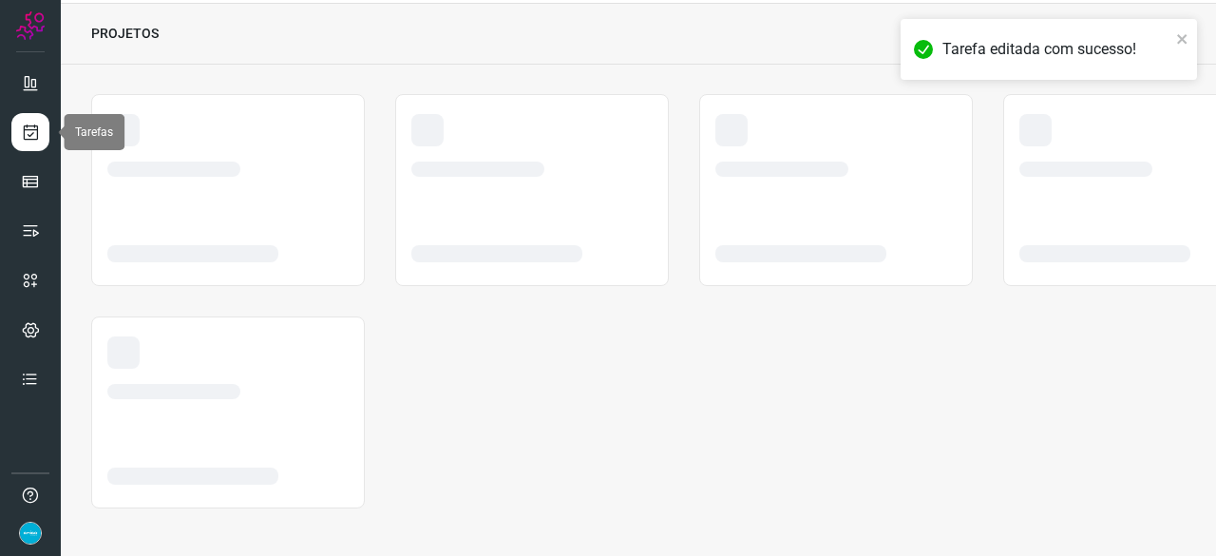
scroll to position [57, 0]
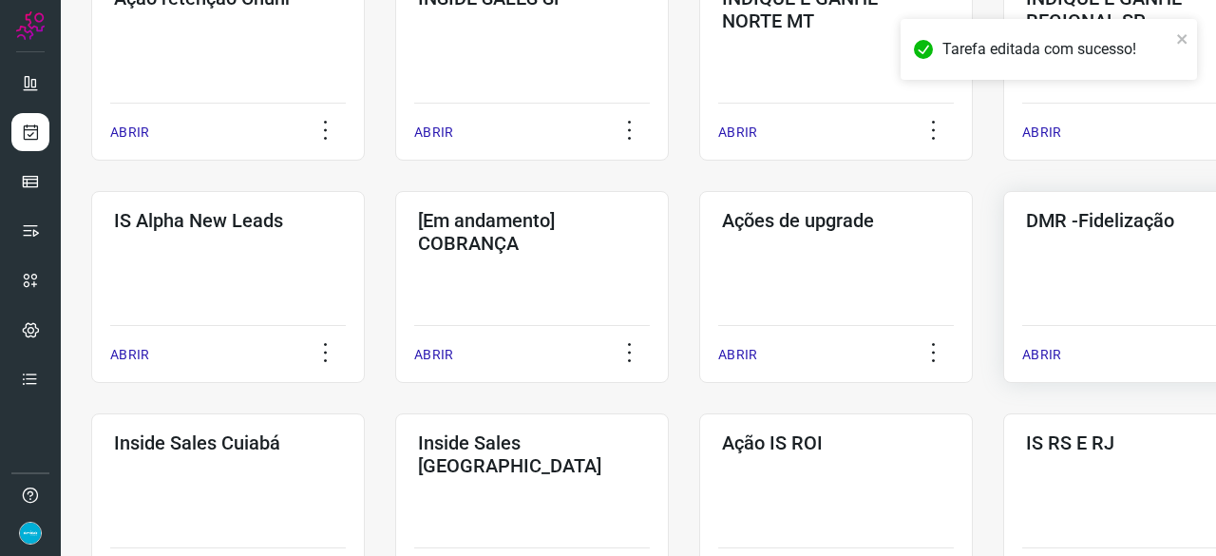
click at [1038, 354] on p "ABRIR" at bounding box center [1041, 355] width 39 height 20
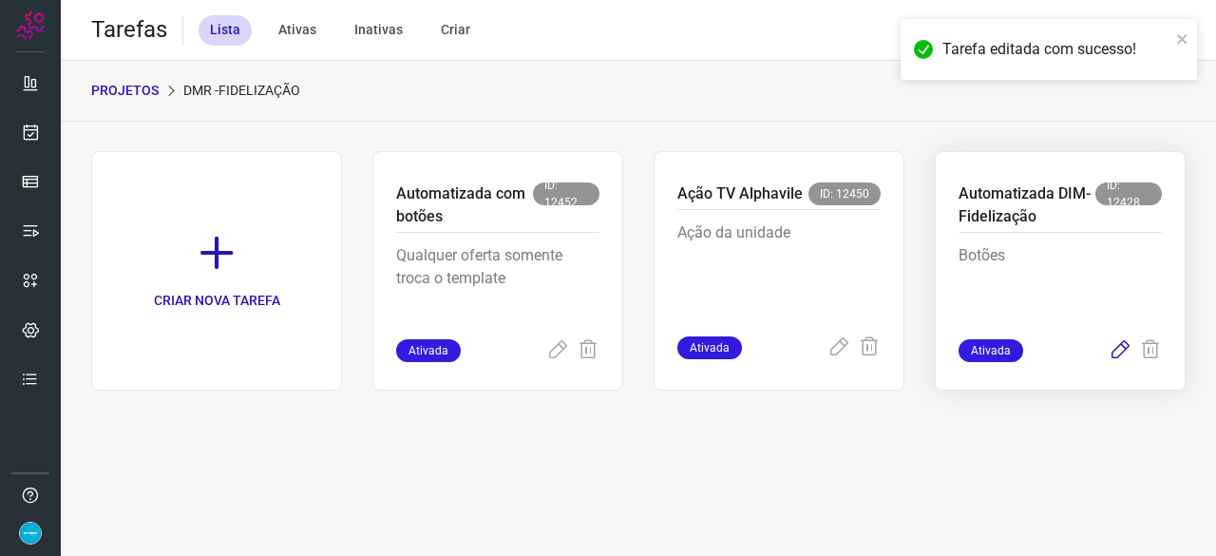
click at [1110, 353] on icon at bounding box center [1119, 350] width 23 height 23
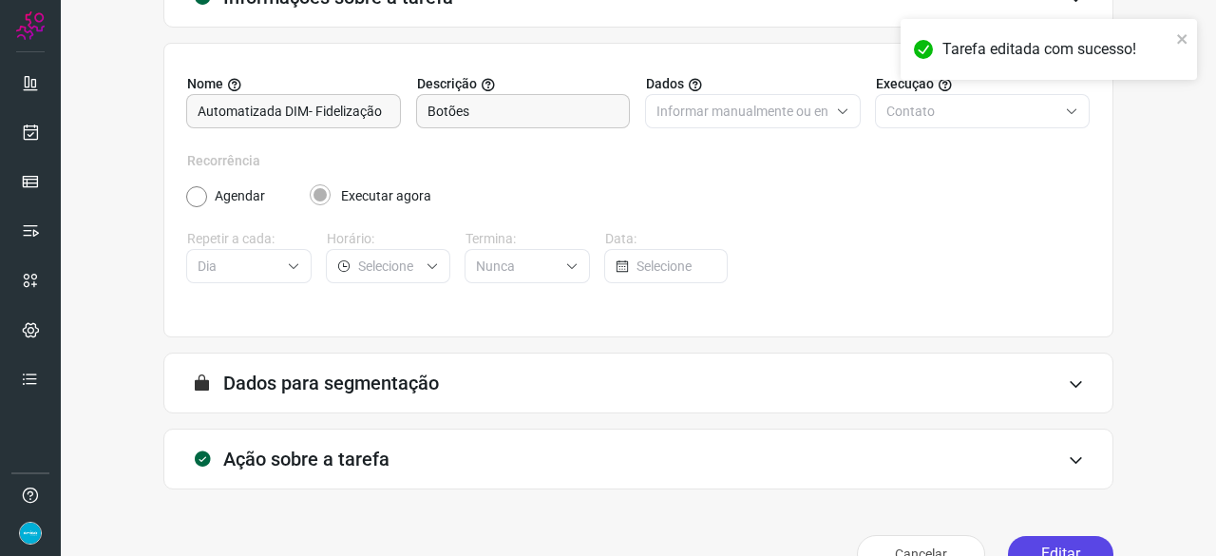
scroll to position [185, 0]
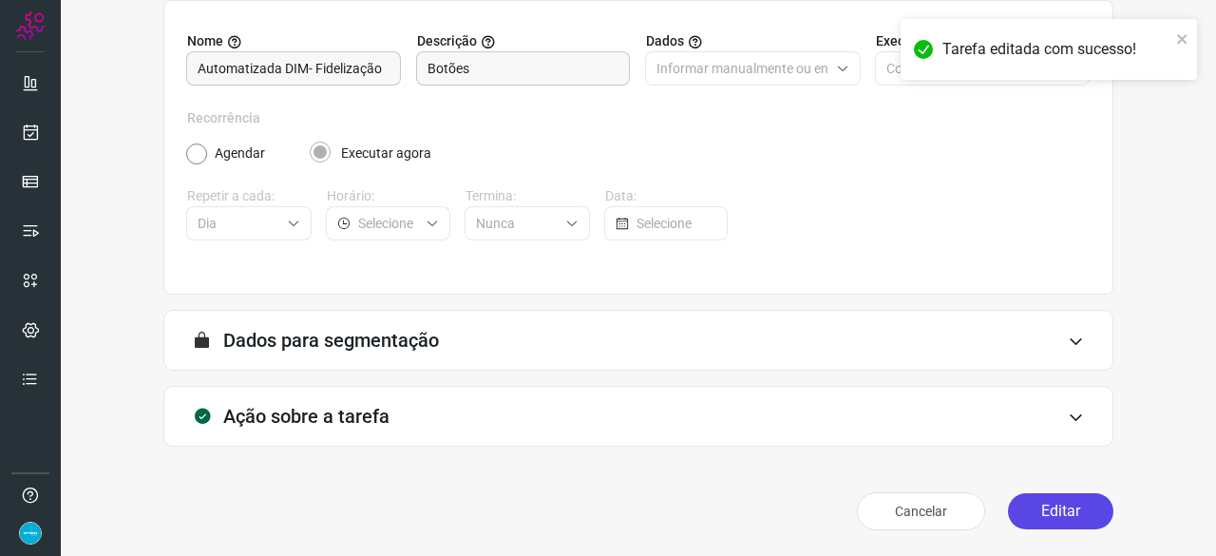
click at [1036, 512] on button "Editar" at bounding box center [1060, 511] width 105 height 36
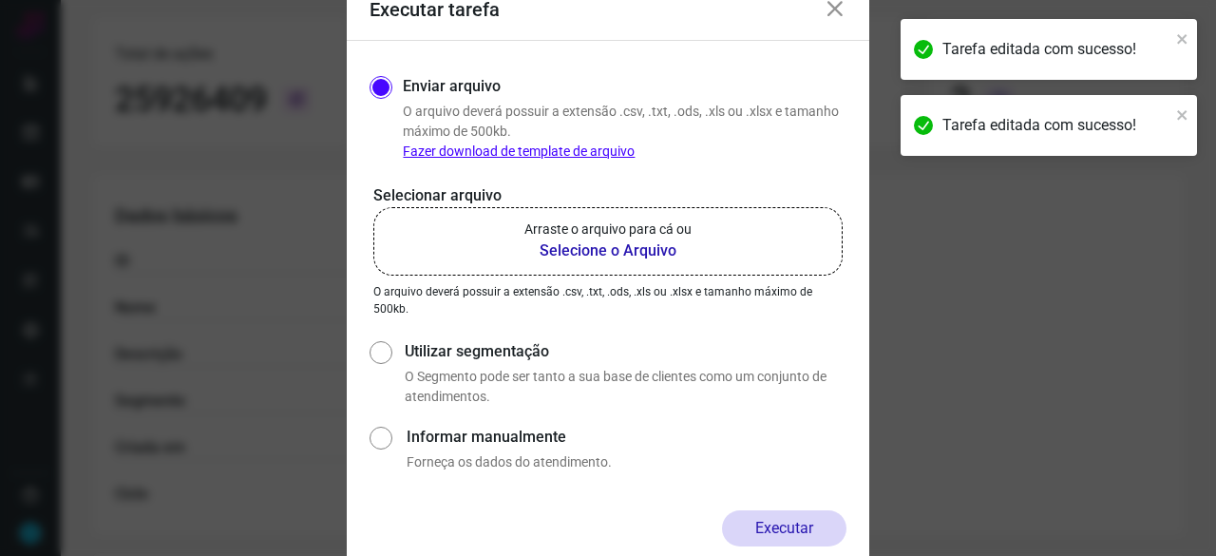
click at [557, 245] on b "Selecione o Arquivo" at bounding box center [607, 250] width 167 height 23
click at [0, 0] on input "Arraste o arquivo para cá ou Selecione o Arquivo" at bounding box center [0, 0] width 0 height 0
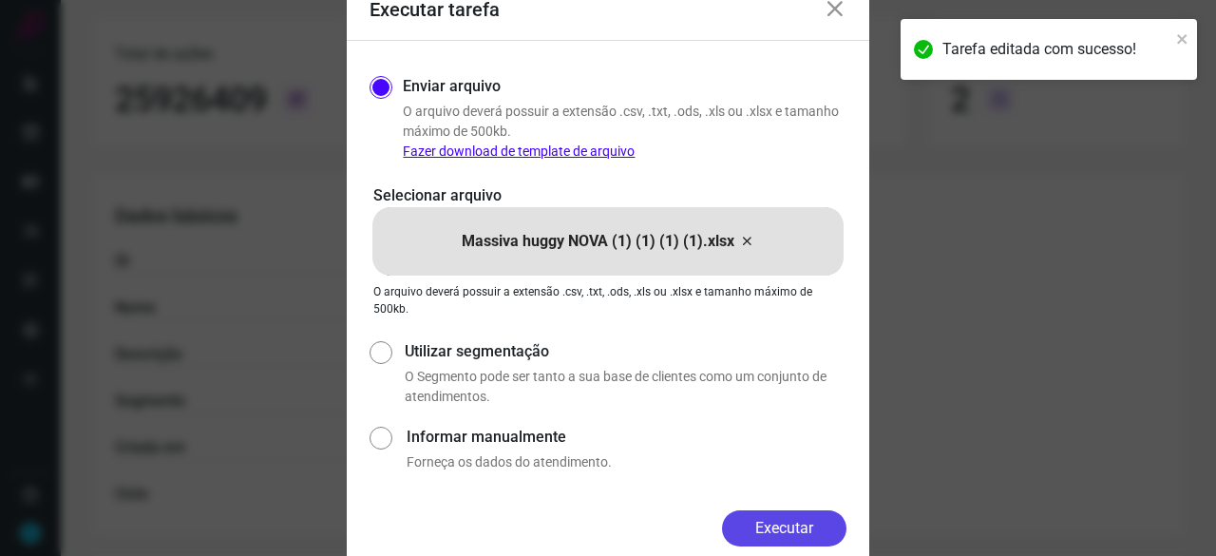
click at [821, 530] on button "Executar" at bounding box center [784, 528] width 124 height 36
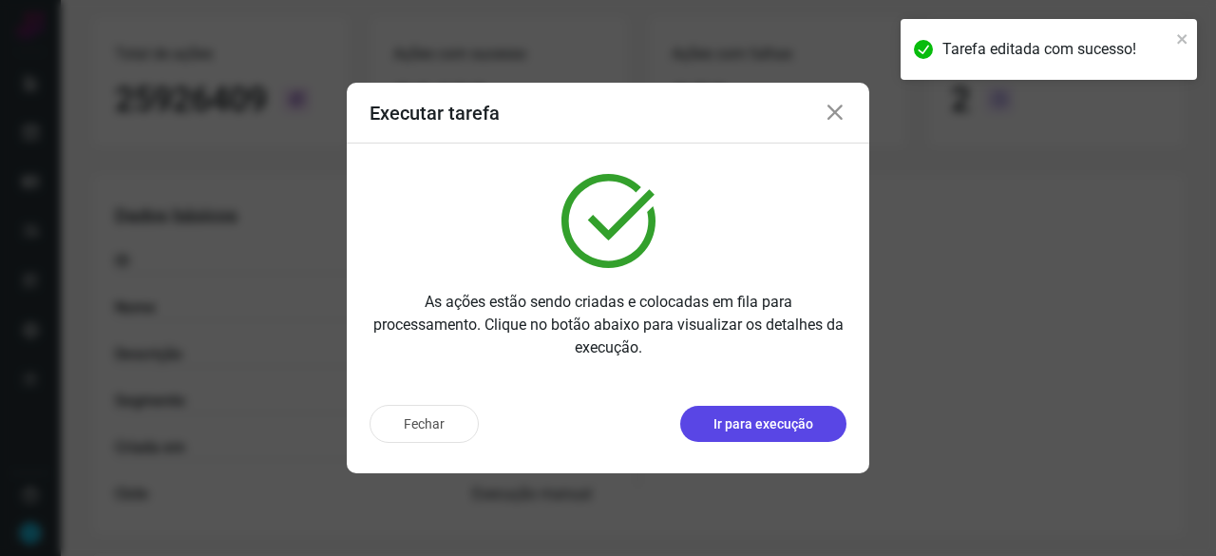
click at [781, 430] on p "Ir para execução" at bounding box center [763, 424] width 100 height 20
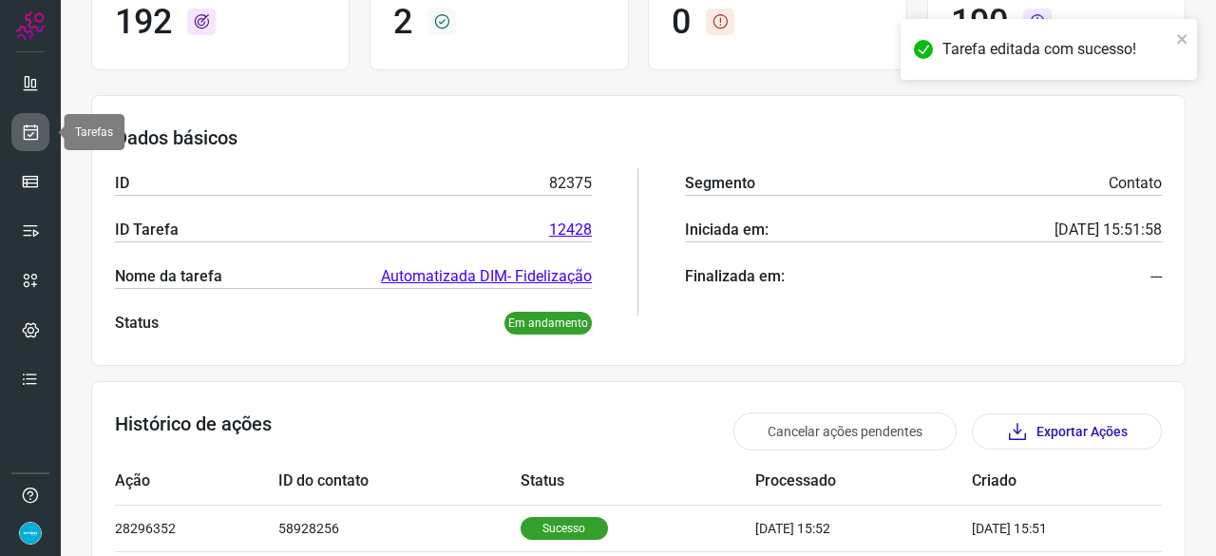
click at [22, 136] on icon at bounding box center [31, 132] width 20 height 19
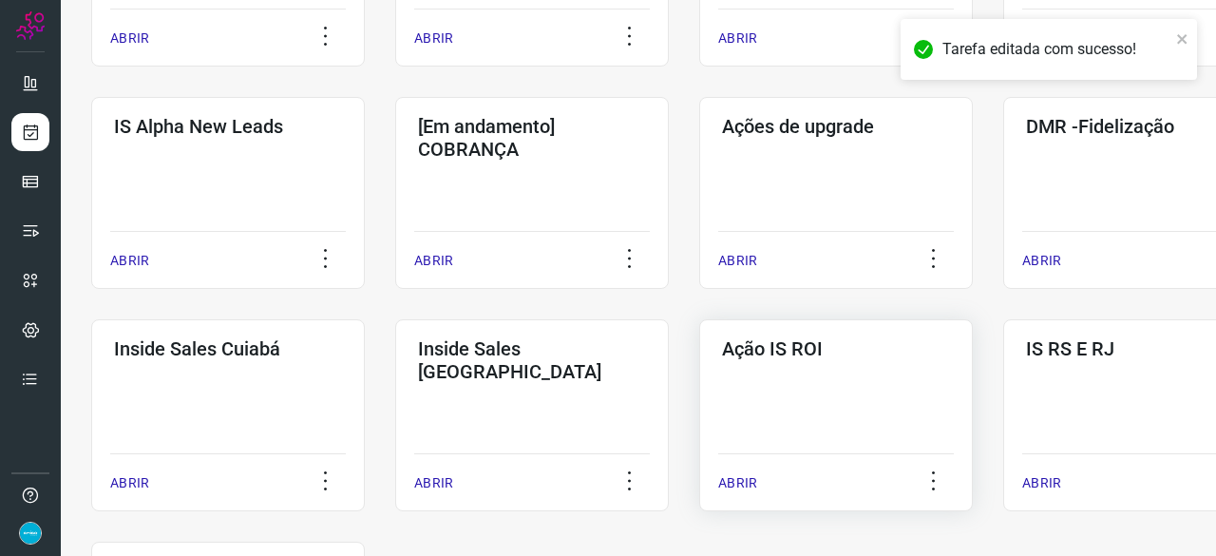
scroll to position [722, 0]
click at [1039, 247] on div "ABRIR" at bounding box center [1140, 253] width 236 height 47
click at [1039, 259] on p "ABRIR" at bounding box center [1041, 260] width 39 height 20
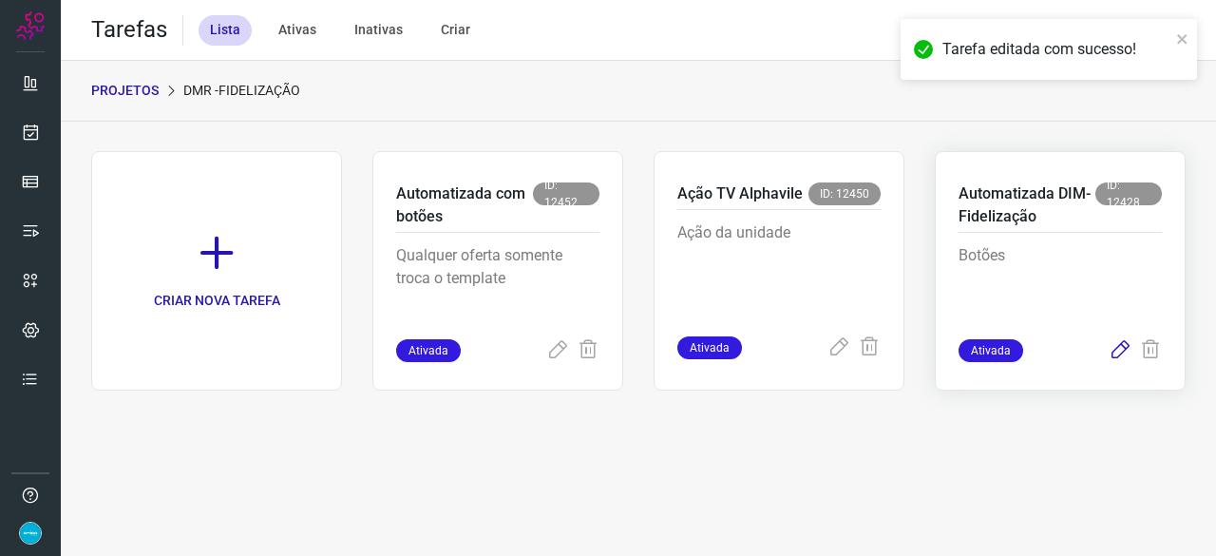
click at [1119, 347] on icon at bounding box center [1119, 350] width 23 height 23
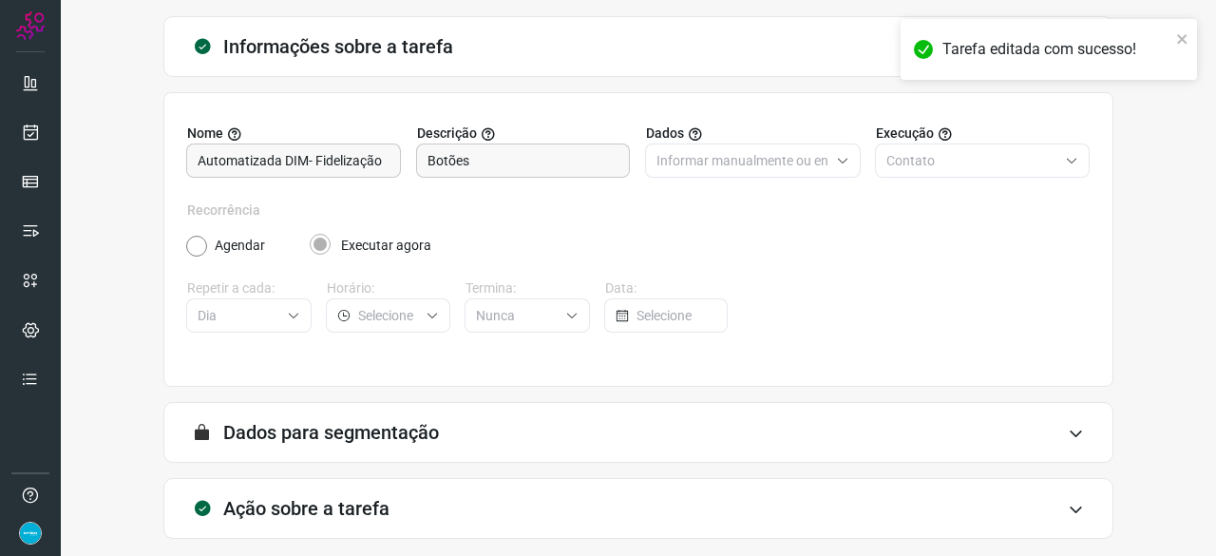
scroll to position [185, 0]
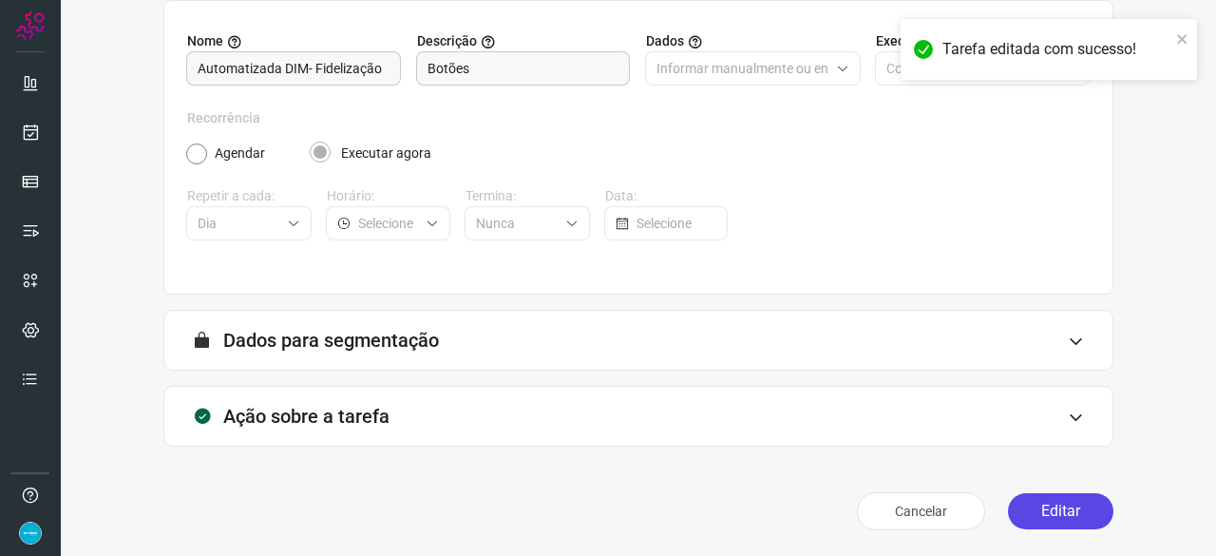
click at [1038, 504] on button "Editar" at bounding box center [1060, 511] width 105 height 36
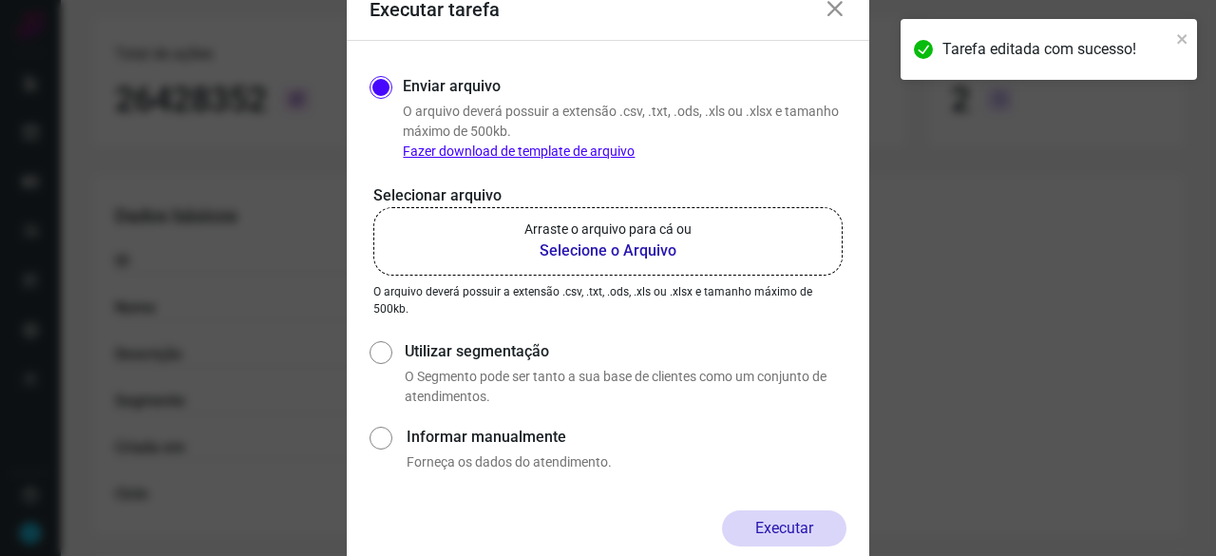
click at [548, 250] on b "Selecione o Arquivo" at bounding box center [607, 250] width 167 height 23
click at [0, 0] on input "Arraste o arquivo para cá ou Selecione o Arquivo" at bounding box center [0, 0] width 0 height 0
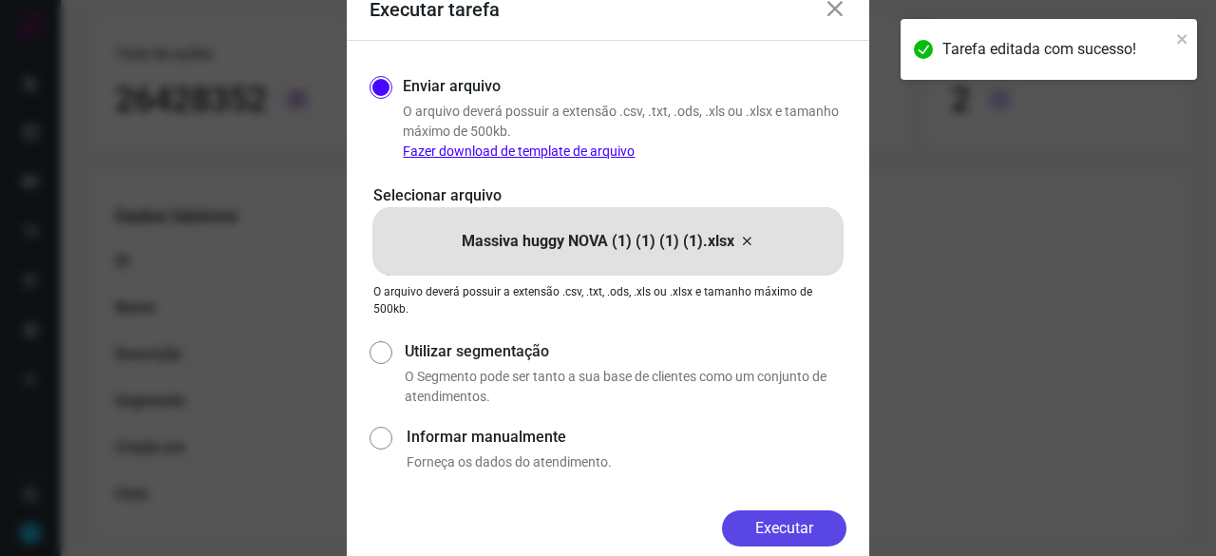
click at [806, 530] on button "Executar" at bounding box center [784, 528] width 124 height 36
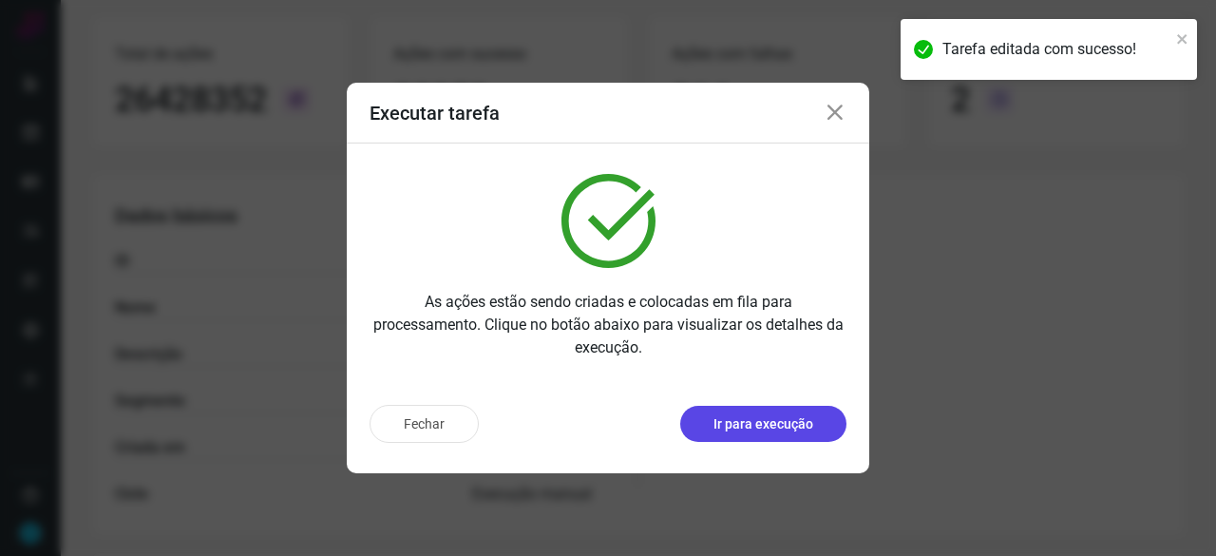
click at [762, 423] on p "Ir para execução" at bounding box center [763, 424] width 100 height 20
